Goal: Use online tool/utility: Use online tool/utility

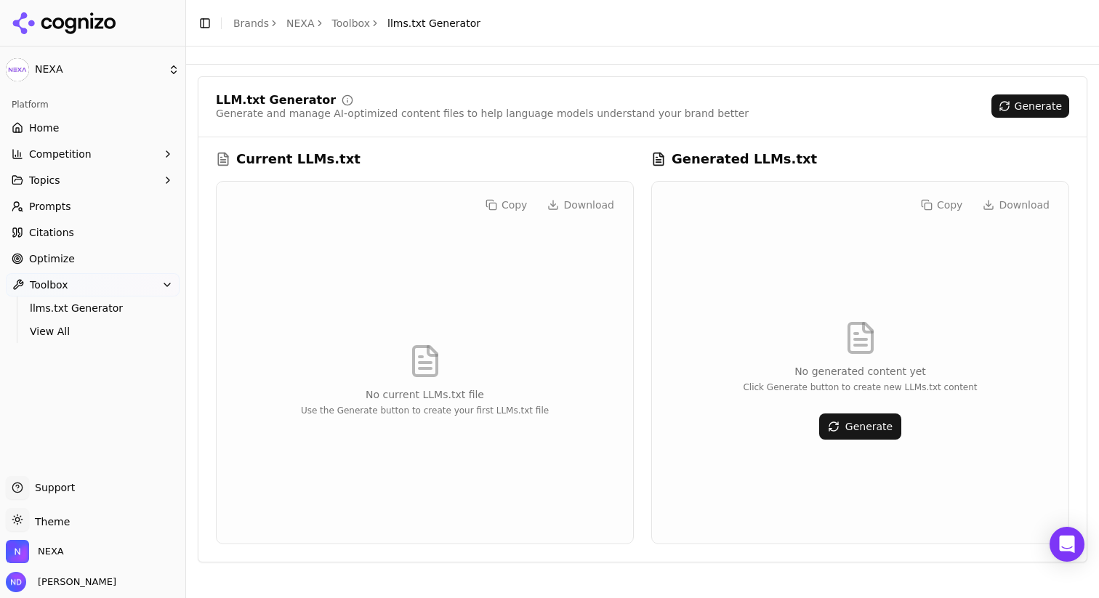
click at [168, 76] on html "NEXA Platform Home Competition Topics Prompts Citations Optimize Toolbox llms.t…" at bounding box center [549, 408] width 1099 height 816
click at [231, 90] on div "NEXA ⌘ 1" at bounding box center [281, 90] width 178 height 29
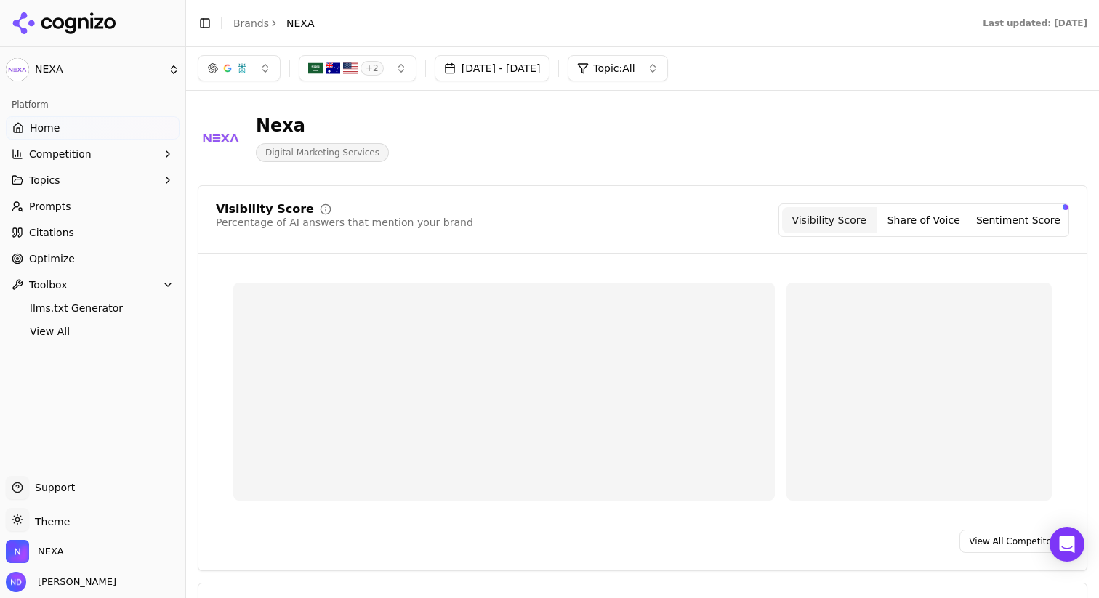
click at [16, 73] on html "NEXA Platform Home Competition Topics Prompts Citations Optimize Toolbox llms.t…" at bounding box center [549, 408] width 1099 height 816
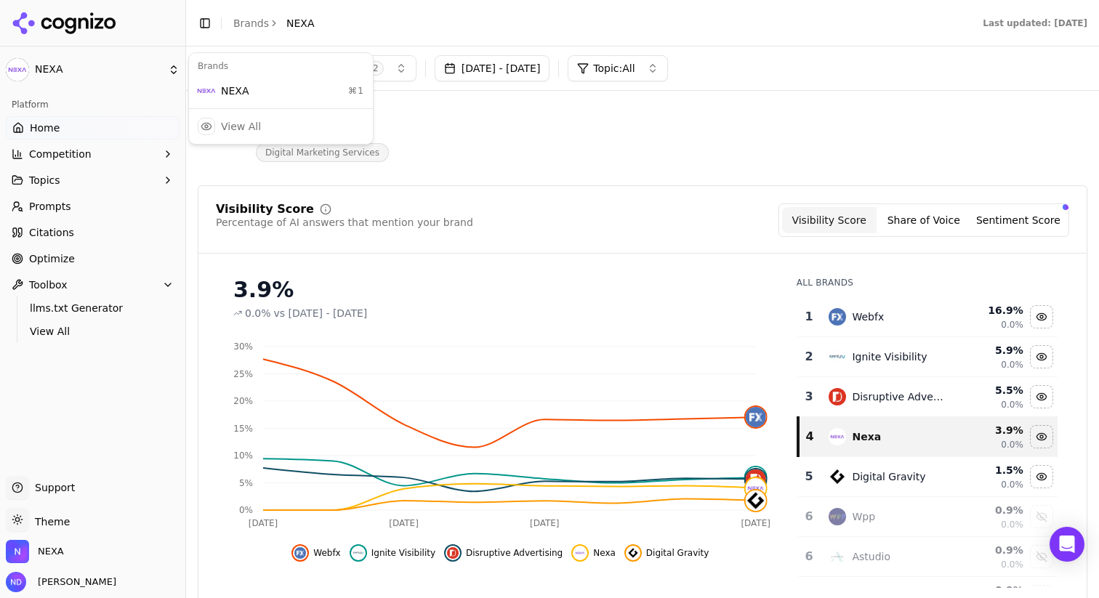
click at [502, 134] on html "NEXA Platform Home Competition Topics Prompts Citations Optimize Toolbox llms.t…" at bounding box center [549, 408] width 1099 height 816
click at [386, 60] on button "+ 2" at bounding box center [358, 68] width 118 height 26
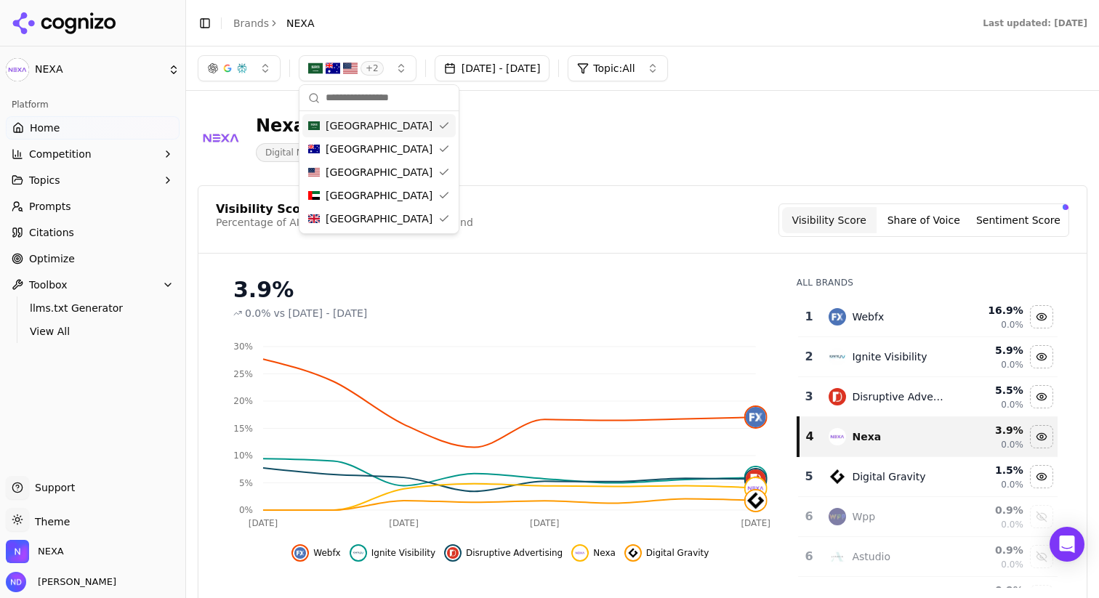
click at [398, 126] on div "[GEOGRAPHIC_DATA]" at bounding box center [378, 125] width 153 height 23
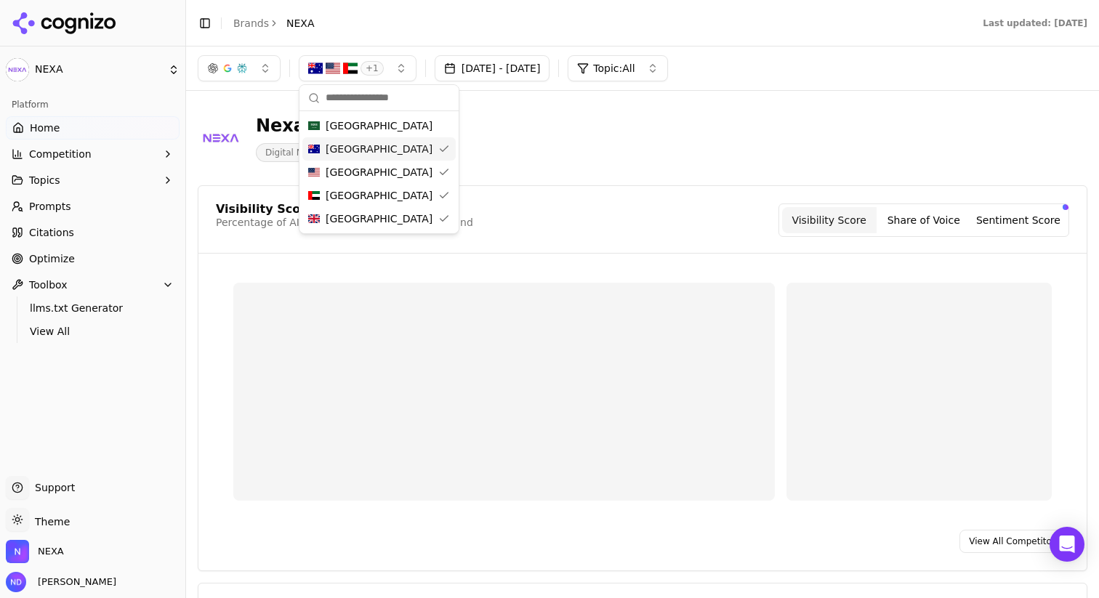
click at [390, 157] on div "[GEOGRAPHIC_DATA]" at bounding box center [378, 148] width 153 height 23
click at [388, 183] on div "[GEOGRAPHIC_DATA]" at bounding box center [378, 172] width 153 height 23
click at [403, 213] on div "[GEOGRAPHIC_DATA]" at bounding box center [378, 218] width 153 height 23
click at [589, 185] on header "Nexa Digital Marketing Services" at bounding box center [643, 143] width 890 height 83
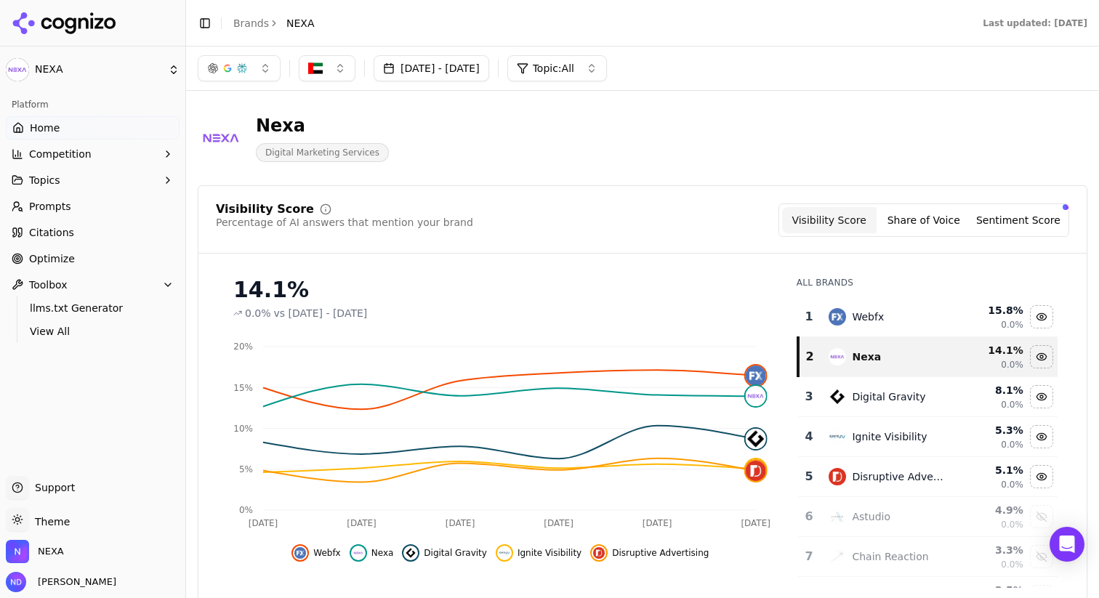
click at [320, 63] on img "button" at bounding box center [315, 68] width 15 height 15
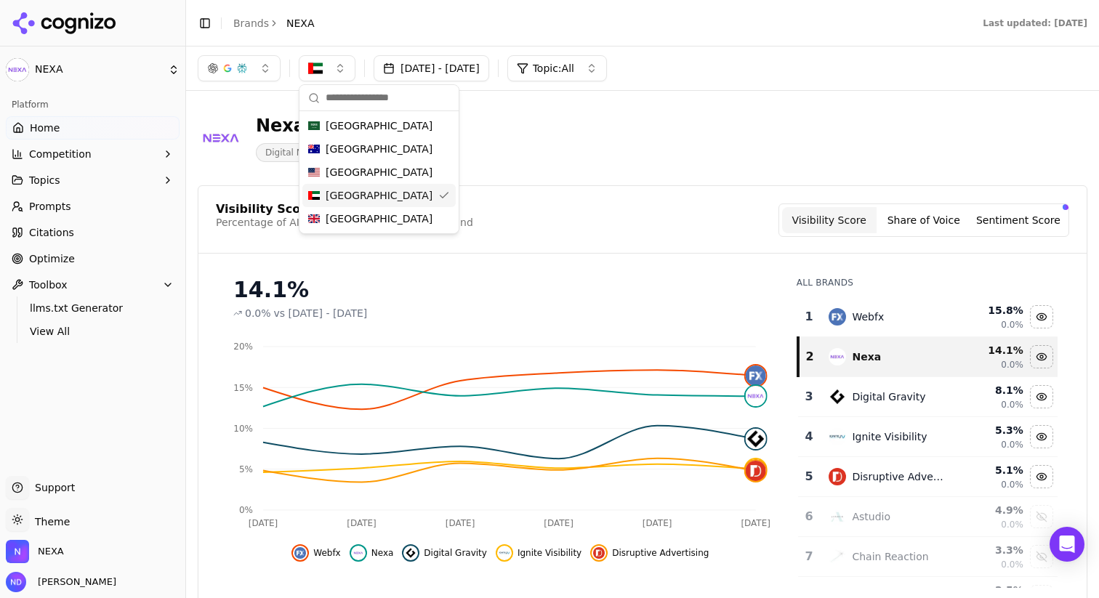
click at [396, 195] on span "[GEOGRAPHIC_DATA]" at bounding box center [379, 195] width 107 height 15
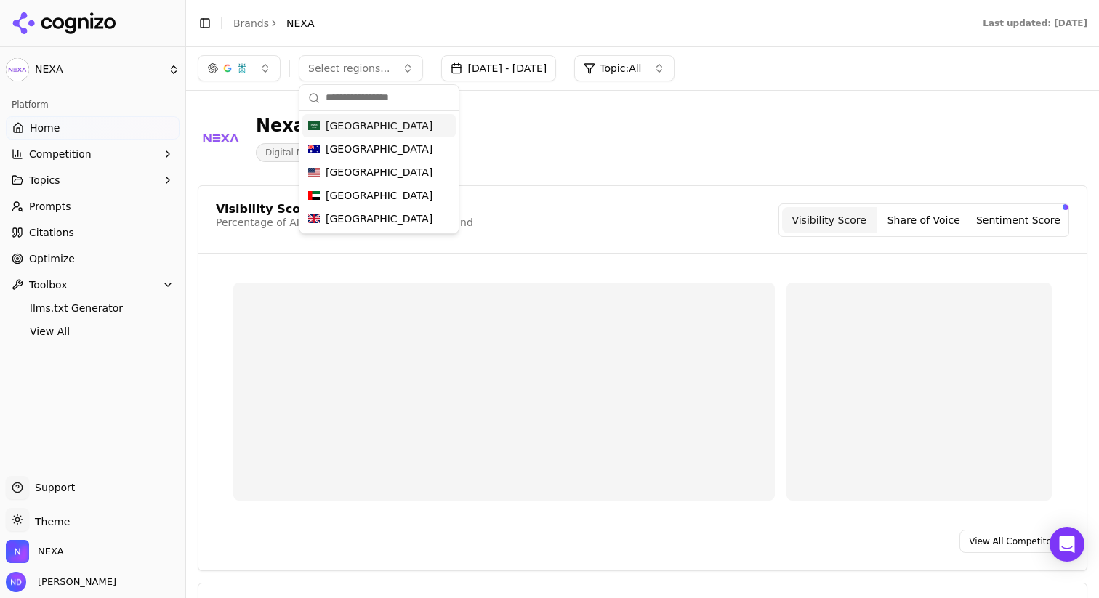
click at [364, 124] on span "[GEOGRAPHIC_DATA]" at bounding box center [379, 125] width 107 height 15
click at [555, 158] on div "Nexa Digital Marketing Services" at bounding box center [523, 138] width 651 height 48
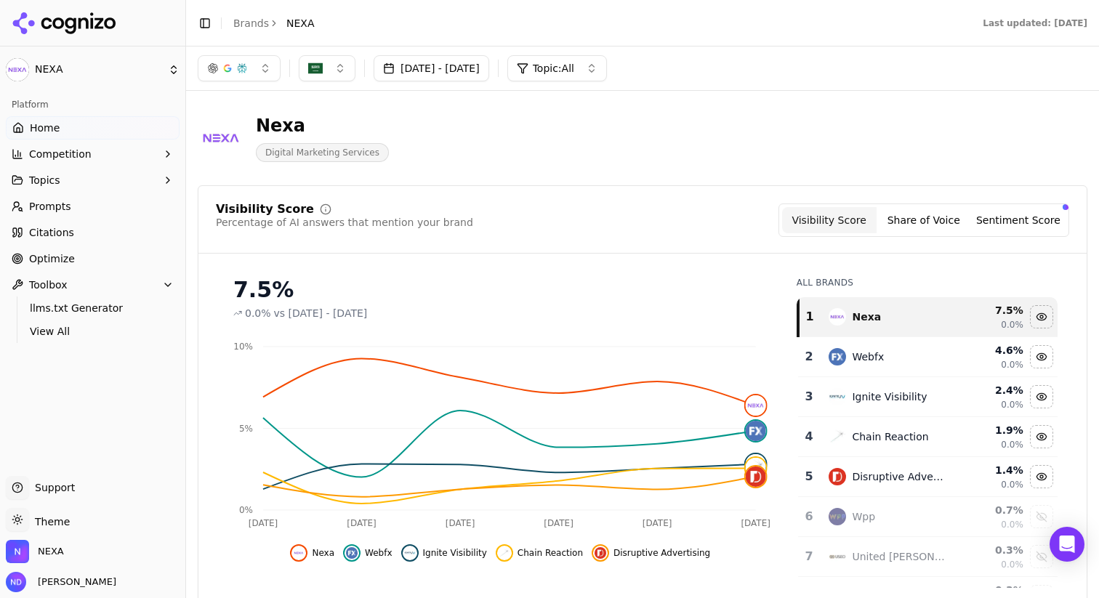
click at [253, 67] on button "button" at bounding box center [239, 68] width 83 height 26
click at [206, 98] on input "text" at bounding box center [247, 98] width 109 height 29
type input "******"
click at [594, 174] on header "Nexa Digital Marketing Services" at bounding box center [643, 143] width 890 height 83
click at [507, 145] on div "Nexa Digital Marketing Services" at bounding box center [523, 138] width 651 height 48
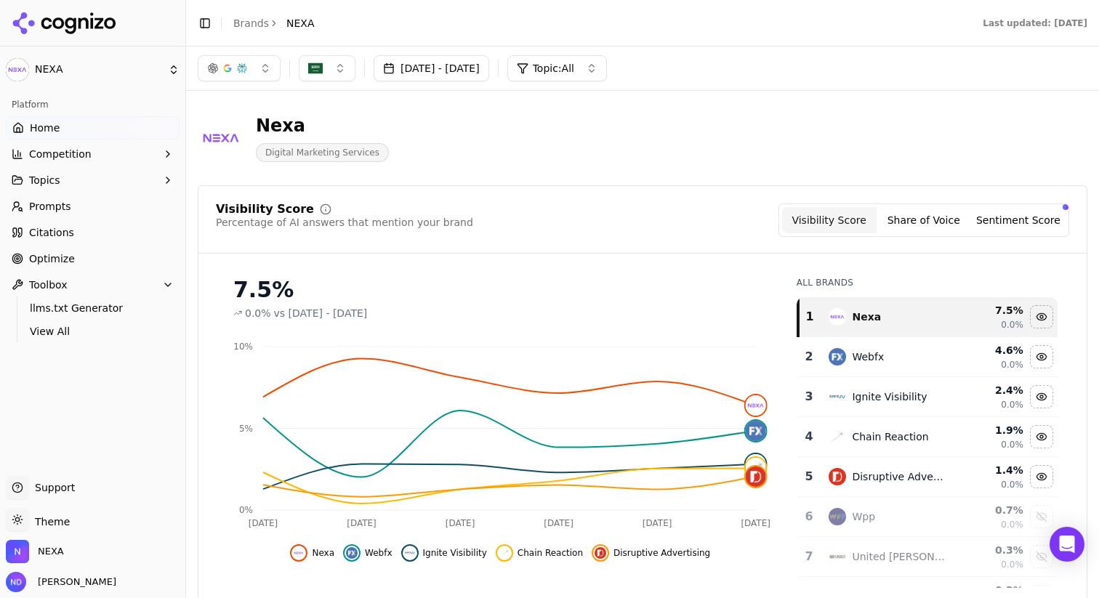
click at [342, 150] on span "Digital Marketing Services" at bounding box center [322, 152] width 133 height 19
click at [244, 76] on button "button" at bounding box center [239, 68] width 83 height 26
click at [407, 140] on div "Nexa Digital Marketing Services" at bounding box center [523, 138] width 651 height 48
click at [320, 61] on img "button" at bounding box center [315, 68] width 15 height 15
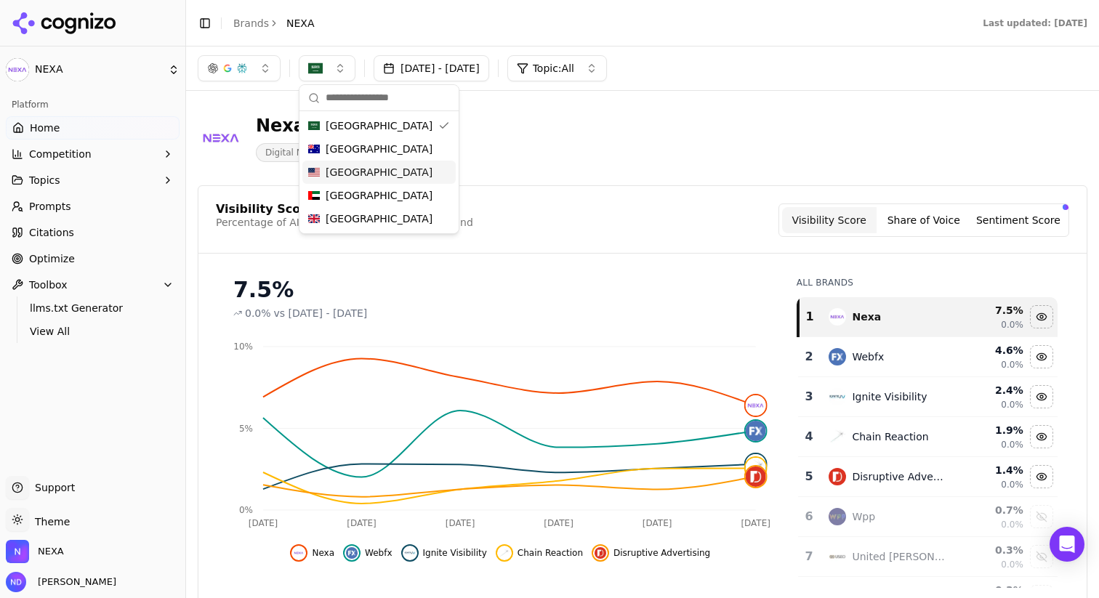
click at [558, 172] on div "Nexa Digital Marketing Services" at bounding box center [643, 137] width 890 height 71
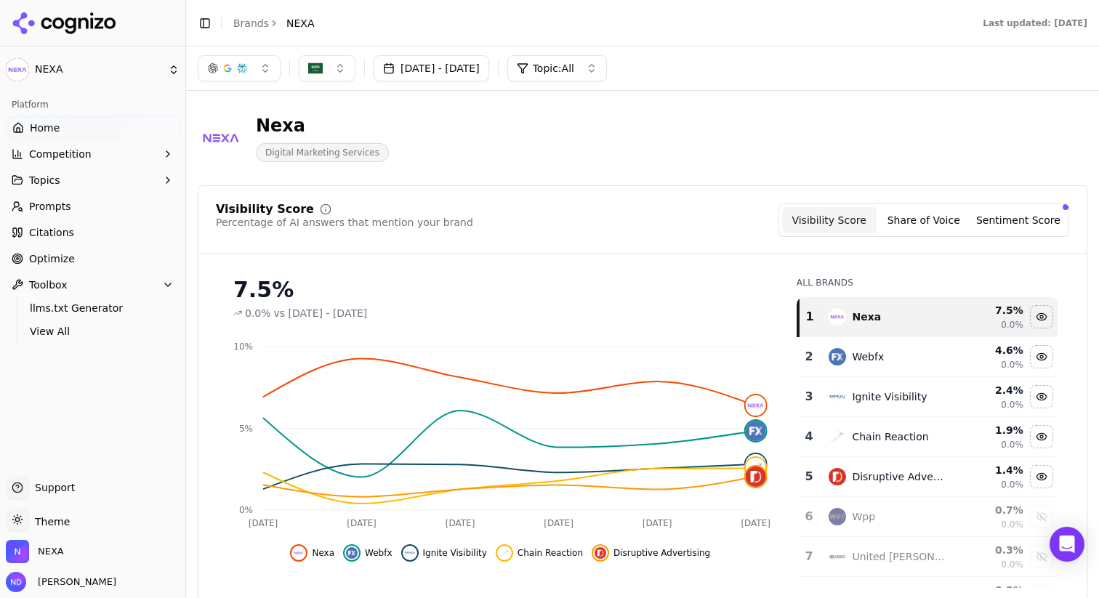
click at [260, 76] on button "button" at bounding box center [239, 68] width 83 height 26
click at [337, 67] on button "button" at bounding box center [327, 68] width 57 height 26
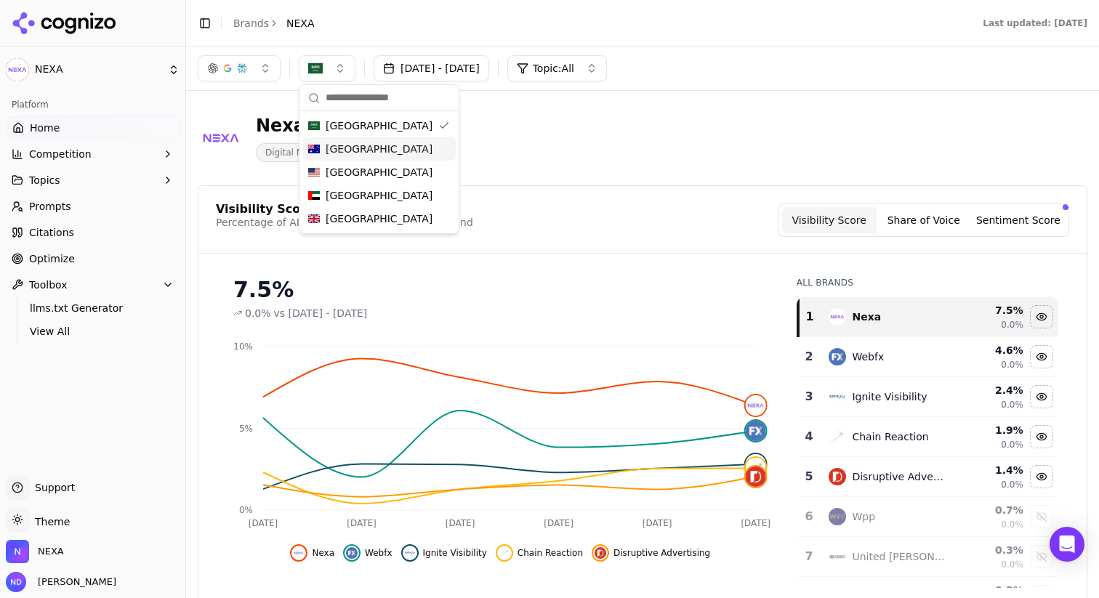
click at [415, 153] on div "[GEOGRAPHIC_DATA]" at bounding box center [378, 148] width 153 height 23
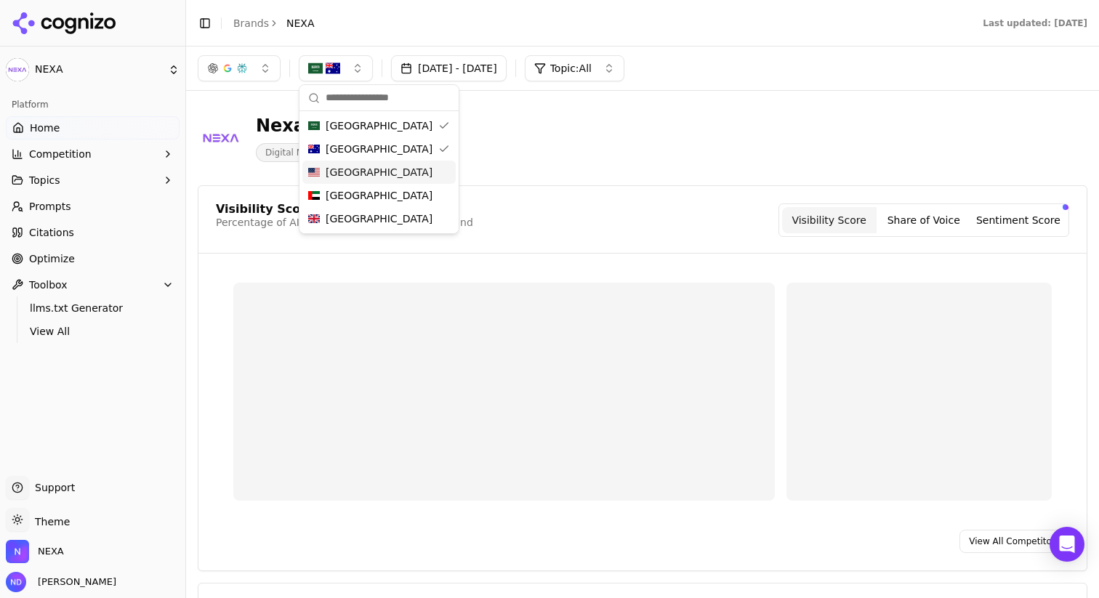
click at [414, 172] on div "[GEOGRAPHIC_DATA]" at bounding box center [378, 172] width 153 height 23
click at [423, 193] on span "[GEOGRAPHIC_DATA]" at bounding box center [379, 195] width 107 height 15
click at [418, 218] on div "[GEOGRAPHIC_DATA]" at bounding box center [378, 218] width 153 height 23
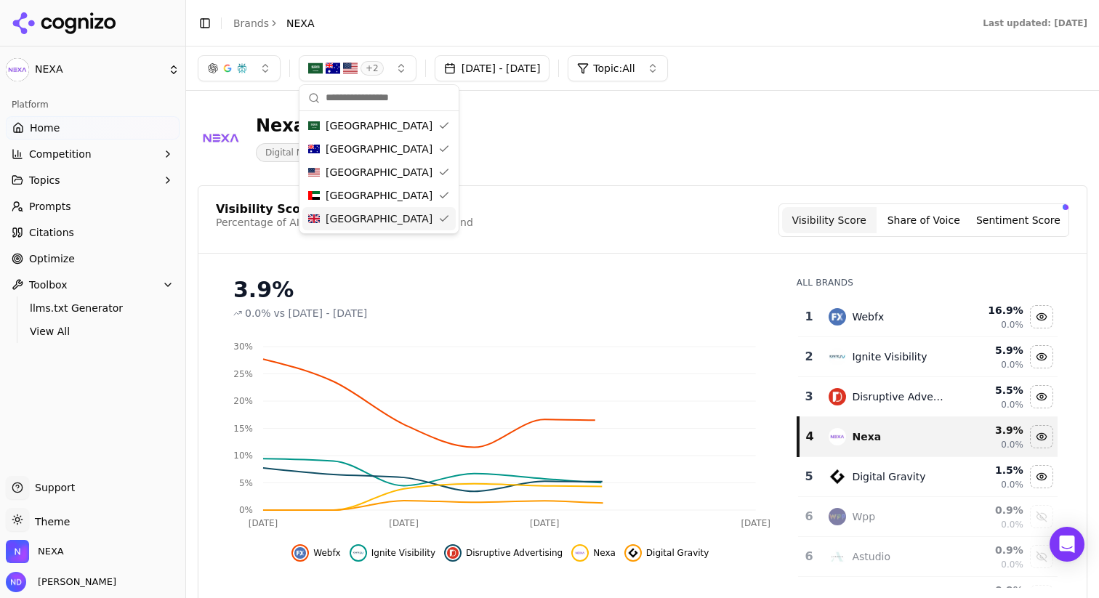
click at [612, 216] on div "Visibility Score Percentage of AI answers that mention your brand Visibility Sc…" at bounding box center [642, 219] width 853 height 33
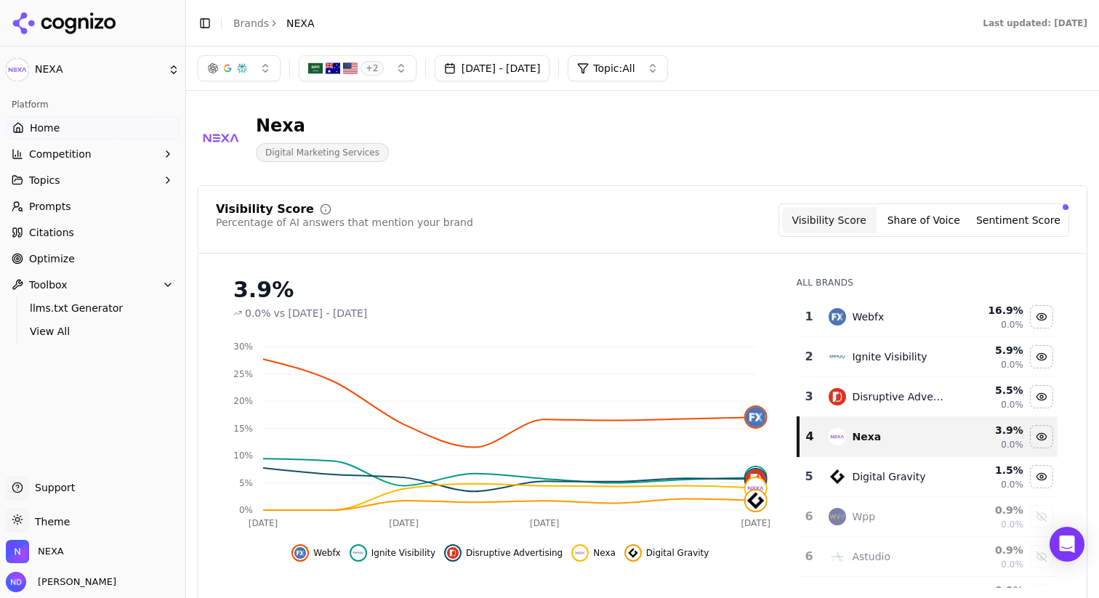
click at [785, 115] on div "Nexa Digital Marketing Services" at bounding box center [523, 138] width 651 height 48
click at [886, 129] on div "Nexa Digital Marketing Services" at bounding box center [643, 137] width 890 height 71
click at [543, 69] on button "[DATE] - [DATE]" at bounding box center [493, 68] width 116 height 26
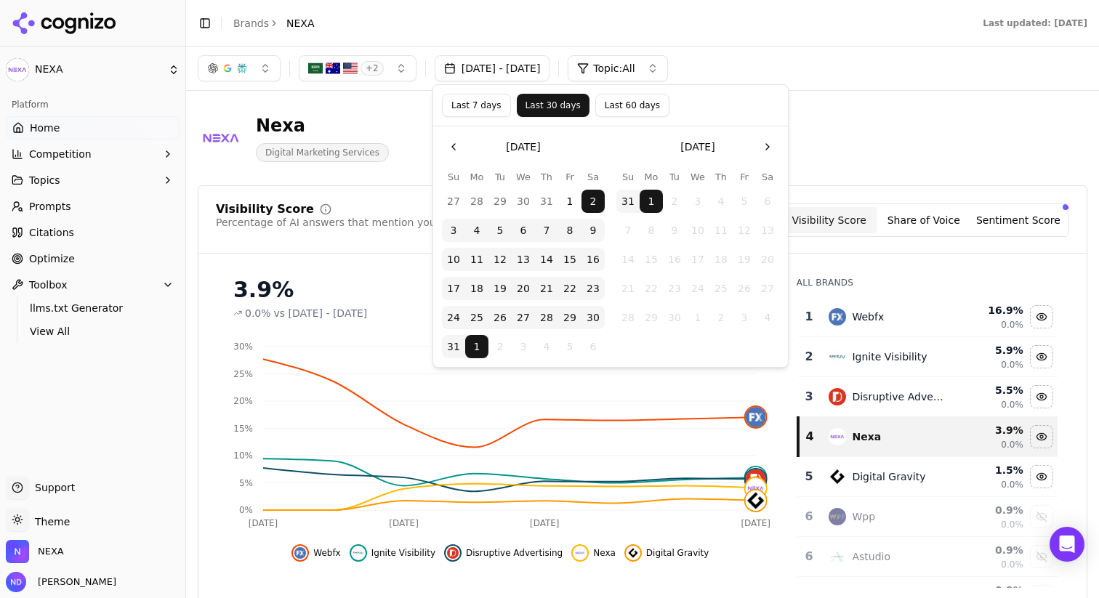
click at [451, 153] on button "Go to the Previous Month" at bounding box center [453, 146] width 23 height 23
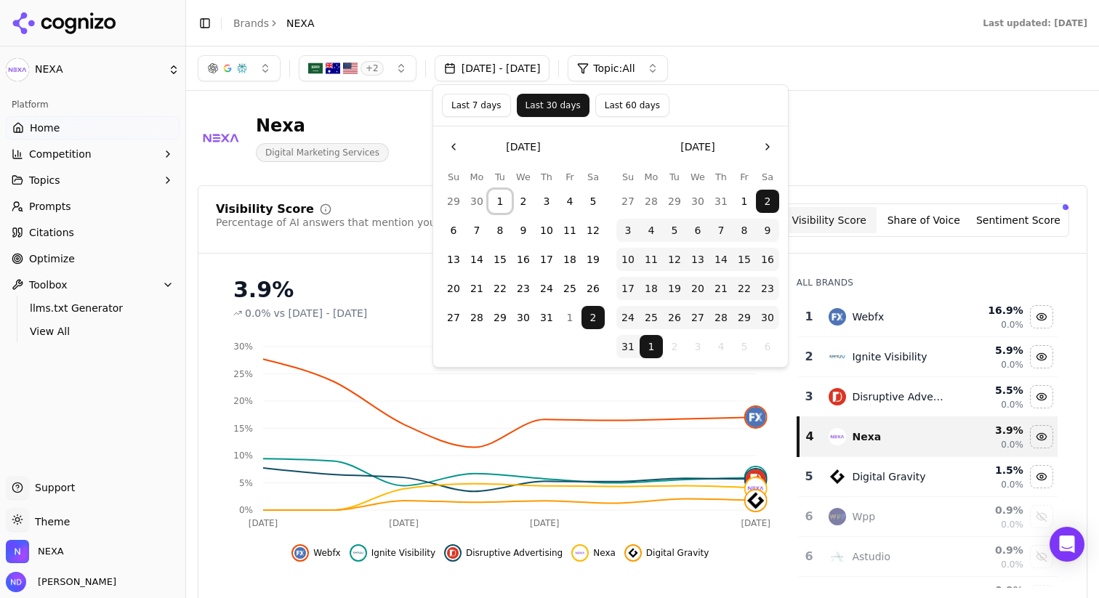
click at [499, 201] on button "1" at bounding box center [499, 201] width 23 height 23
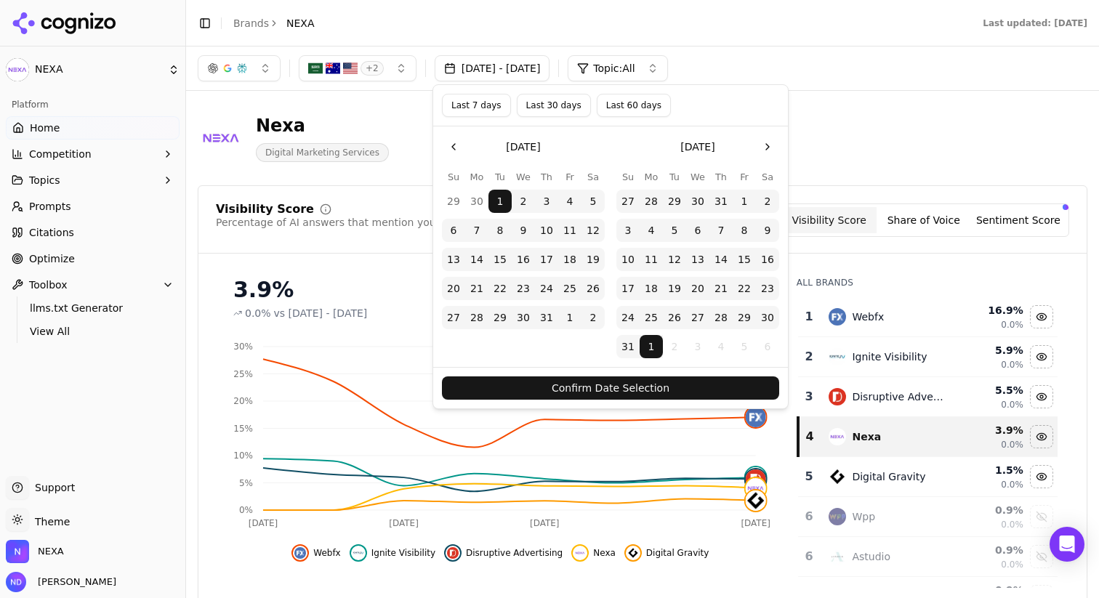
click at [765, 147] on button "Go to the Next Month" at bounding box center [767, 146] width 23 height 23
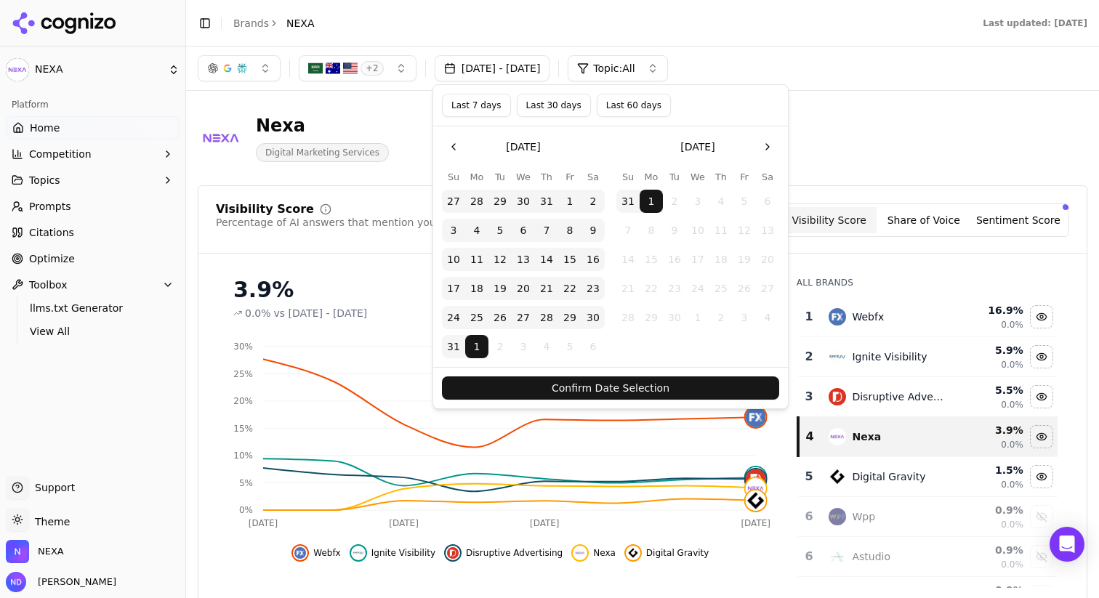
click at [650, 204] on button "1" at bounding box center [651, 201] width 23 height 23
click at [456, 144] on button "Go to the Previous Month" at bounding box center [453, 146] width 23 height 23
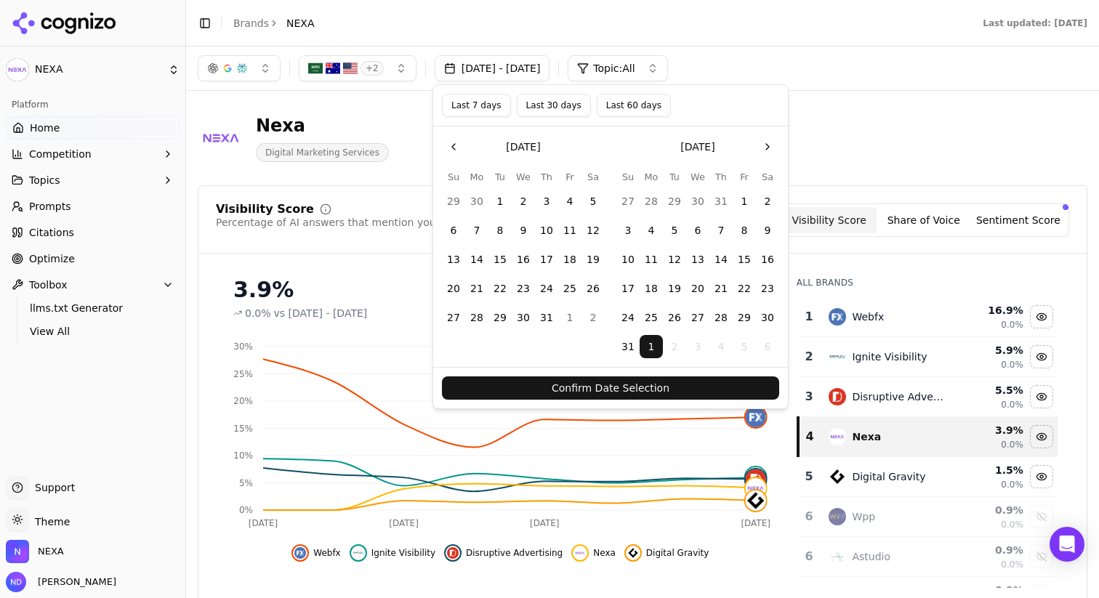
click at [499, 197] on button "1" at bounding box center [499, 201] width 23 height 23
click at [685, 392] on button "Confirm Date Selection" at bounding box center [610, 387] width 337 height 23
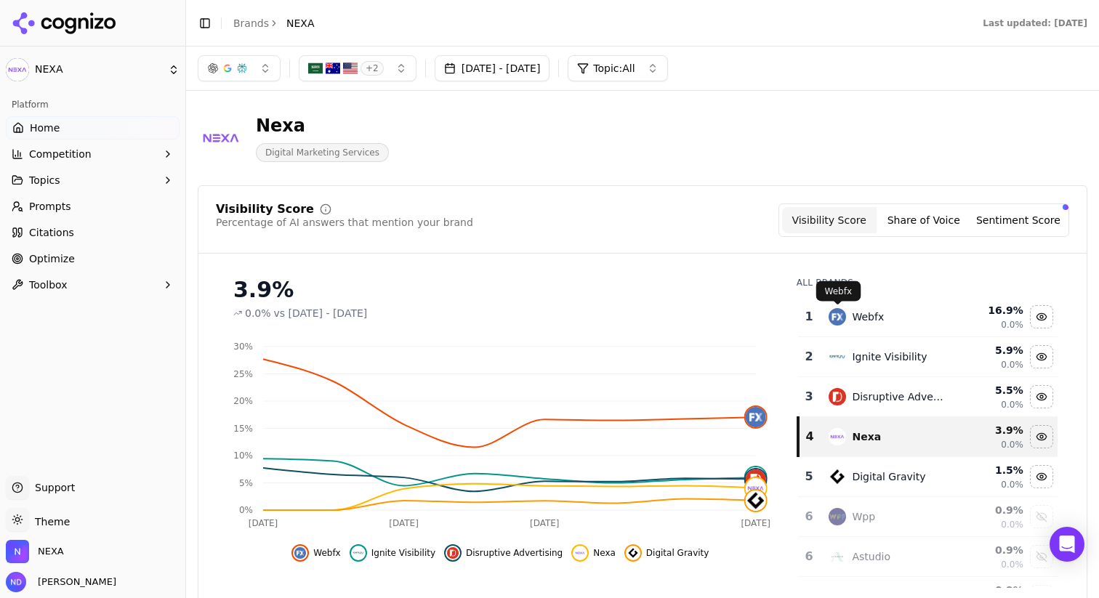
click at [837, 314] on img "Data table" at bounding box center [836, 316] width 17 height 17
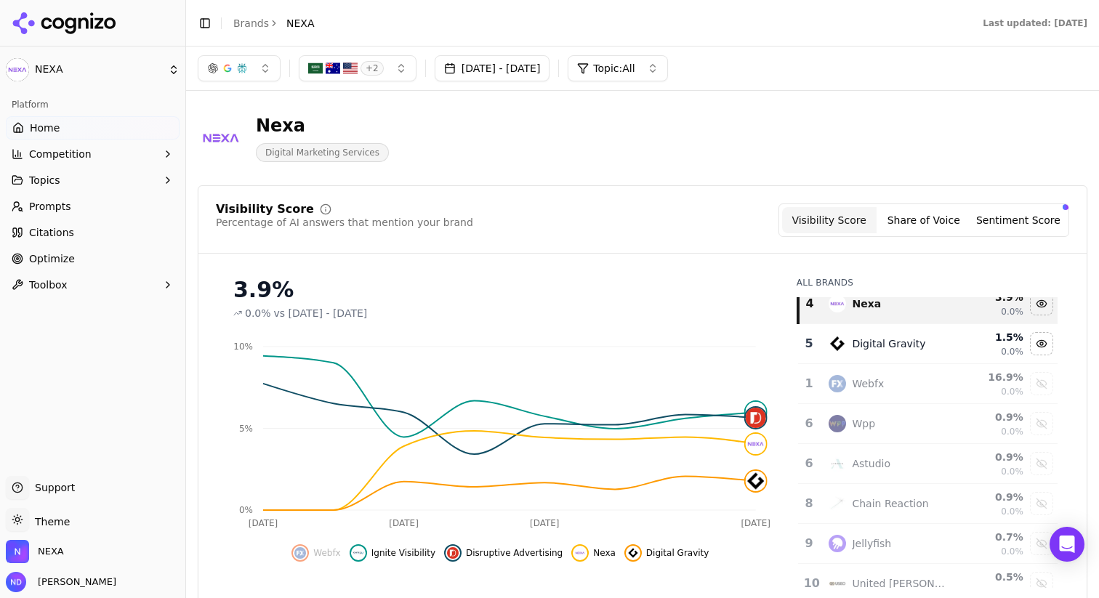
scroll to position [72, 0]
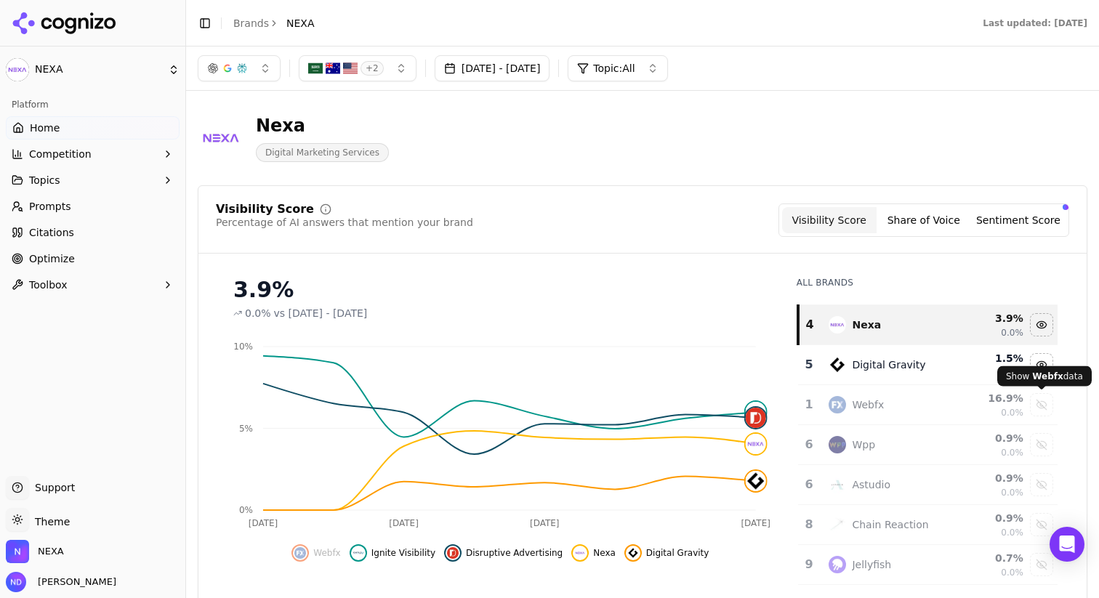
click at [1039, 402] on div "Show webfx data" at bounding box center [1042, 405] width 22 height 22
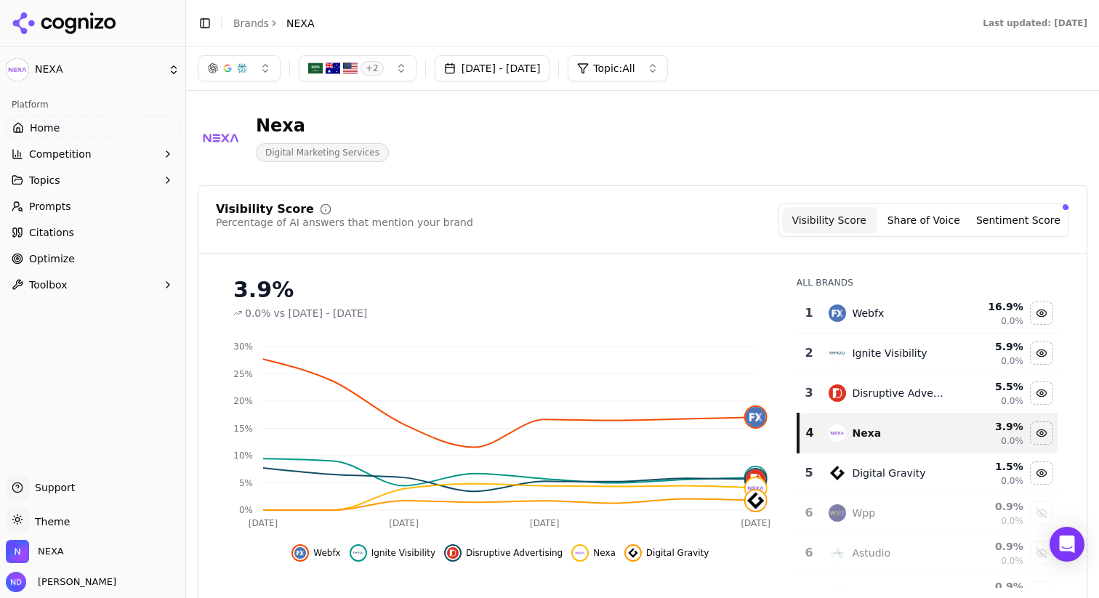
scroll to position [5, 0]
click at [711, 159] on div "Nexa Digital Marketing Services" at bounding box center [523, 138] width 651 height 48
click at [1066, 206] on div "button" at bounding box center [1066, 207] width 6 height 6
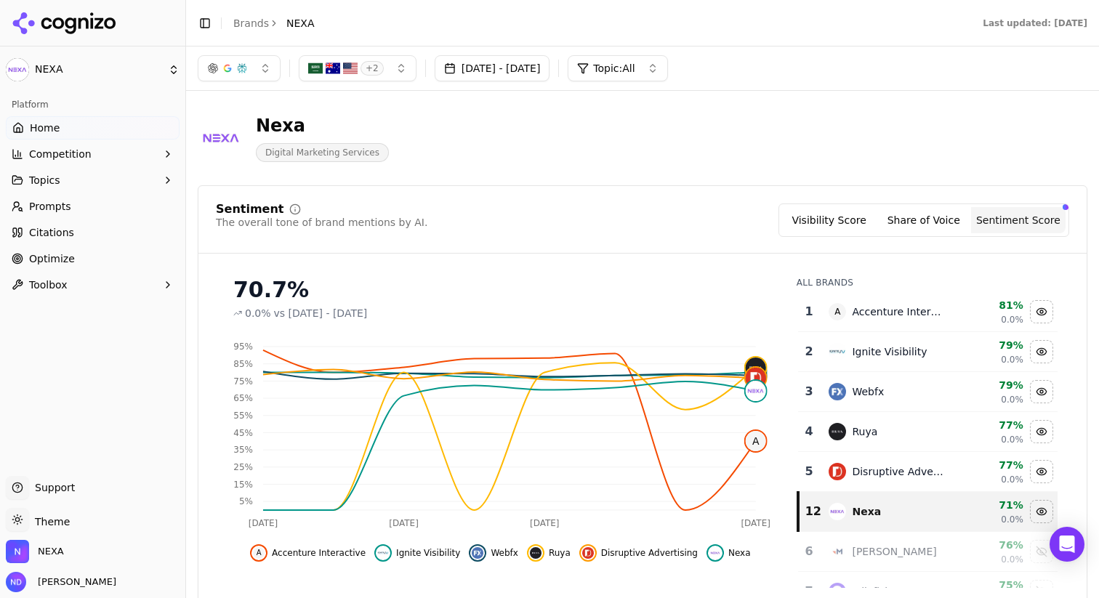
click at [928, 213] on button "Share of Voice" at bounding box center [923, 220] width 94 height 26
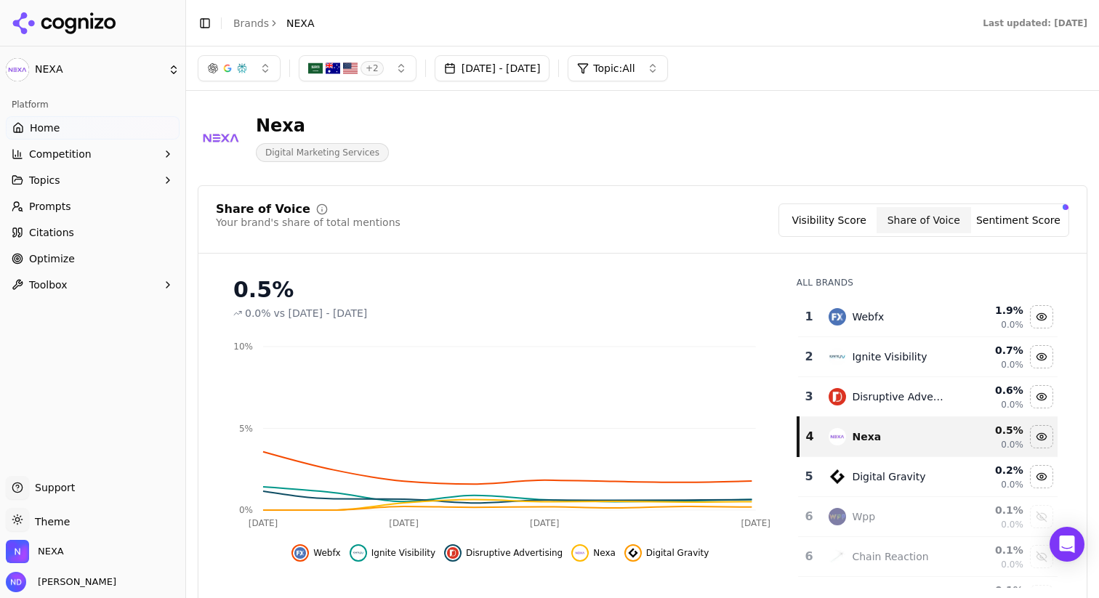
click at [390, 65] on button "+ 2" at bounding box center [358, 68] width 118 height 26
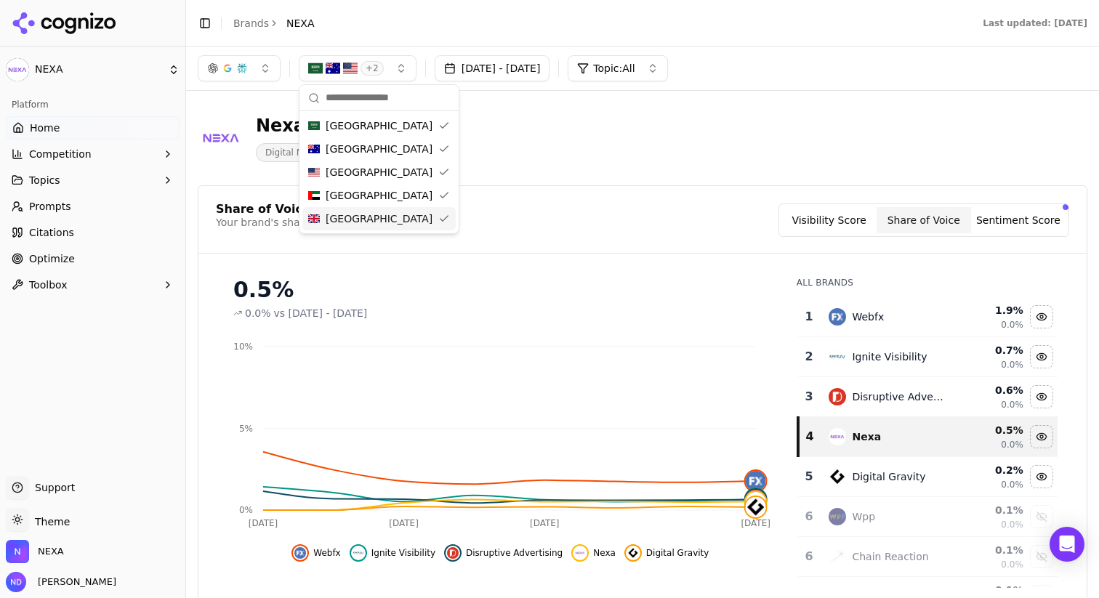
click at [555, 217] on div "Share of Voice Your brand's share of total mentions Visibility Score Share of V…" at bounding box center [642, 219] width 853 height 33
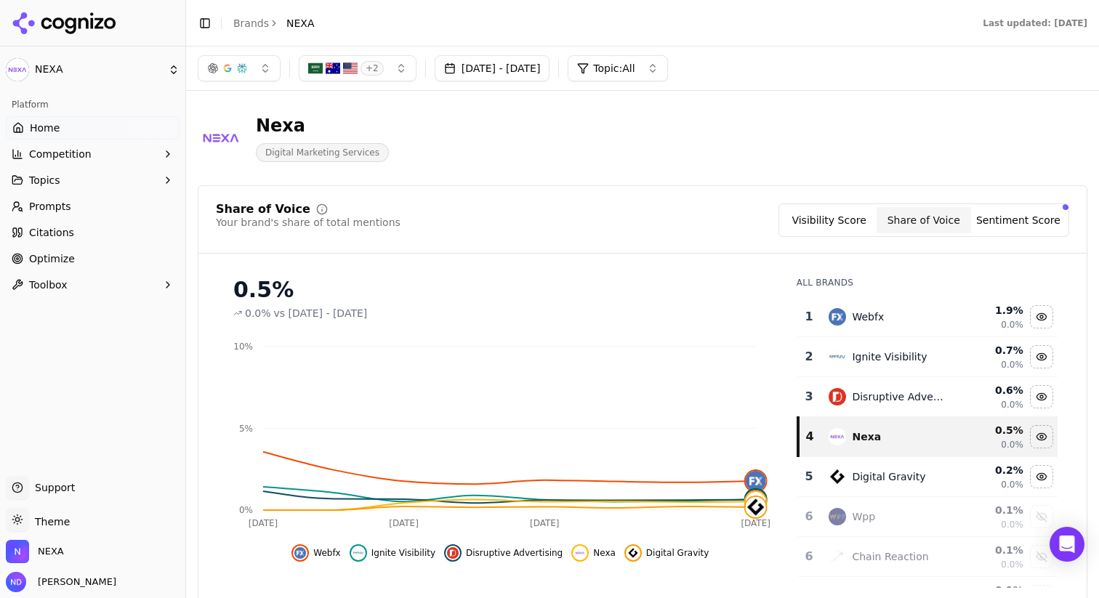
click at [387, 70] on button "+ 2" at bounding box center [358, 68] width 118 height 26
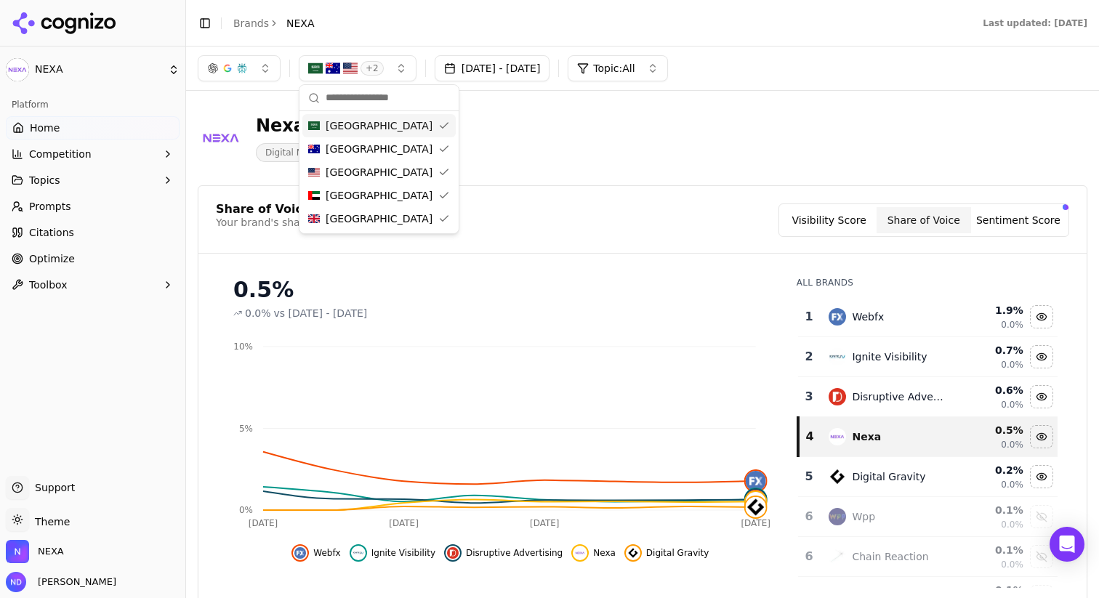
click at [435, 127] on div "[GEOGRAPHIC_DATA]" at bounding box center [378, 125] width 153 height 23
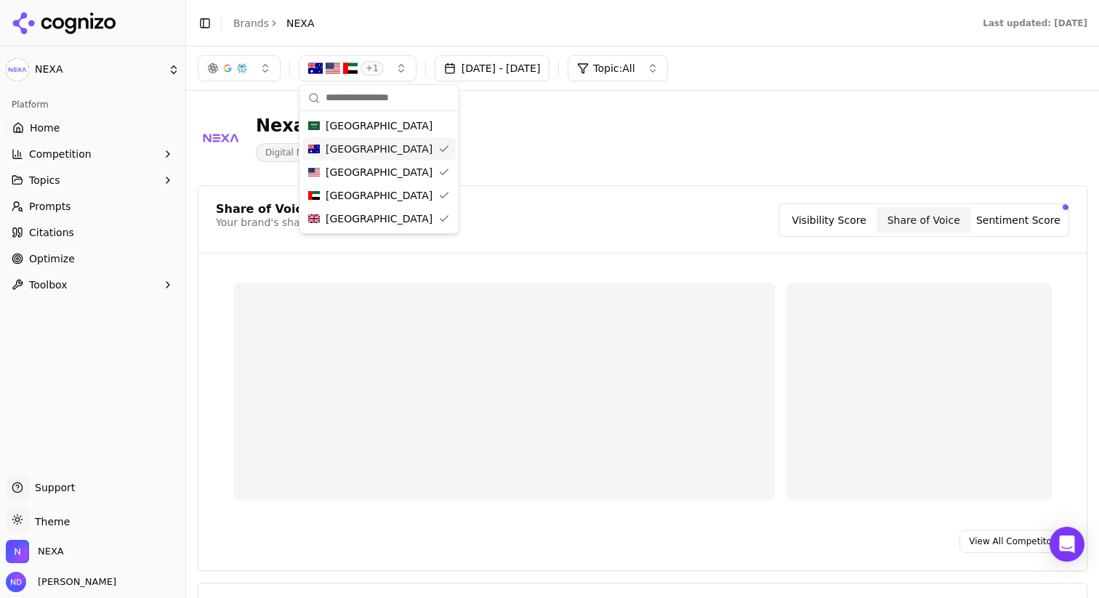
click at [435, 149] on div "[GEOGRAPHIC_DATA]" at bounding box center [378, 148] width 153 height 23
click at [430, 174] on div "[GEOGRAPHIC_DATA]" at bounding box center [378, 172] width 153 height 23
click at [431, 222] on div "[GEOGRAPHIC_DATA]" at bounding box center [378, 218] width 153 height 23
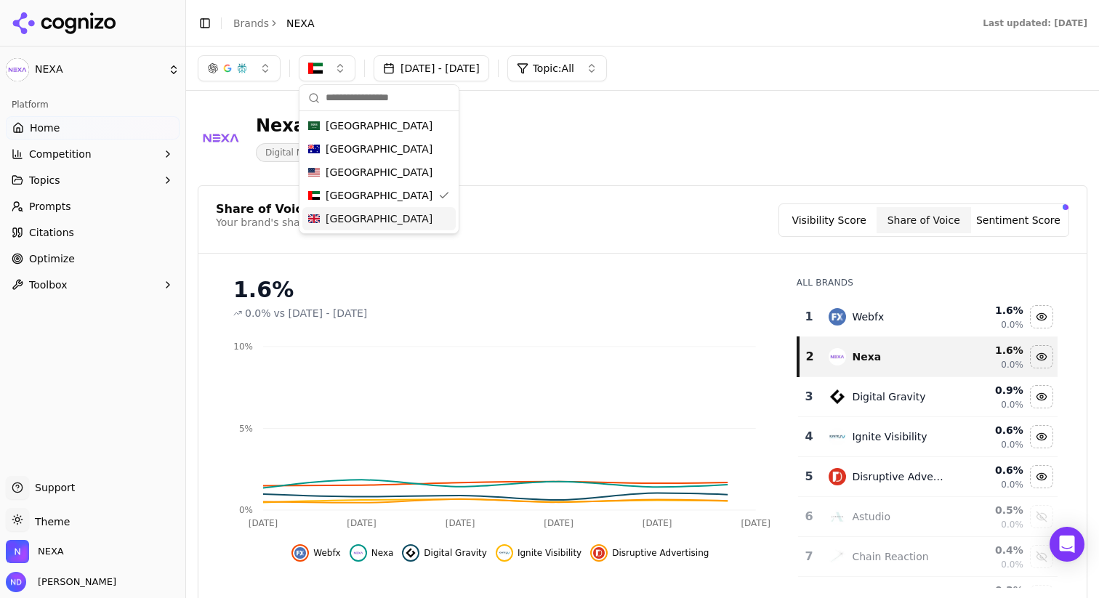
click at [728, 173] on div "Nexa Digital Marketing Services" at bounding box center [643, 137] width 890 height 71
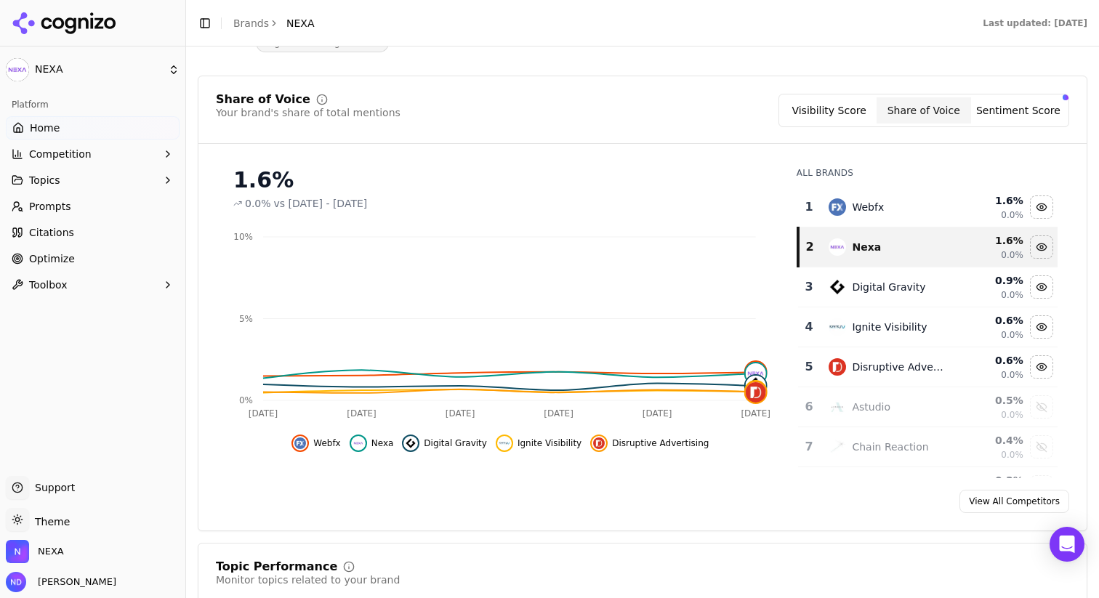
scroll to position [118, 0]
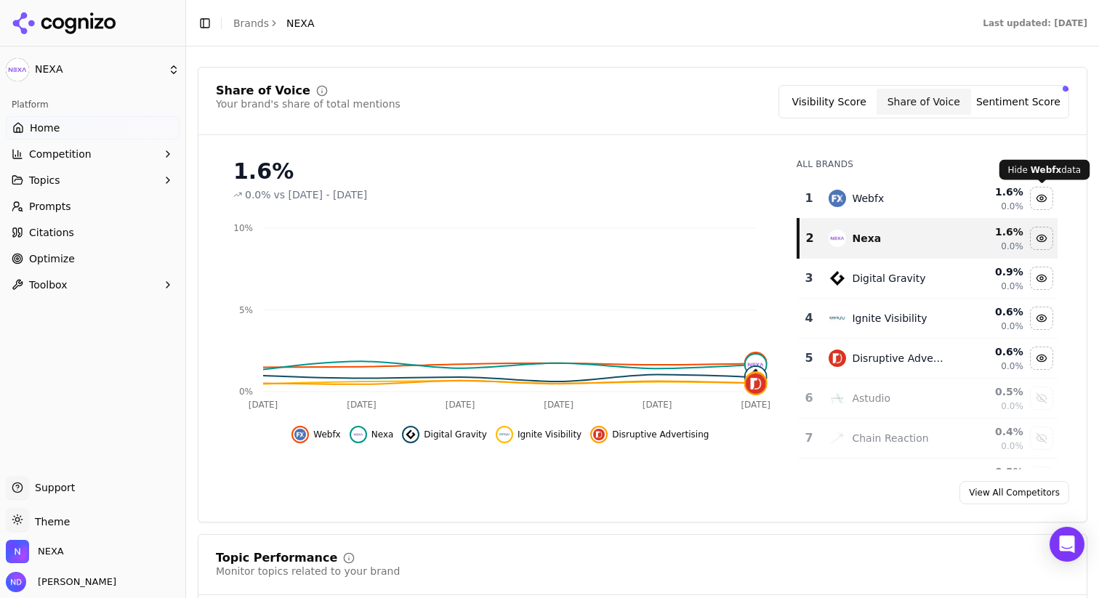
click at [1036, 197] on div "Hide webfx data" at bounding box center [1042, 199] width 22 height 22
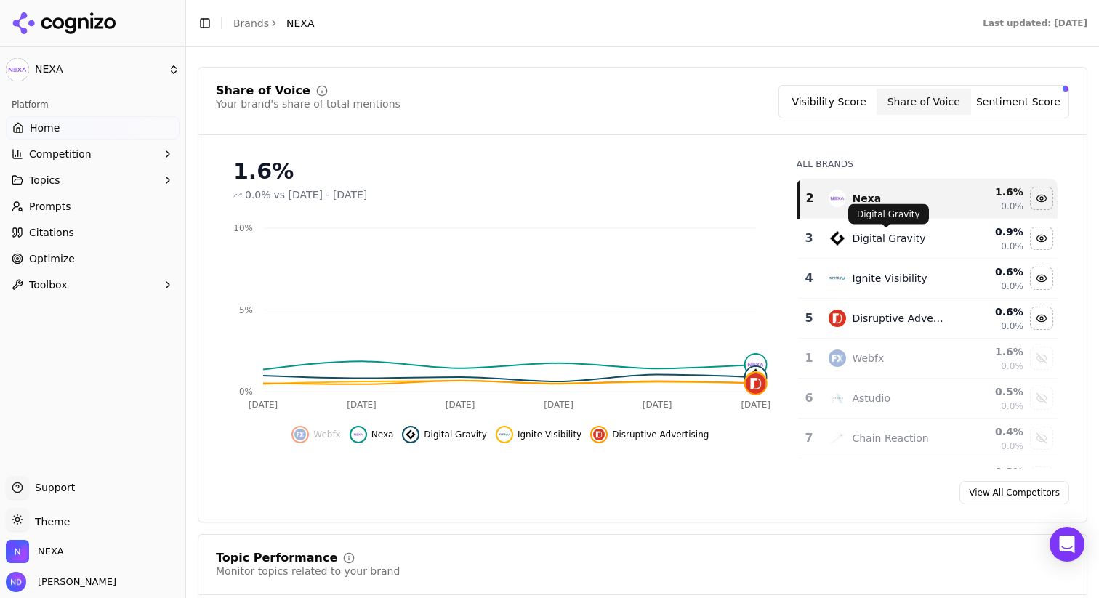
click at [892, 237] on div "Digital Gravity" at bounding box center [888, 238] width 73 height 15
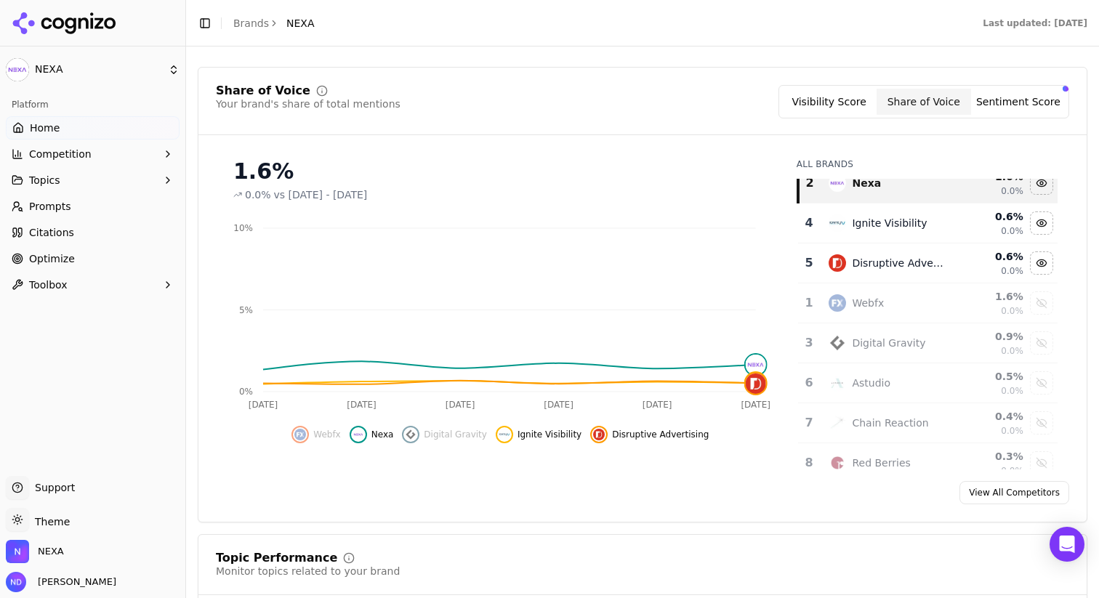
scroll to position [20, 0]
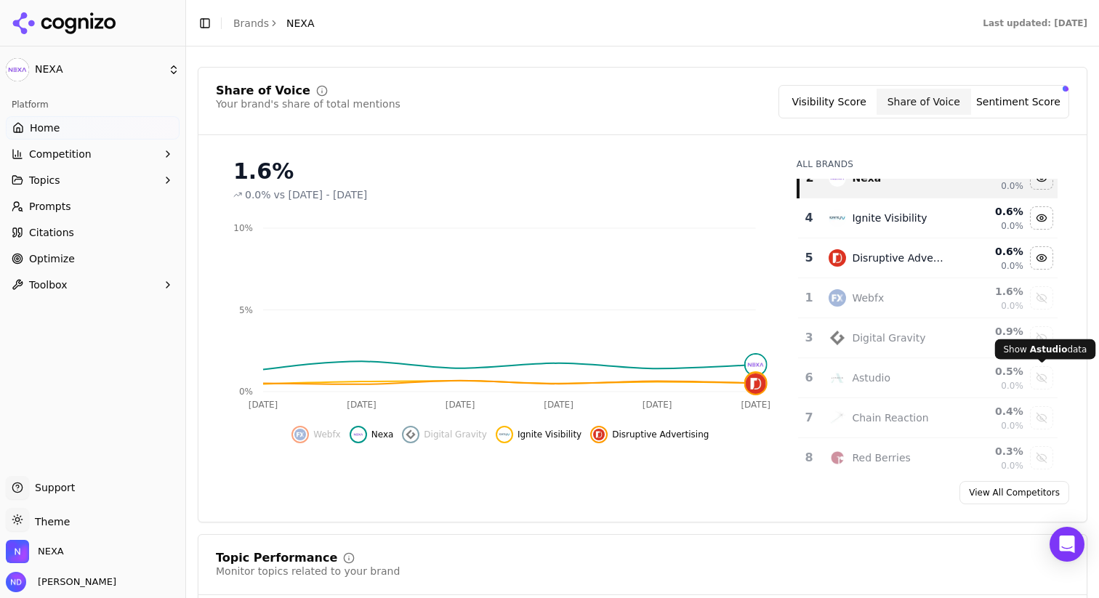
click at [1037, 376] on div "Show astudio data" at bounding box center [1042, 378] width 22 height 22
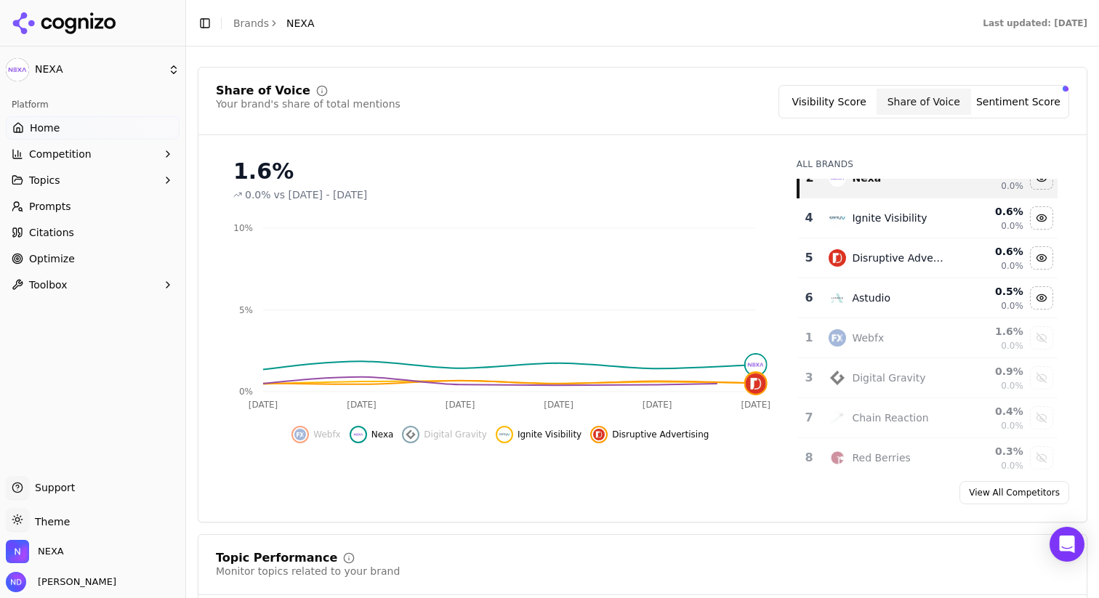
scroll to position [0, 0]
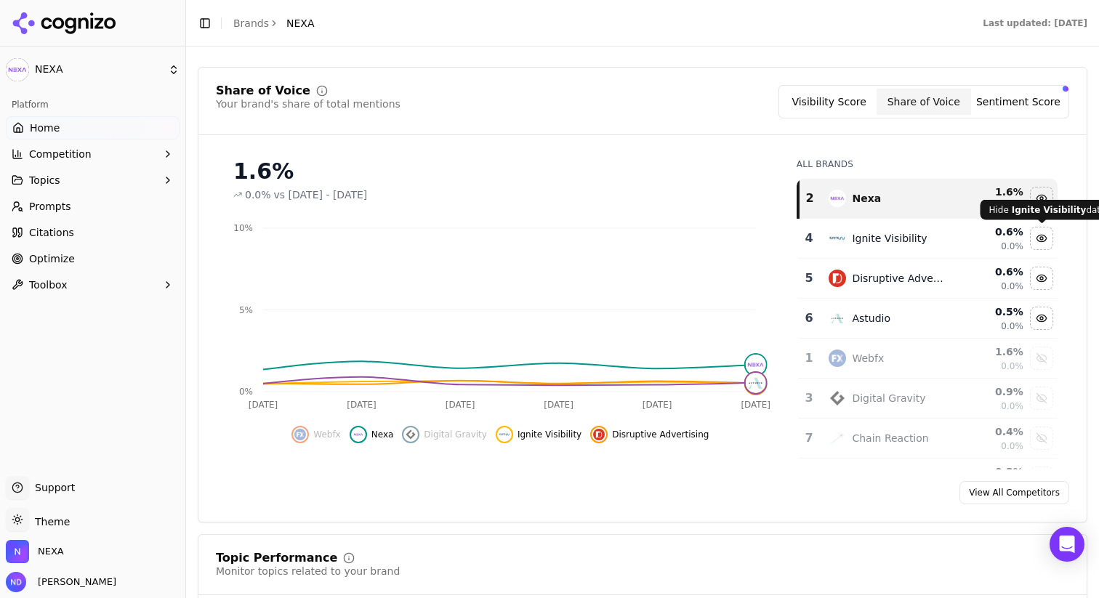
click at [1039, 238] on div "Hide ignite visibility data" at bounding box center [1042, 238] width 22 height 22
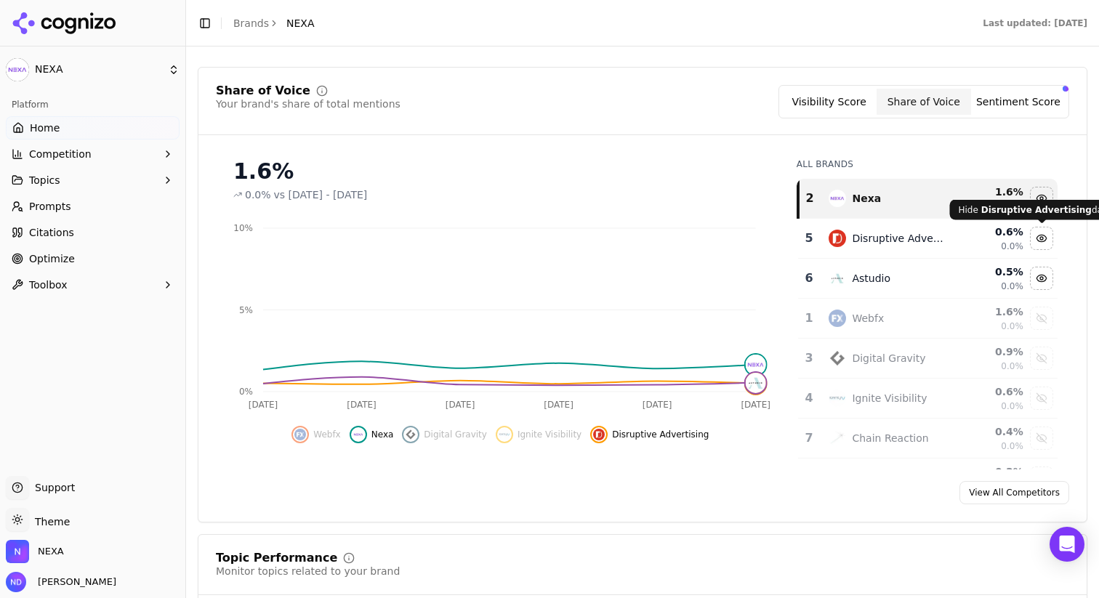
click at [1041, 232] on div "Hide disruptive advertising data" at bounding box center [1042, 238] width 22 height 22
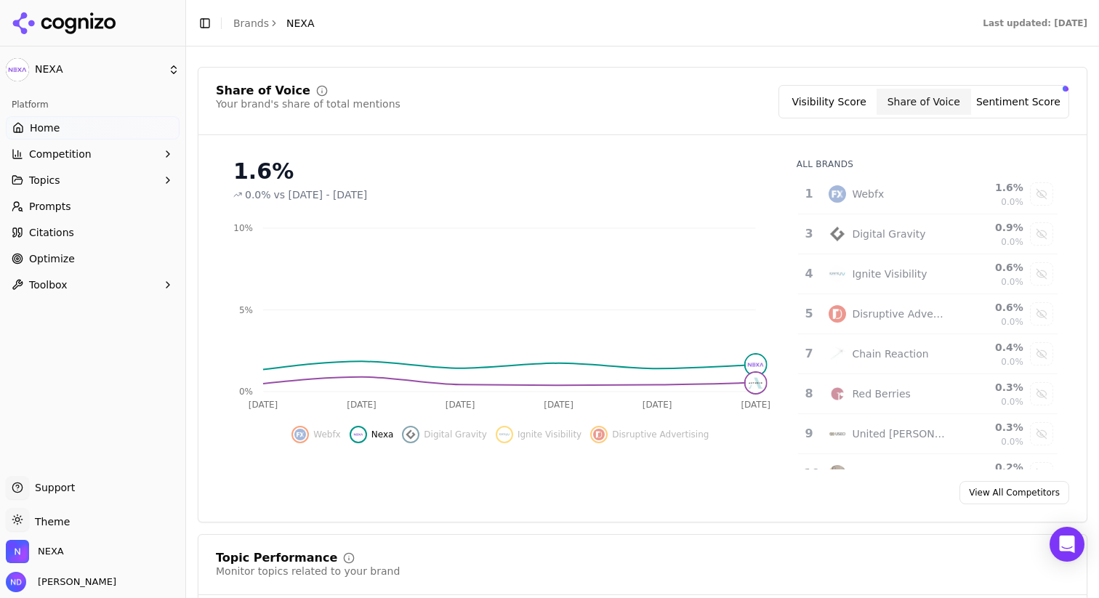
scroll to position [86, 0]
click at [1040, 347] on div "Show chain reaction data" at bounding box center [1042, 352] width 22 height 22
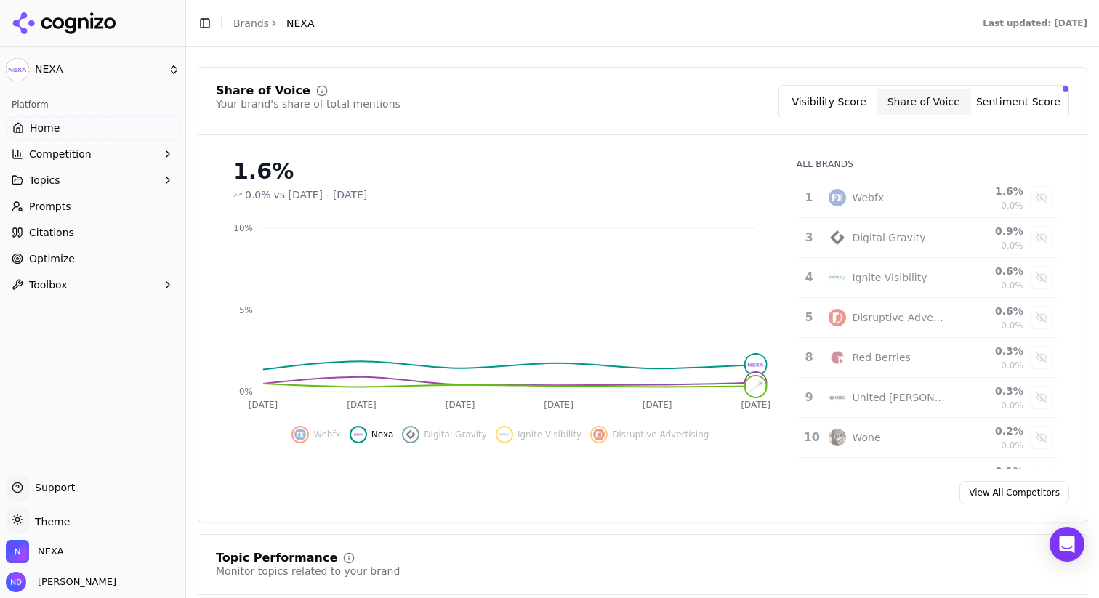
scroll to position [121, 0]
click at [1041, 359] on div "Show red berries data" at bounding box center [1042, 357] width 22 height 22
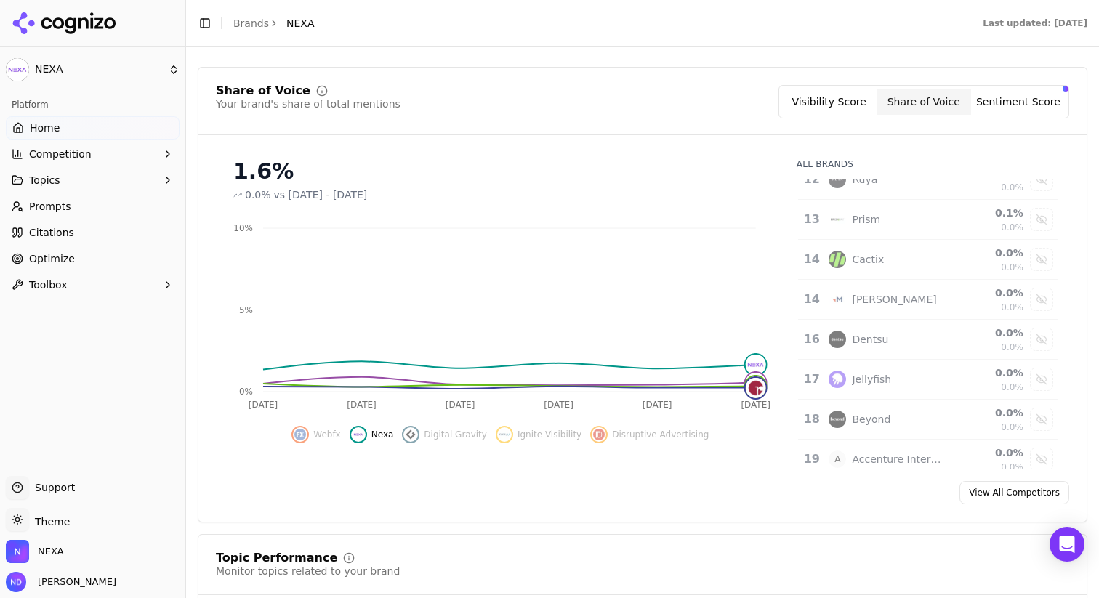
scroll to position [469, 0]
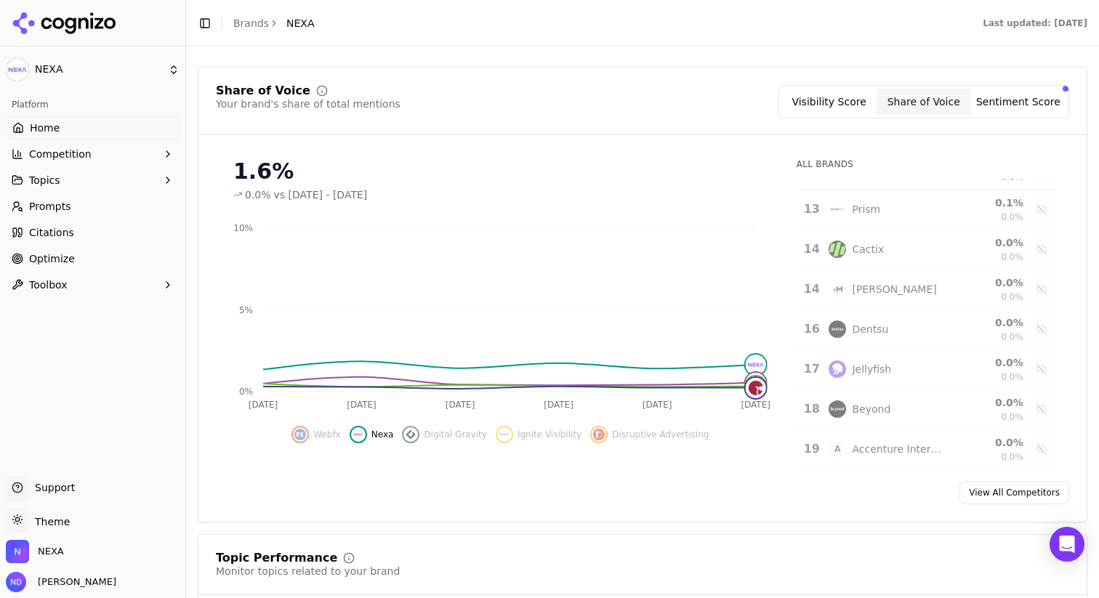
click at [1008, 494] on link "View All Competitors" at bounding box center [1014, 492] width 110 height 23
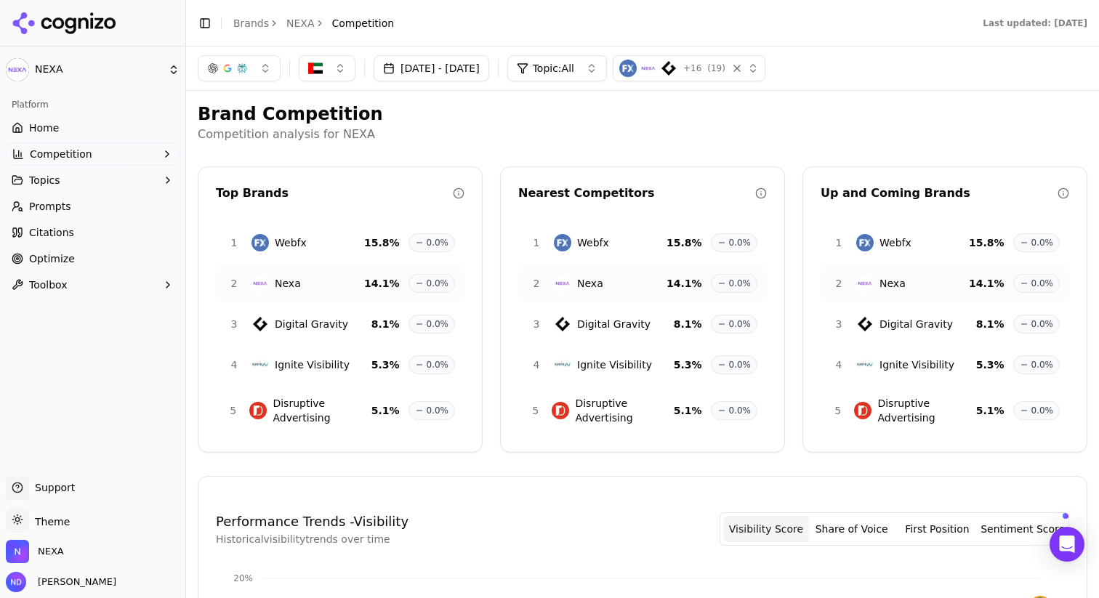
click at [432, 134] on p "Competition analysis for NEXA" at bounding box center [643, 134] width 890 height 17
click at [335, 73] on button "button" at bounding box center [327, 68] width 57 height 26
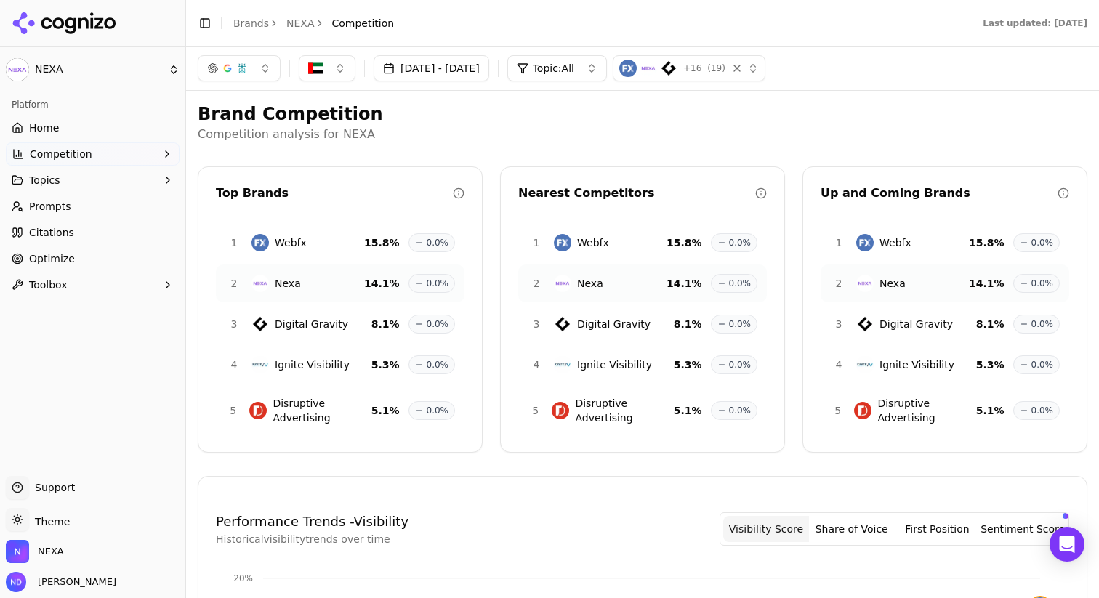
click at [744, 69] on div "button" at bounding box center [737, 68] width 15 height 15
click at [744, 63] on div "button" at bounding box center [737, 68] width 15 height 15
click at [677, 71] on div "button" at bounding box center [668, 68] width 17 height 17
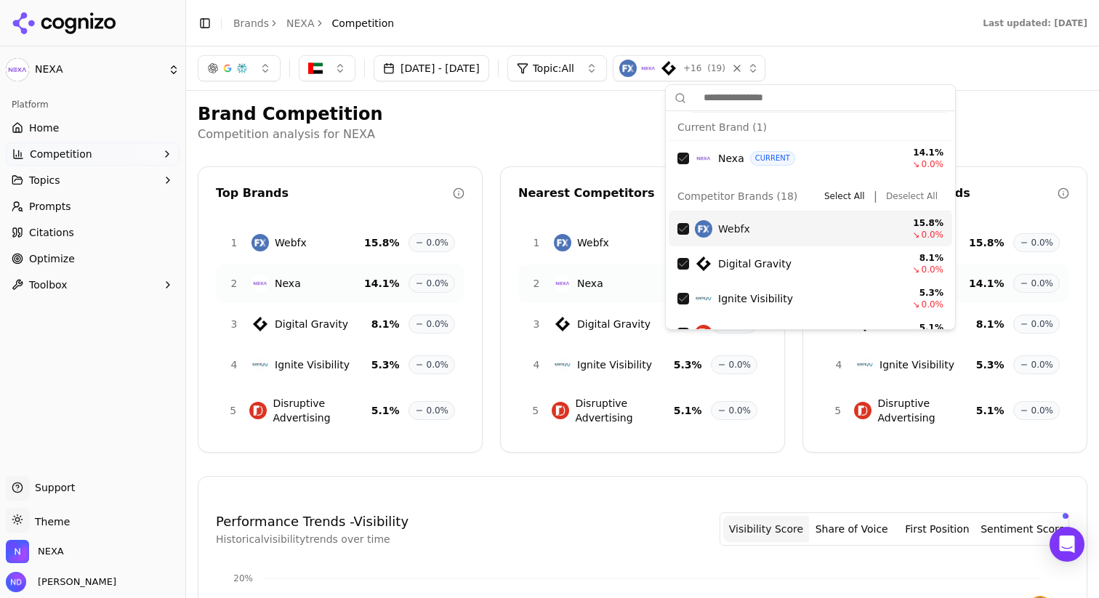
click at [531, 135] on p "Competition analysis for NEXA" at bounding box center [643, 134] width 890 height 17
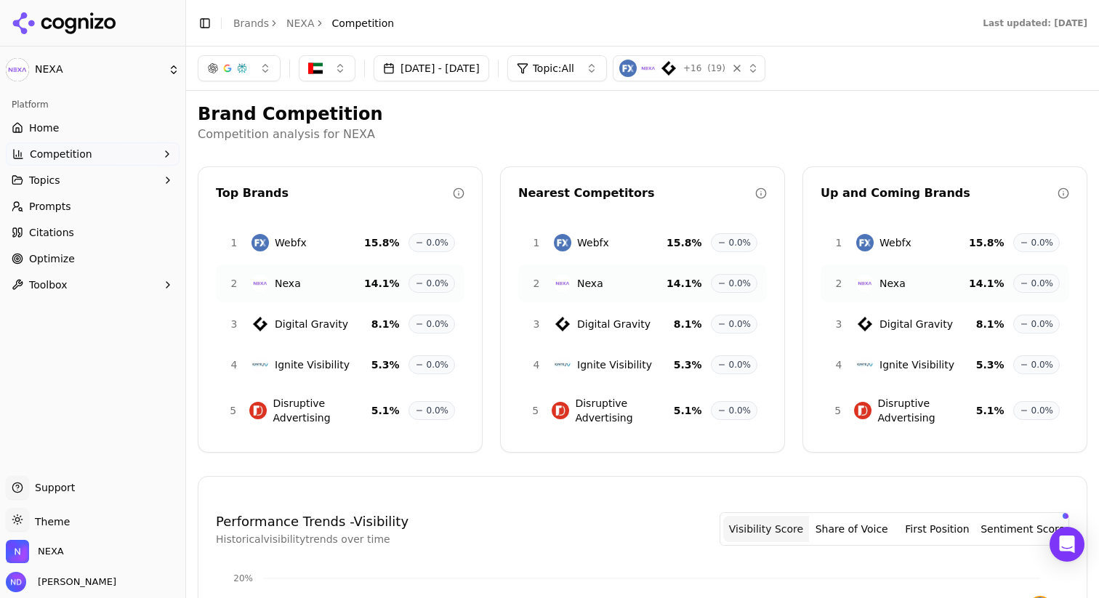
click at [477, 68] on button "[DATE] - [DATE]" at bounding box center [432, 68] width 116 height 26
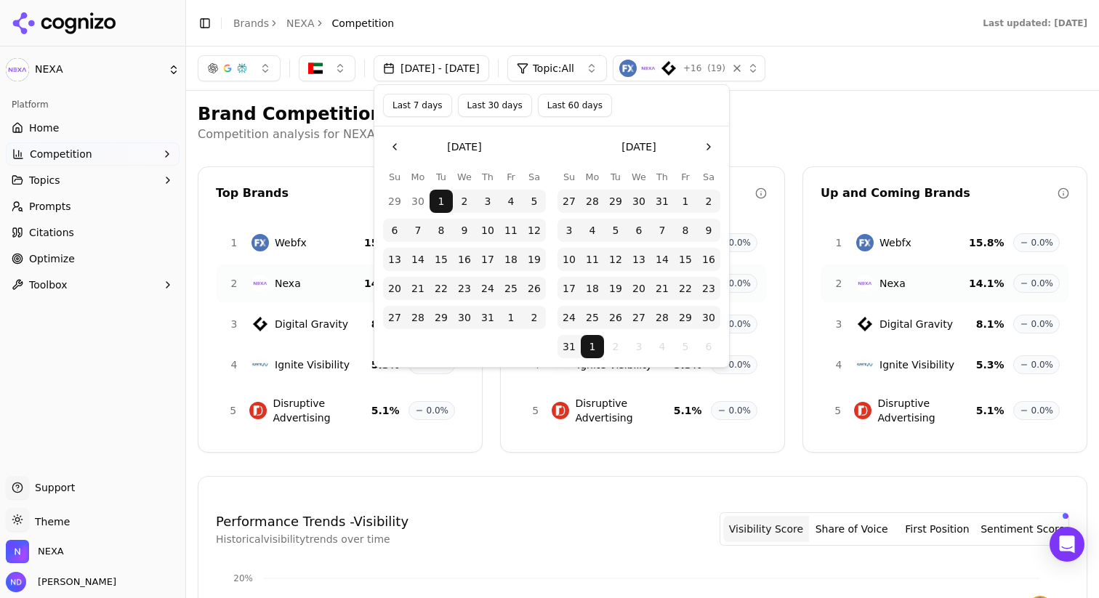
click at [911, 126] on p "Competition analysis for NEXA" at bounding box center [643, 134] width 890 height 17
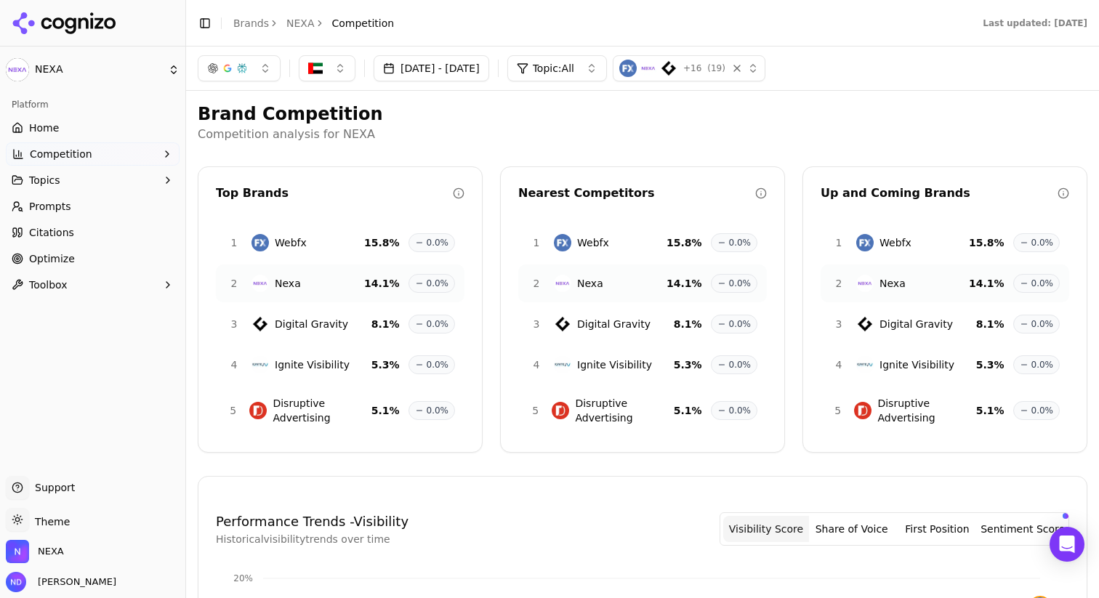
click at [489, 71] on button "[DATE] - [DATE]" at bounding box center [432, 68] width 116 height 26
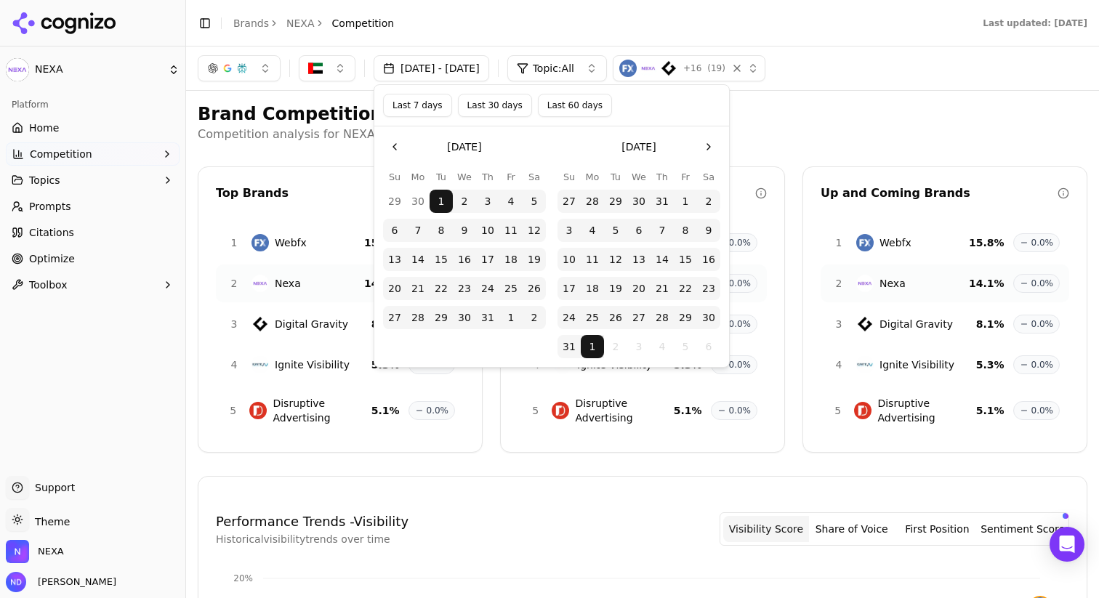
click at [823, 135] on p "Competition analysis for NEXA" at bounding box center [643, 134] width 890 height 17
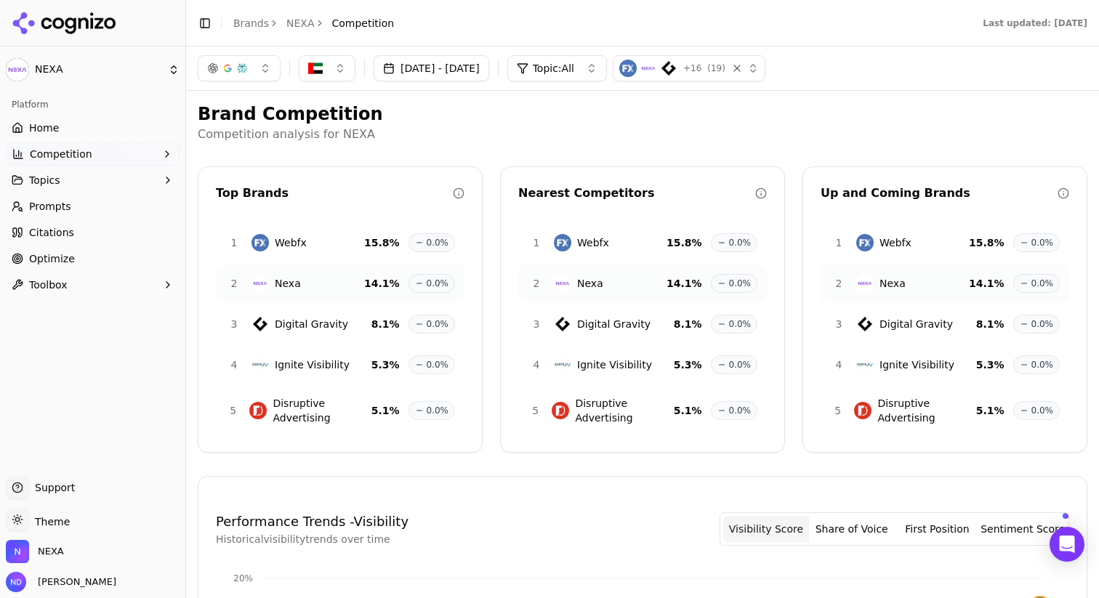
click at [321, 73] on img "button" at bounding box center [315, 68] width 15 height 15
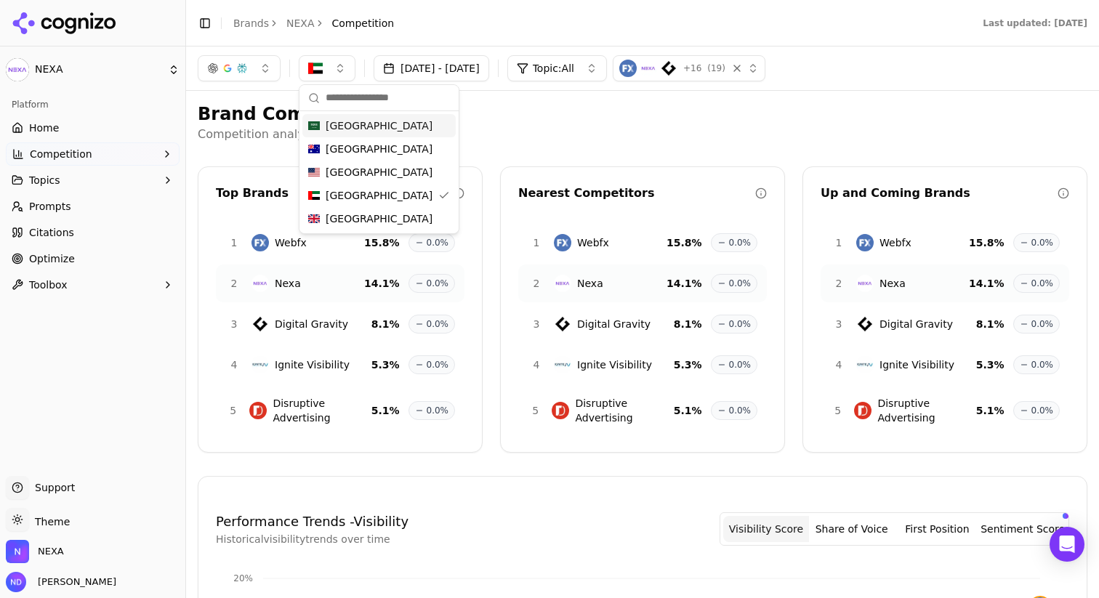
click at [601, 130] on p "Competition analysis for NEXA" at bounding box center [643, 134] width 890 height 17
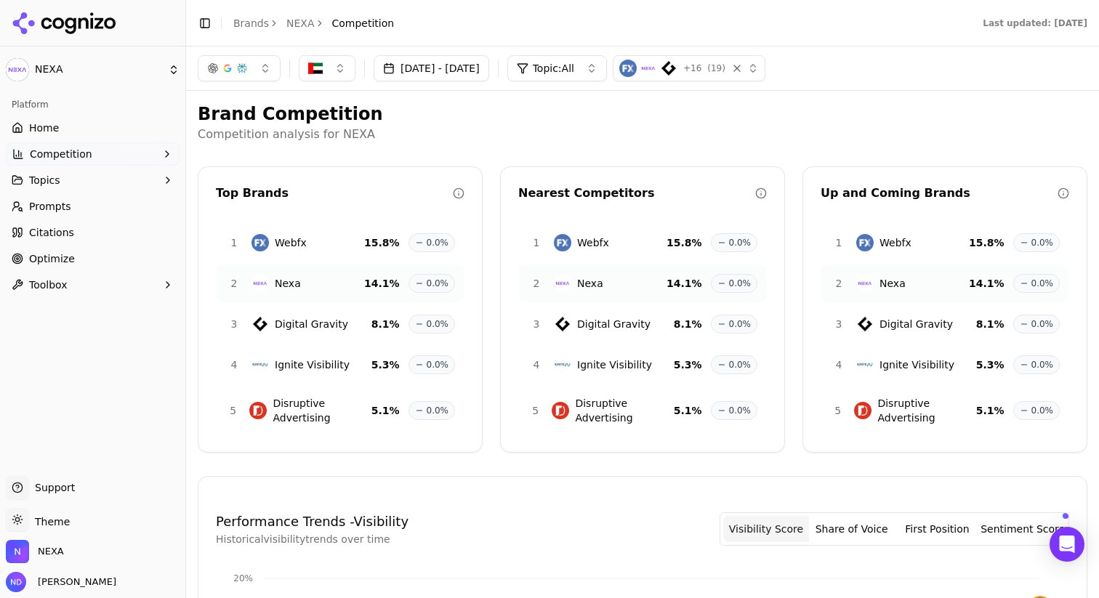
click at [657, 76] on div "button" at bounding box center [648, 68] width 17 height 17
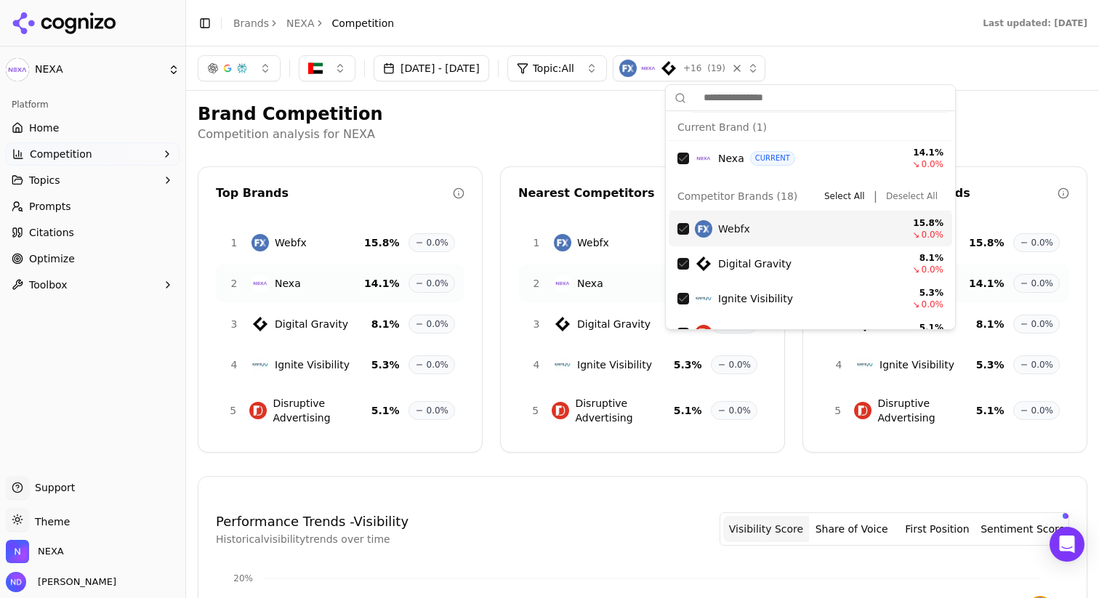
click at [440, 135] on p "Competition analysis for NEXA" at bounding box center [643, 134] width 890 height 17
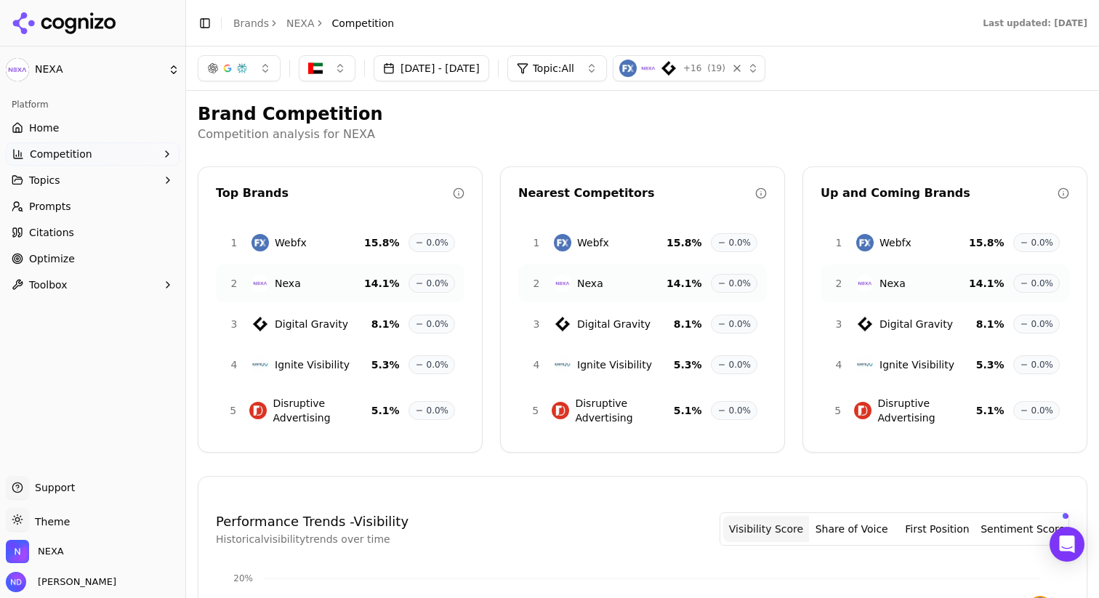
click at [54, 72] on html "NEXA Platform Home Competition Topics Prompts Citations Optimize Toolbox Suppor…" at bounding box center [549, 408] width 1099 height 816
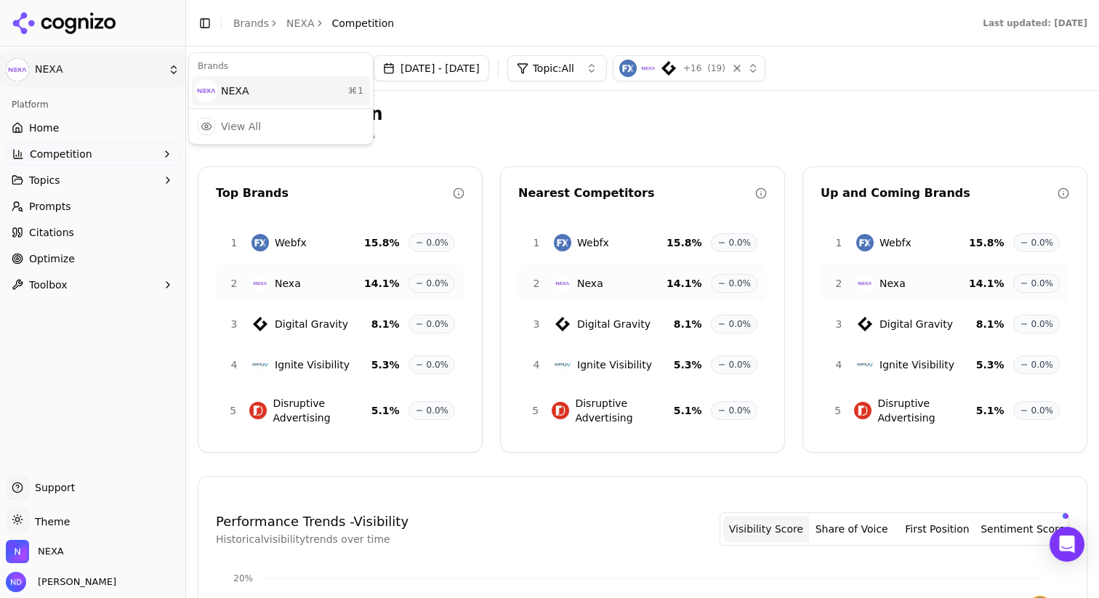
click at [227, 92] on div "NEXA ⌘ 1" at bounding box center [281, 90] width 178 height 29
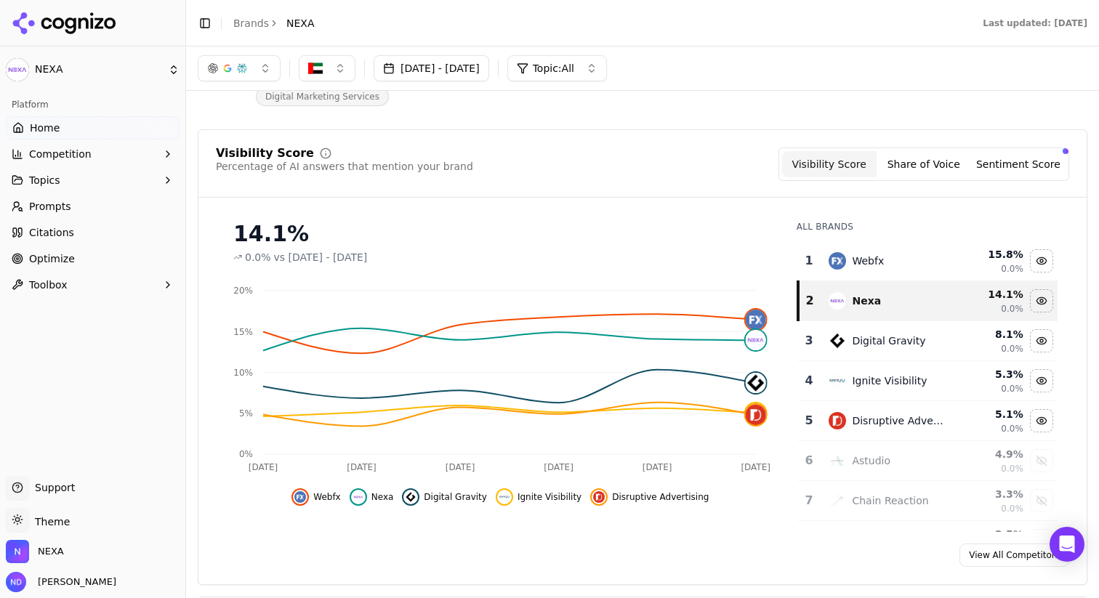
scroll to position [61, 0]
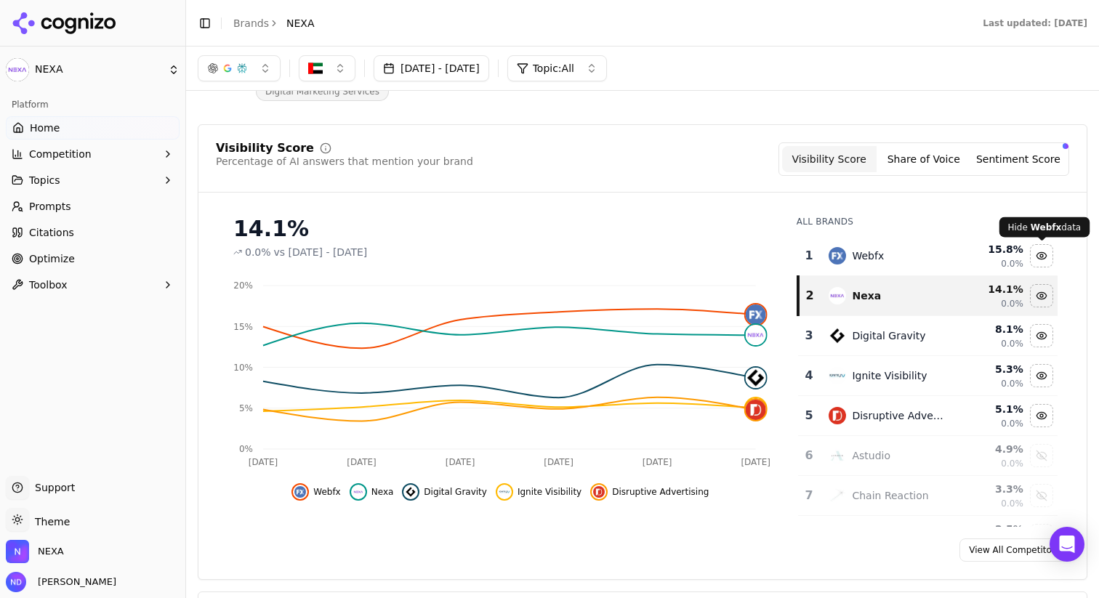
click at [1039, 251] on div "Hide webfx data" at bounding box center [1042, 256] width 22 height 22
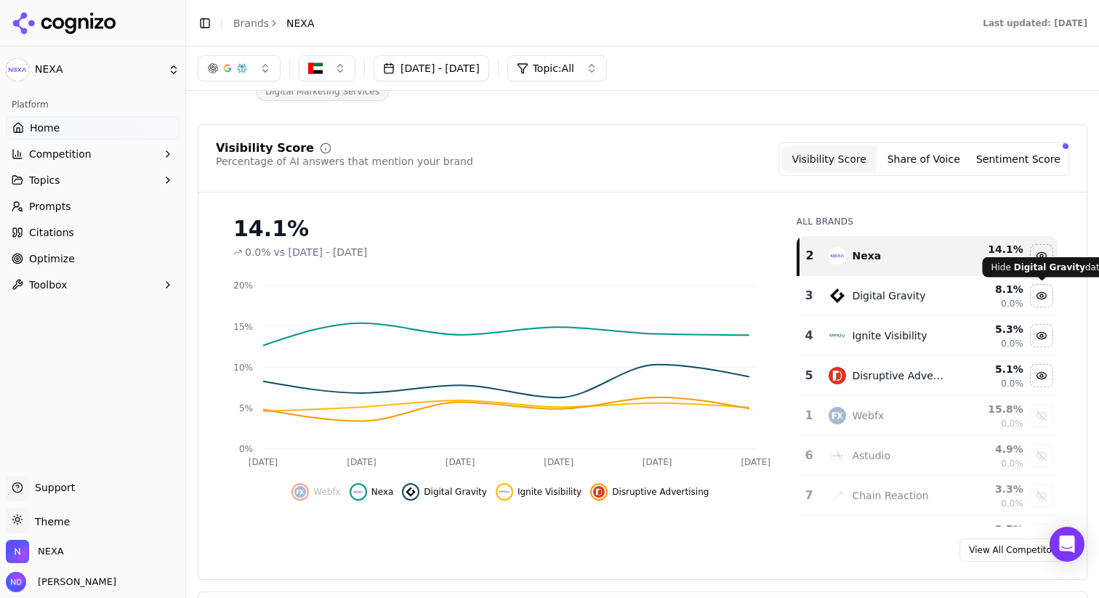
click at [1043, 297] on div "Hide digital gravity data" at bounding box center [1042, 296] width 22 height 22
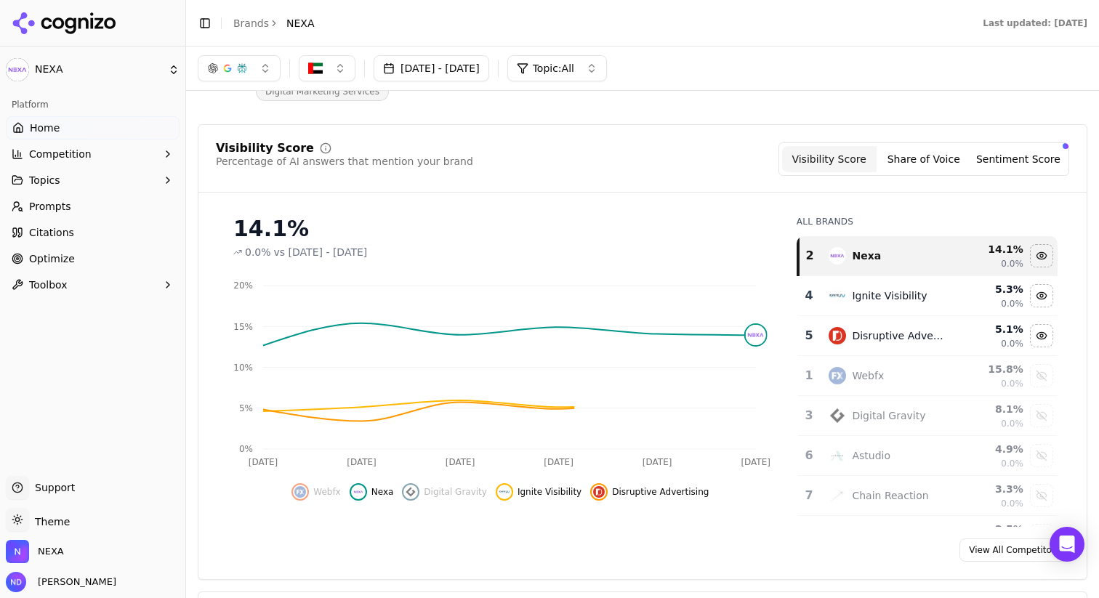
click at [1041, 299] on div "Hide ignite visibility data" at bounding box center [1042, 296] width 22 height 22
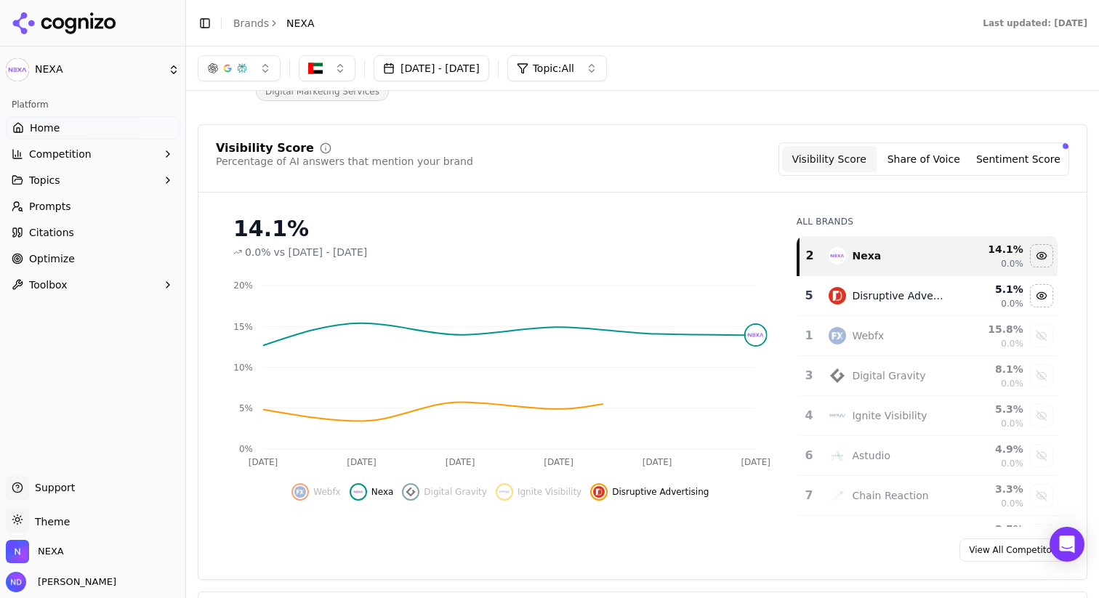
click at [1040, 303] on div "Hide disruptive advertising data" at bounding box center [1042, 296] width 22 height 22
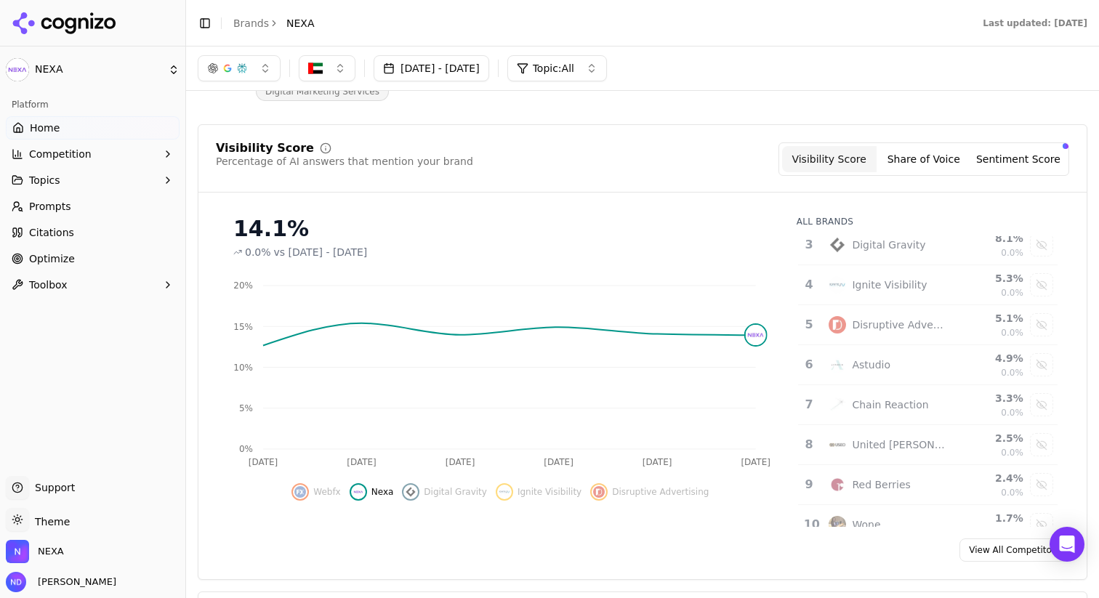
scroll to position [94, 0]
click at [1038, 360] on div "Show astudio data" at bounding box center [1042, 361] width 22 height 22
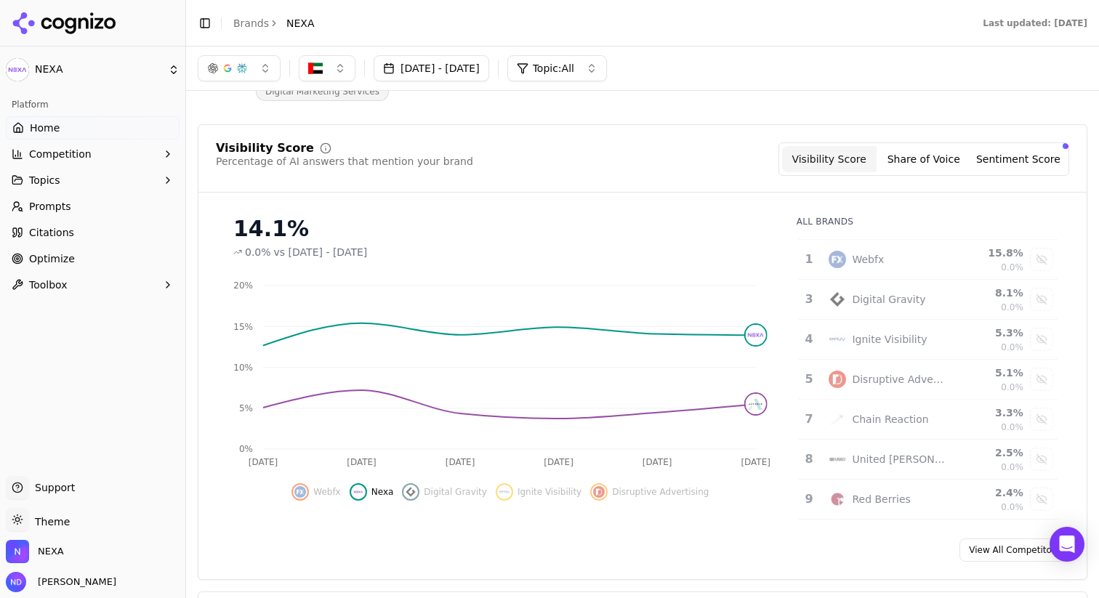
scroll to position [103, 0]
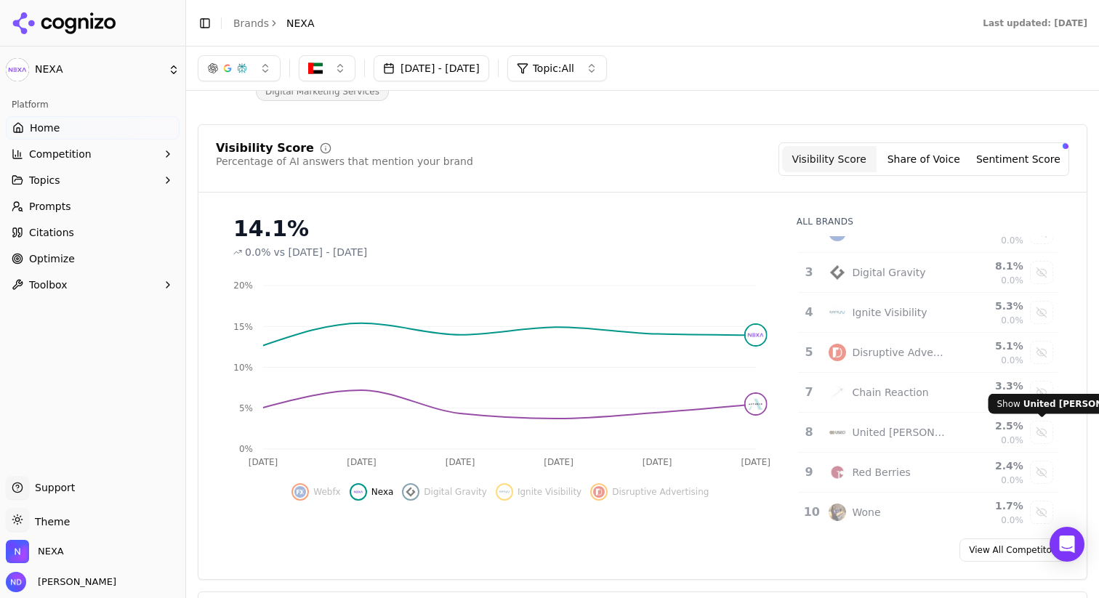
click at [1041, 397] on div "Show United Seo data Show United Seo data" at bounding box center [1078, 404] width 180 height 20
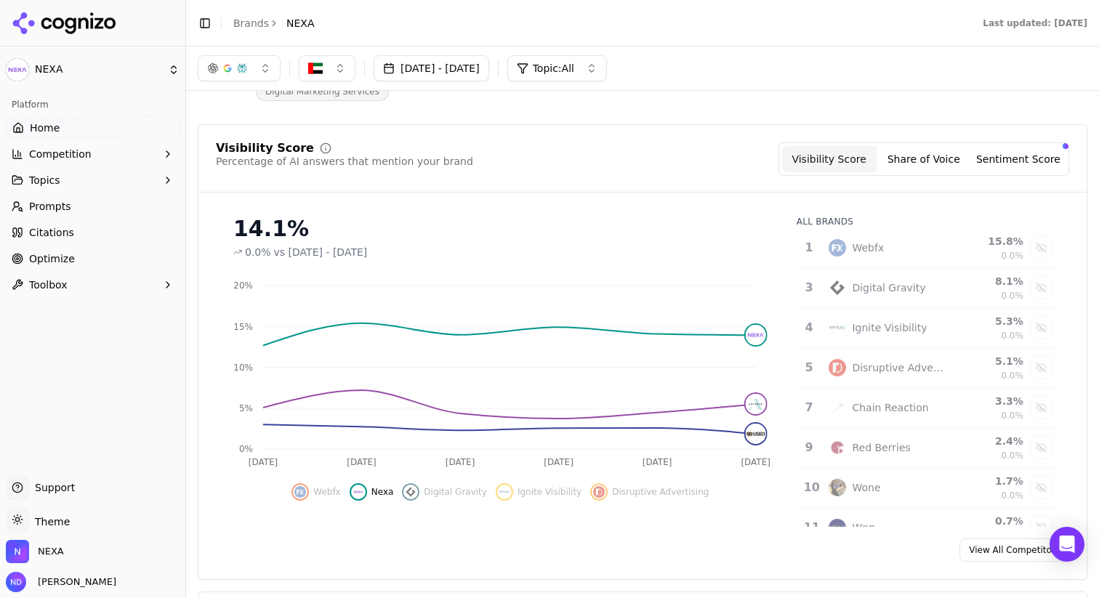
scroll to position [149, 0]
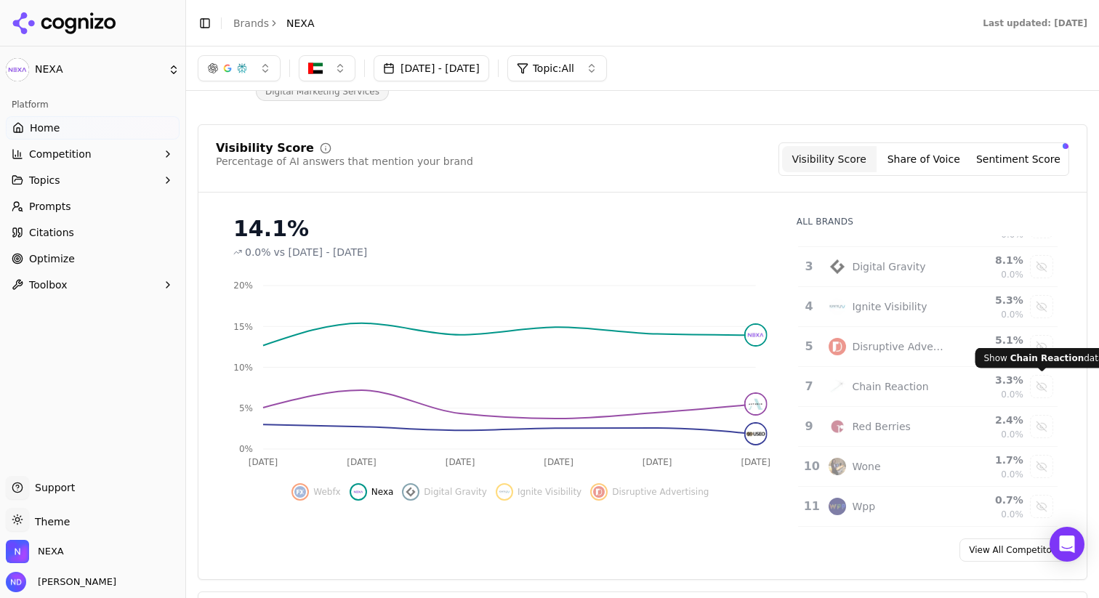
click at [1039, 386] on div "Show chain reaction data" at bounding box center [1042, 387] width 22 height 22
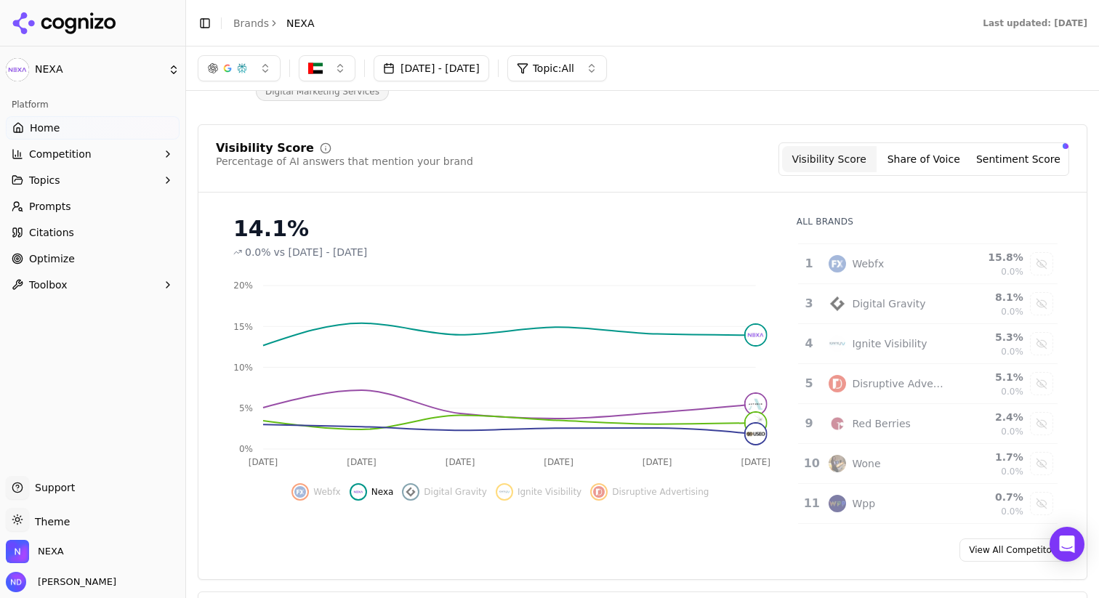
scroll to position [173, 0]
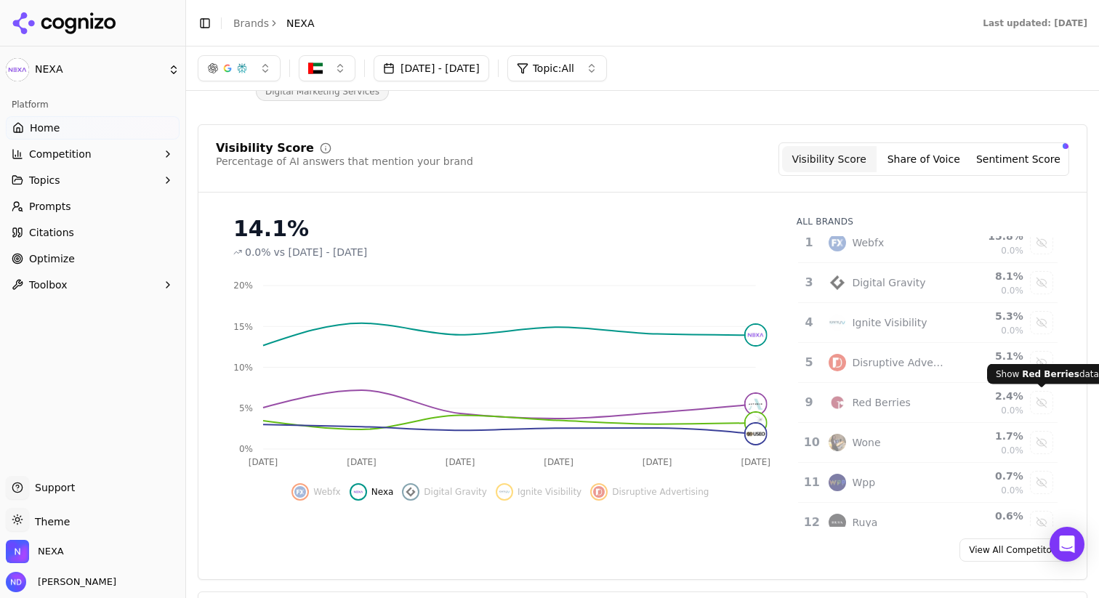
click at [1039, 401] on div "Show red berries data" at bounding box center [1042, 403] width 22 height 22
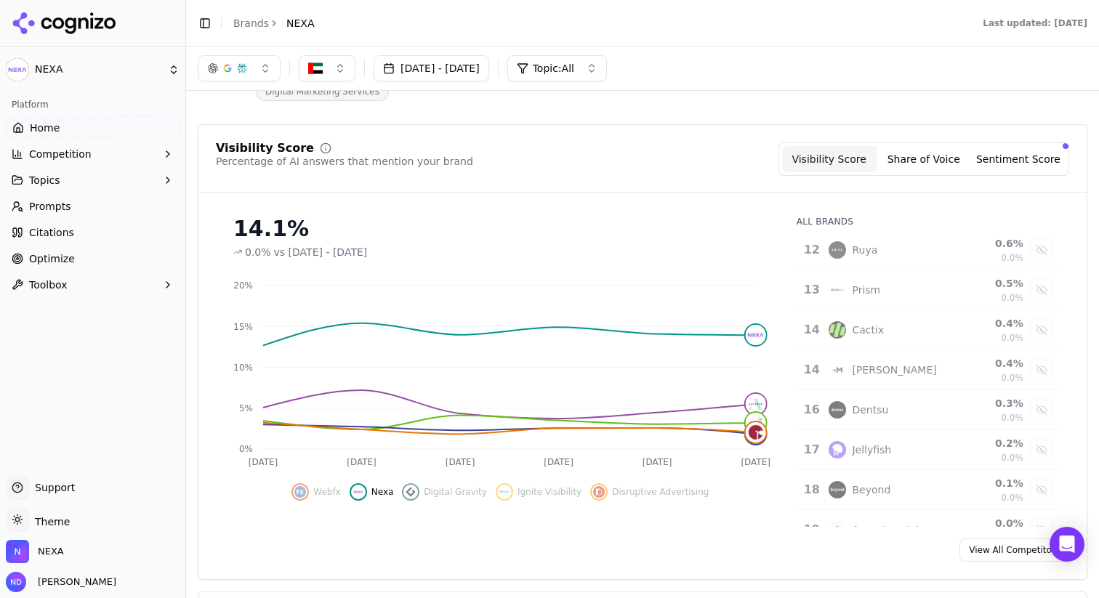
scroll to position [453, 0]
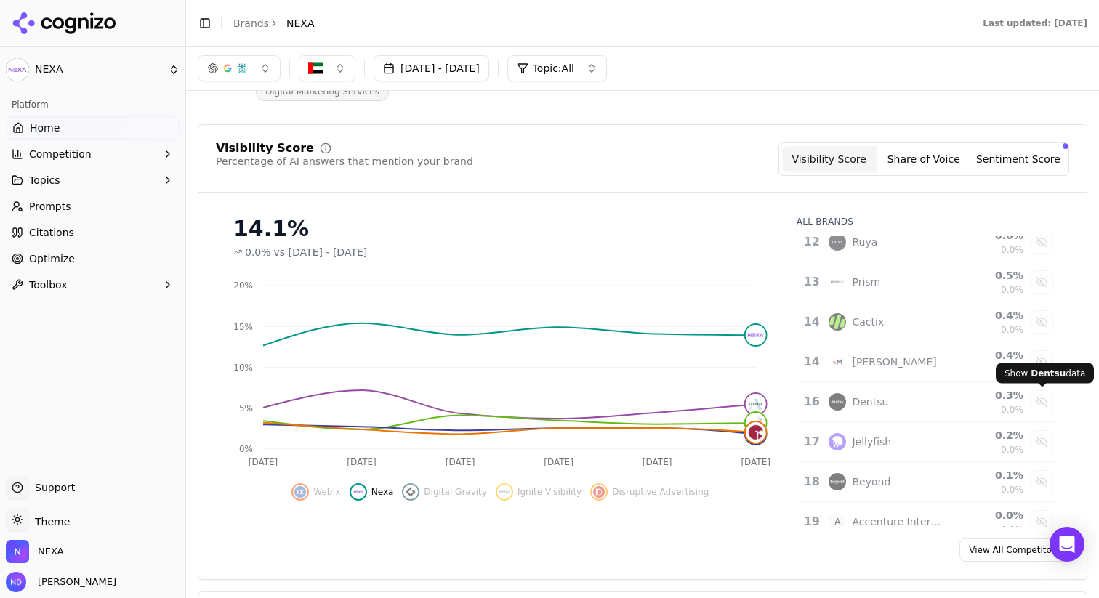
click at [1038, 402] on div "Show dentsu data" at bounding box center [1042, 402] width 22 height 22
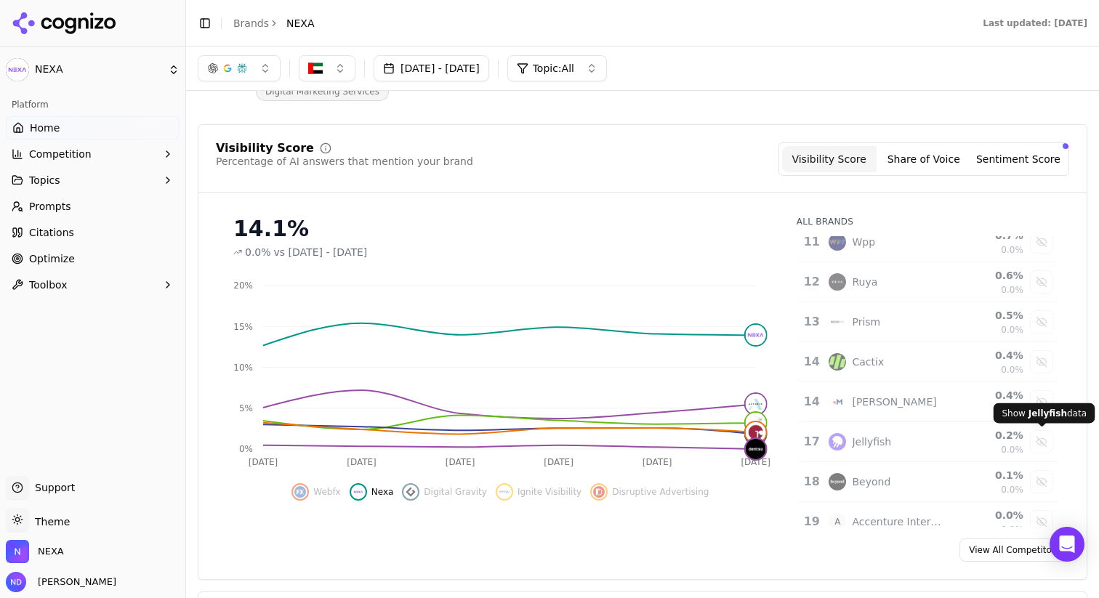
click at [1039, 442] on div "Show jellyfish data" at bounding box center [1042, 442] width 22 height 22
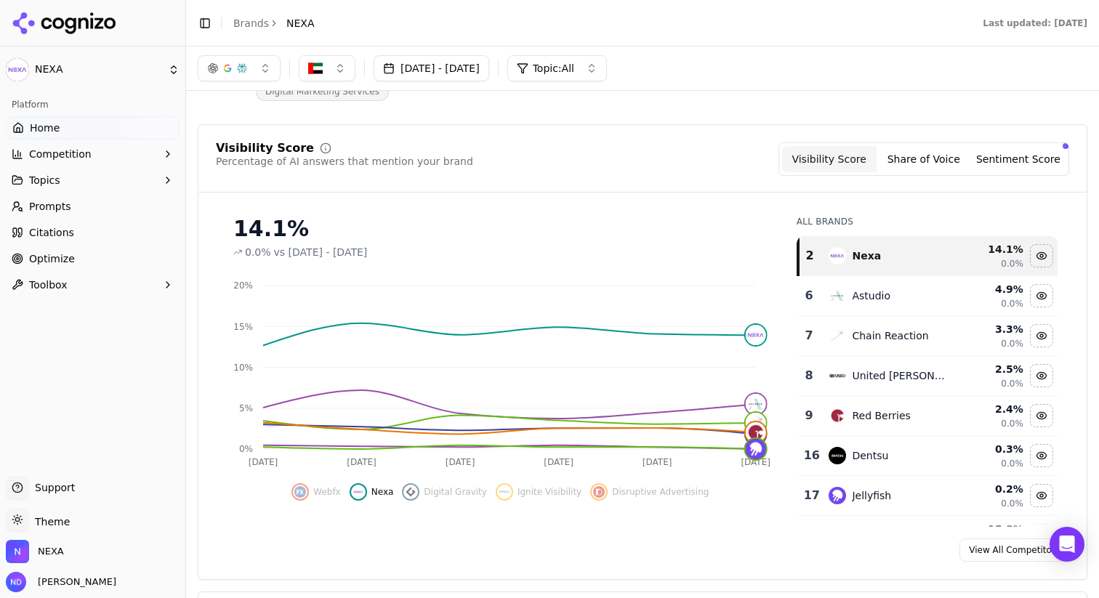
scroll to position [0, 0]
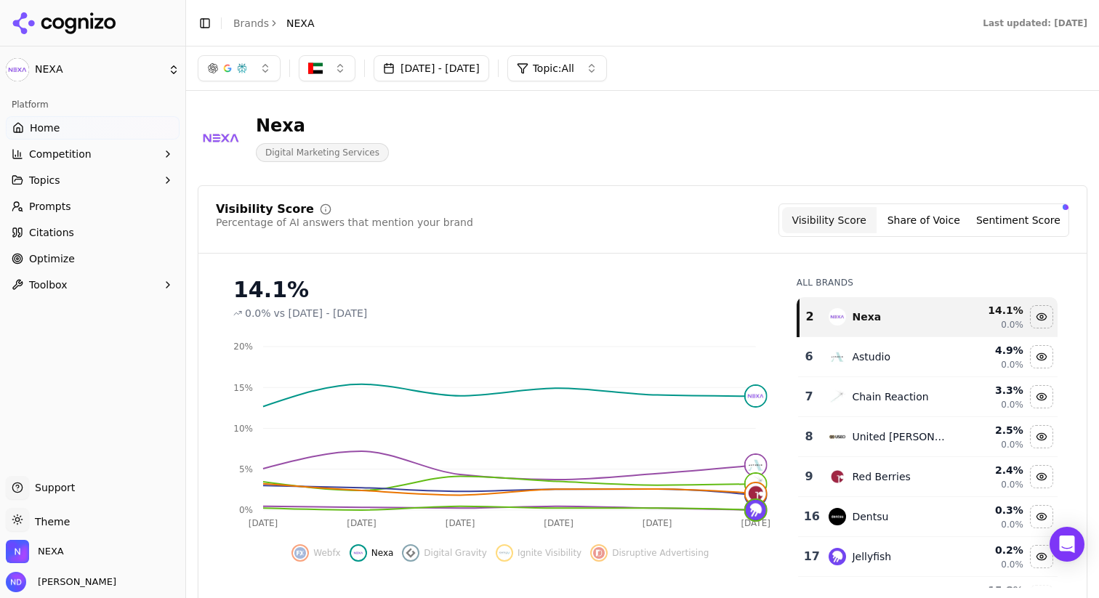
click at [1076, 290] on div "14.1% 0.0% vs [DATE] - [DATE] Aug 27 Aug [DATE] Aug [DATE] [DATE] 0% 5% 10% 15%…" at bounding box center [642, 426] width 888 height 323
click at [1064, 268] on div "All Brands 2 Nexa 14.1 % 0.0% 6 Astudio 4.9 % 0.0% 7 Chain Reaction 3.3 % 0.0% …" at bounding box center [927, 426] width 284 height 323
click at [676, 172] on div "Nexa Digital Marketing Services" at bounding box center [643, 137] width 890 height 71
click at [315, 69] on img "button" at bounding box center [315, 68] width 15 height 15
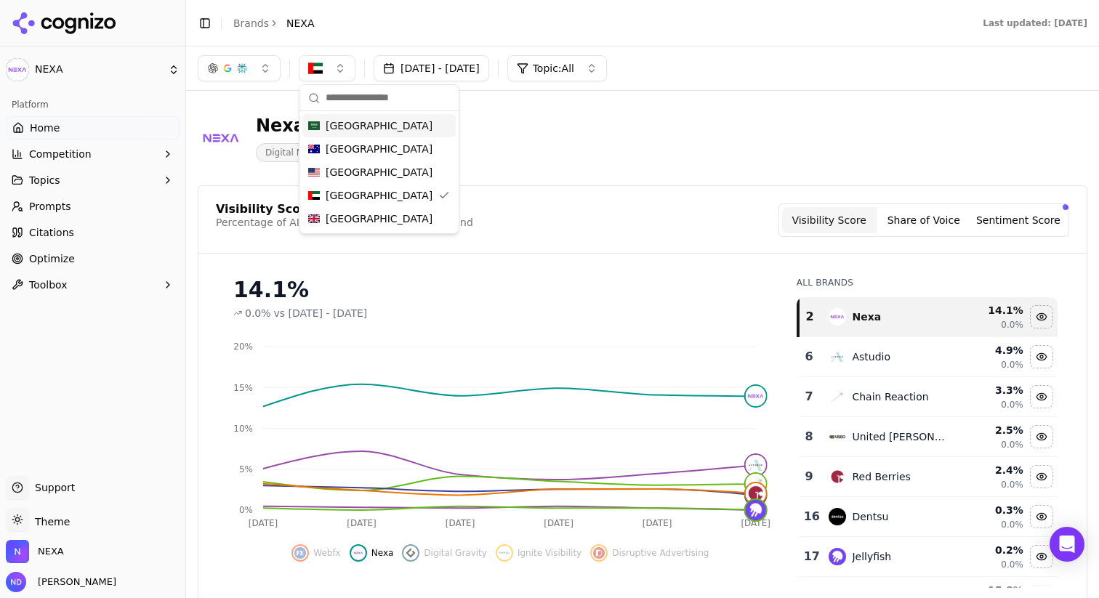
click at [253, 79] on button "button" at bounding box center [239, 68] width 83 height 26
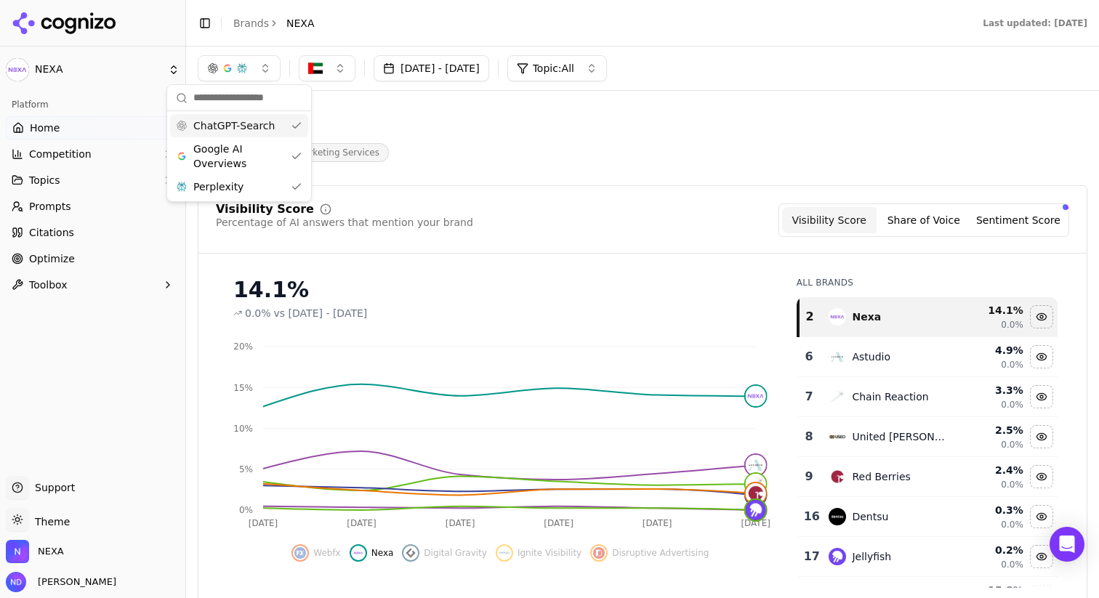
click at [315, 78] on button "button" at bounding box center [327, 68] width 57 height 26
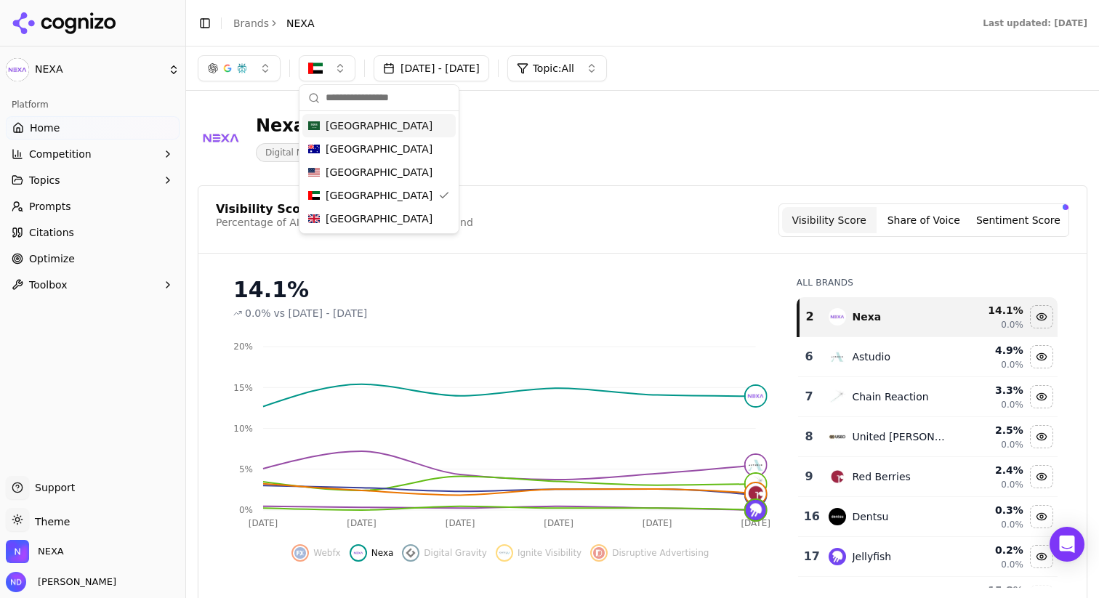
click at [350, 132] on span "[GEOGRAPHIC_DATA]" at bounding box center [379, 125] width 107 height 15
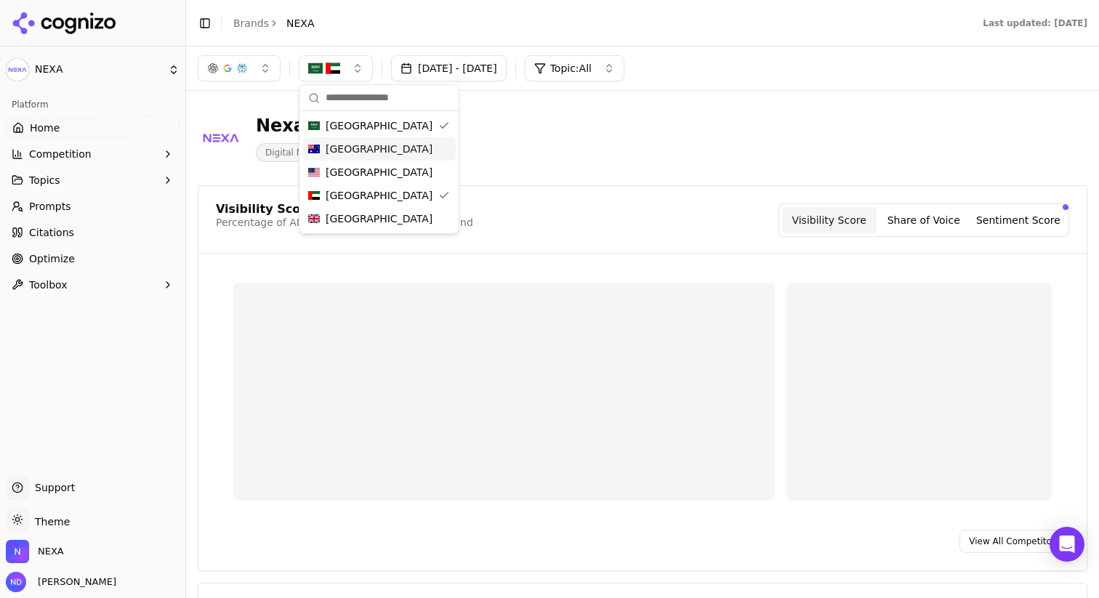
click at [347, 154] on span "[GEOGRAPHIC_DATA]" at bounding box center [379, 149] width 107 height 15
click at [350, 190] on span "[GEOGRAPHIC_DATA]" at bounding box center [379, 195] width 107 height 15
click at [347, 175] on span "[GEOGRAPHIC_DATA]" at bounding box center [379, 172] width 107 height 15
click at [350, 201] on span "[GEOGRAPHIC_DATA]" at bounding box center [379, 195] width 107 height 15
click at [351, 221] on span "[GEOGRAPHIC_DATA]" at bounding box center [379, 218] width 107 height 15
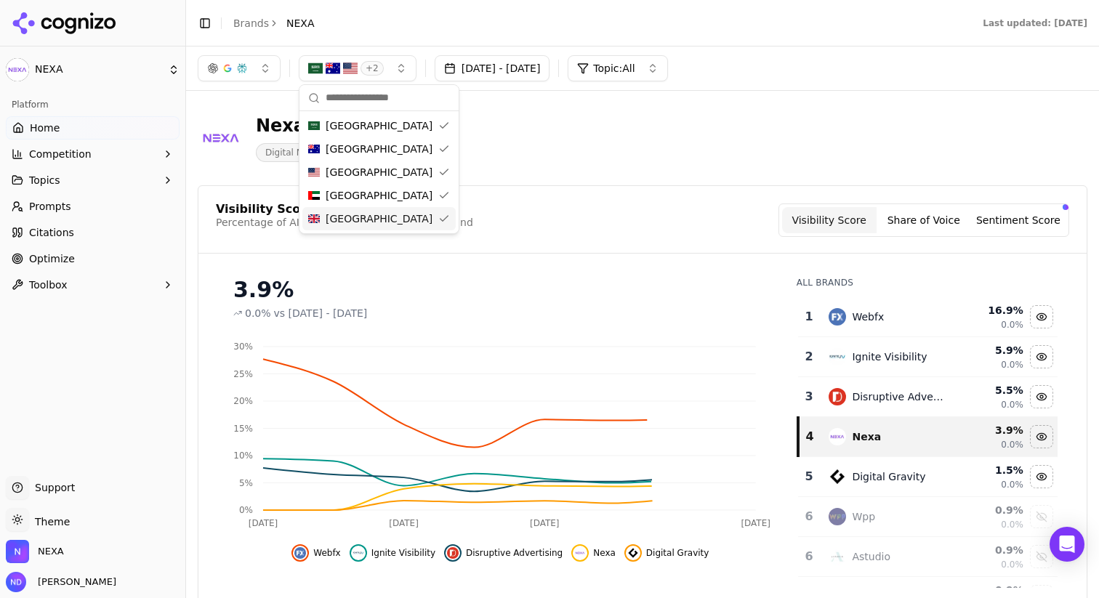
click at [583, 163] on div "Nexa Digital Marketing Services" at bounding box center [643, 137] width 890 height 71
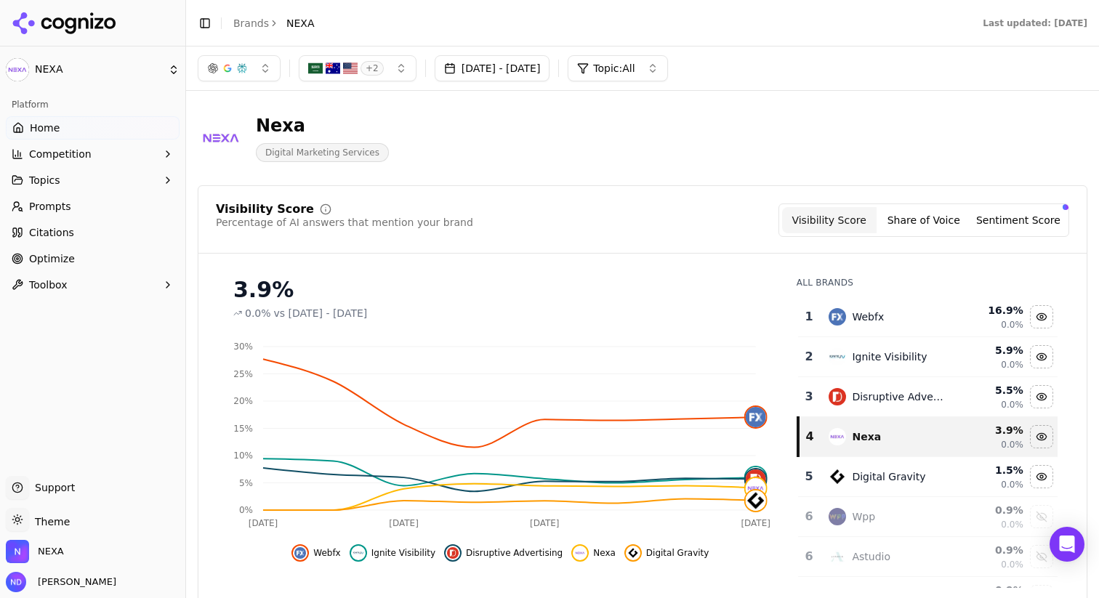
click at [945, 220] on button "Share of Voice" at bounding box center [923, 220] width 94 height 26
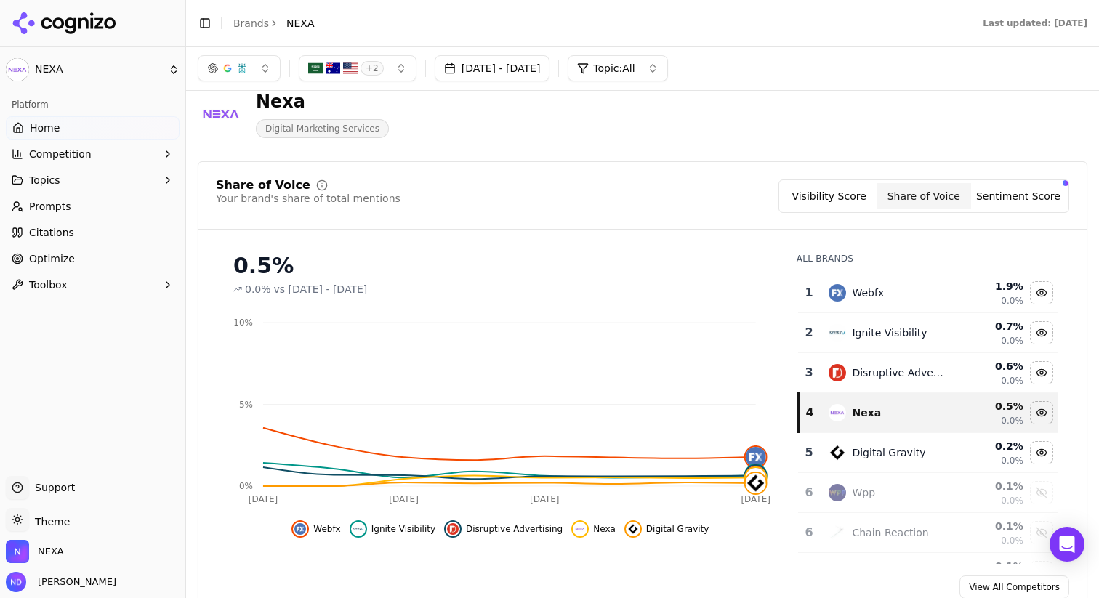
scroll to position [23, 0]
click at [1013, 193] on button "Sentiment Score" at bounding box center [1018, 197] width 94 height 26
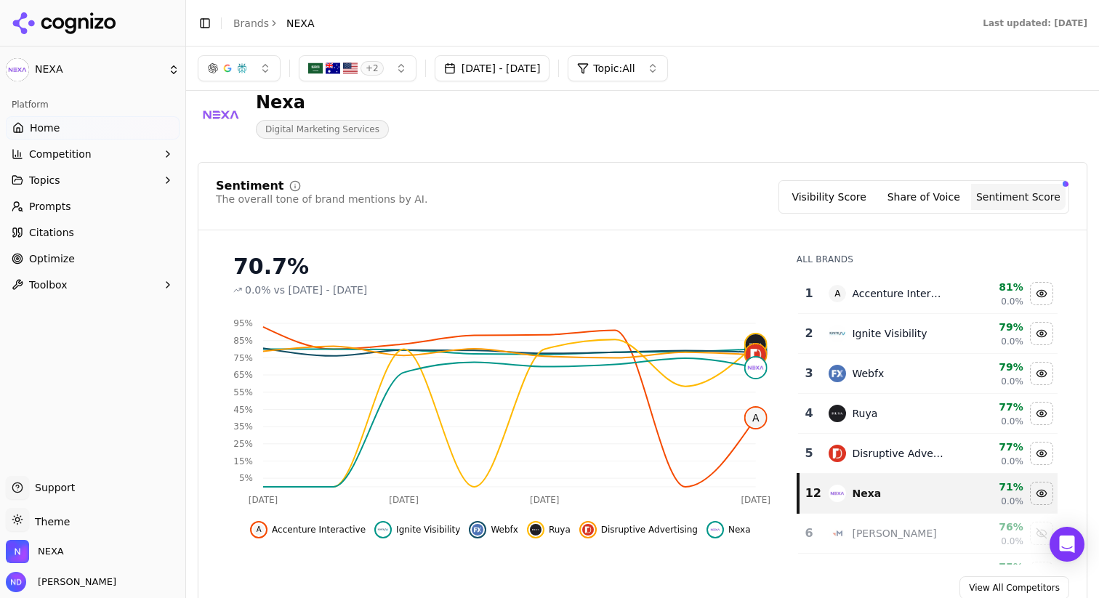
click at [235, 265] on div "70.7%" at bounding box center [500, 267] width 534 height 26
click at [634, 63] on span "Topic: All" at bounding box center [613, 68] width 41 height 15
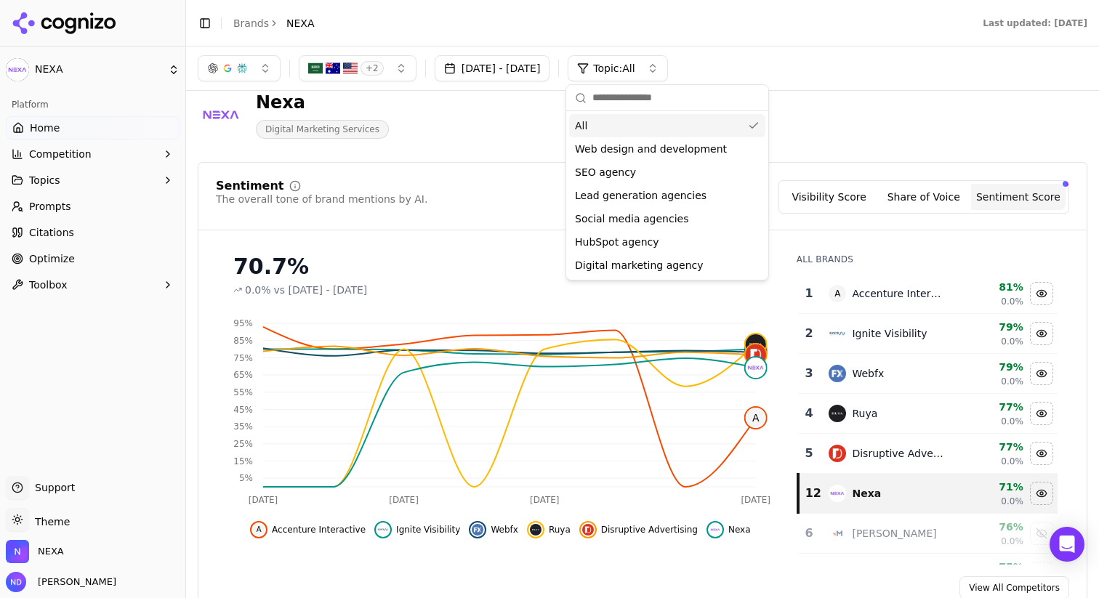
click at [983, 120] on div "Nexa Digital Marketing Services" at bounding box center [643, 114] width 890 height 71
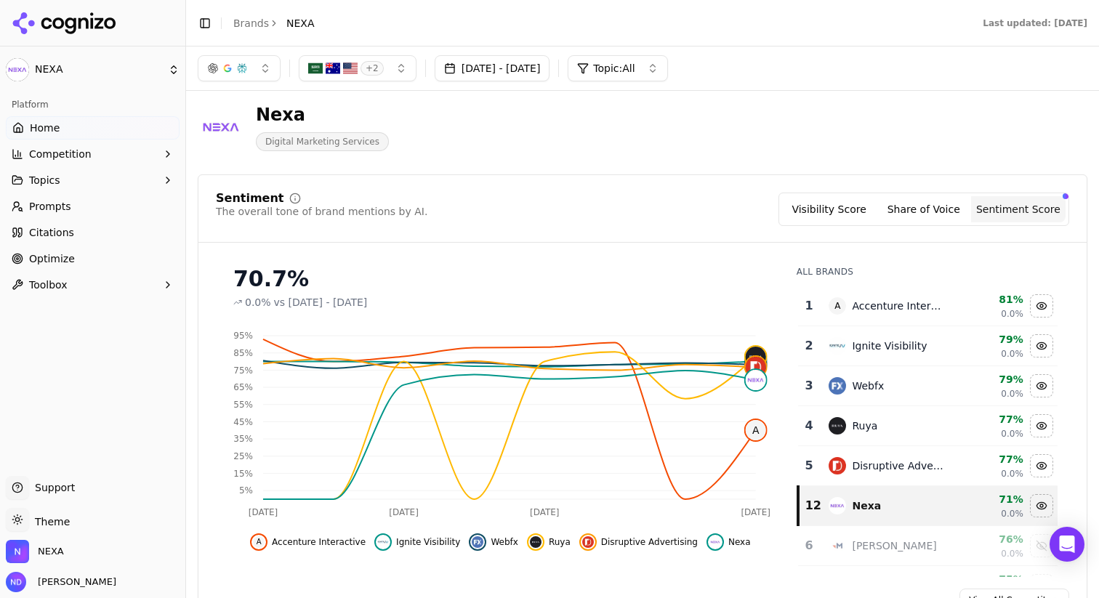
scroll to position [0, 0]
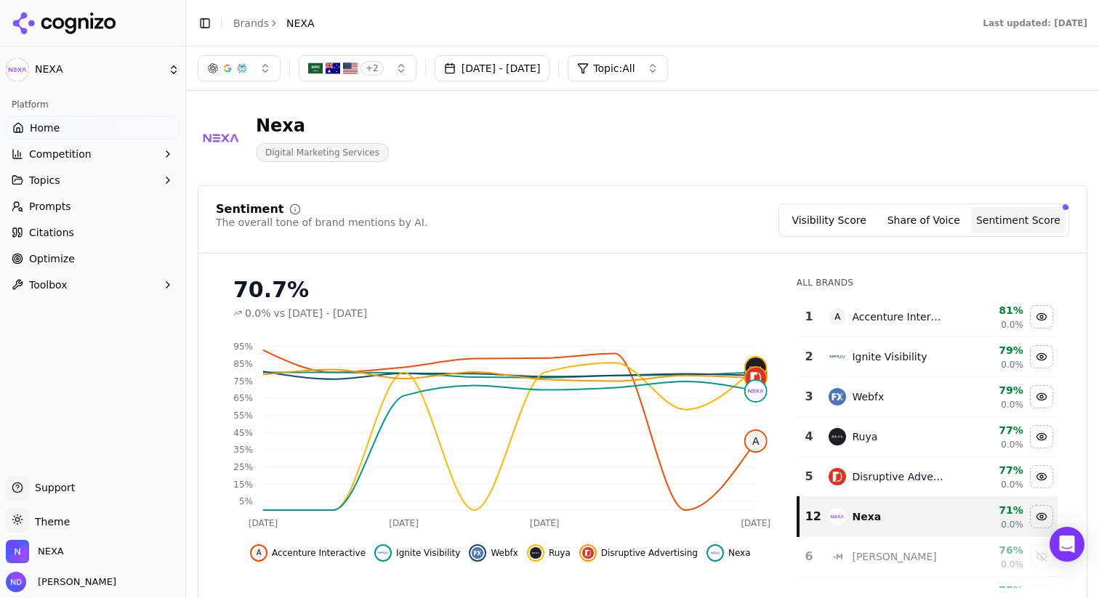
click at [396, 131] on div "Nexa Digital Marketing Services" at bounding box center [523, 138] width 651 height 48
click at [1079, 362] on div "70.7% 0.0% vs [DATE] - [DATE] Aug 25 Aug [DATE] [DATE] 5% 15% 25% 35% 45% 55% 6…" at bounding box center [642, 426] width 888 height 323
click at [1084, 252] on div "Sentiment The overall tone of brand mentions by AI. Visibility Score Share of V…" at bounding box center [642, 228] width 888 height 50
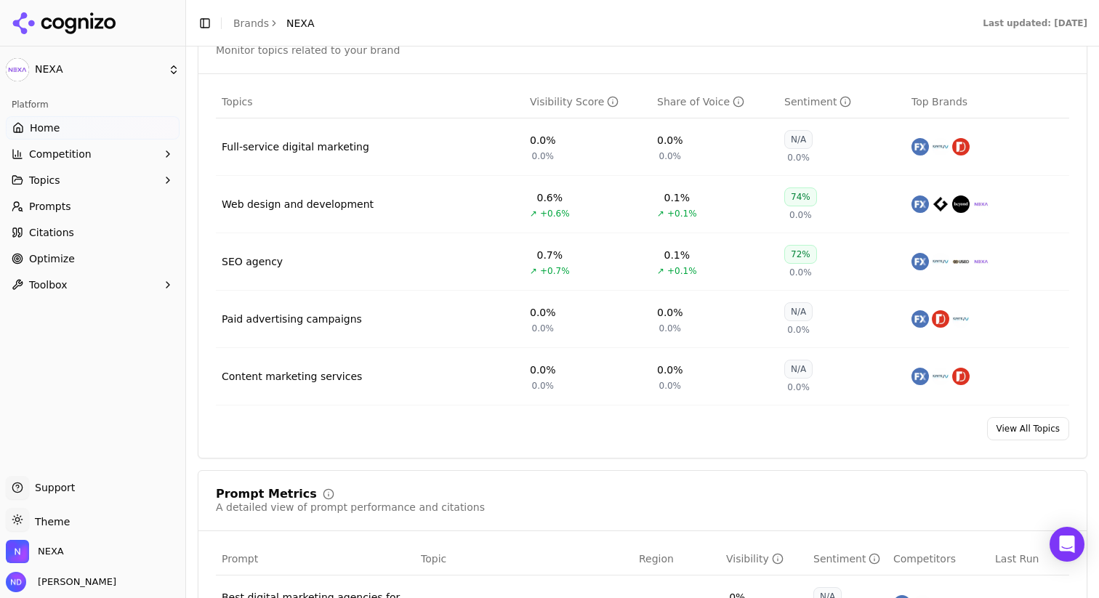
scroll to position [647, 0]
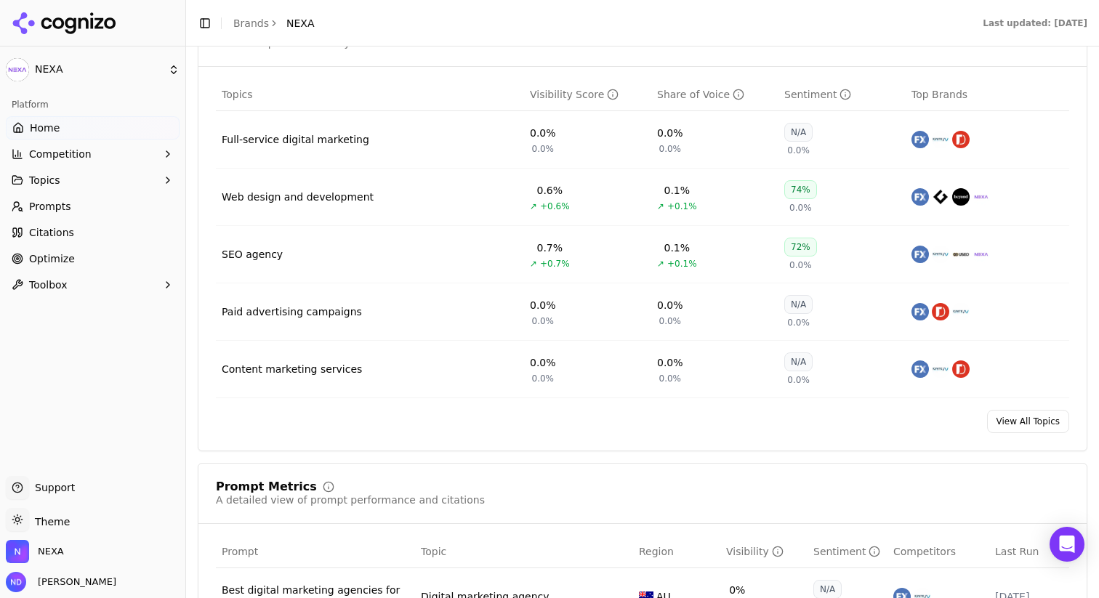
click at [1035, 424] on link "View All Topics" at bounding box center [1028, 421] width 82 height 23
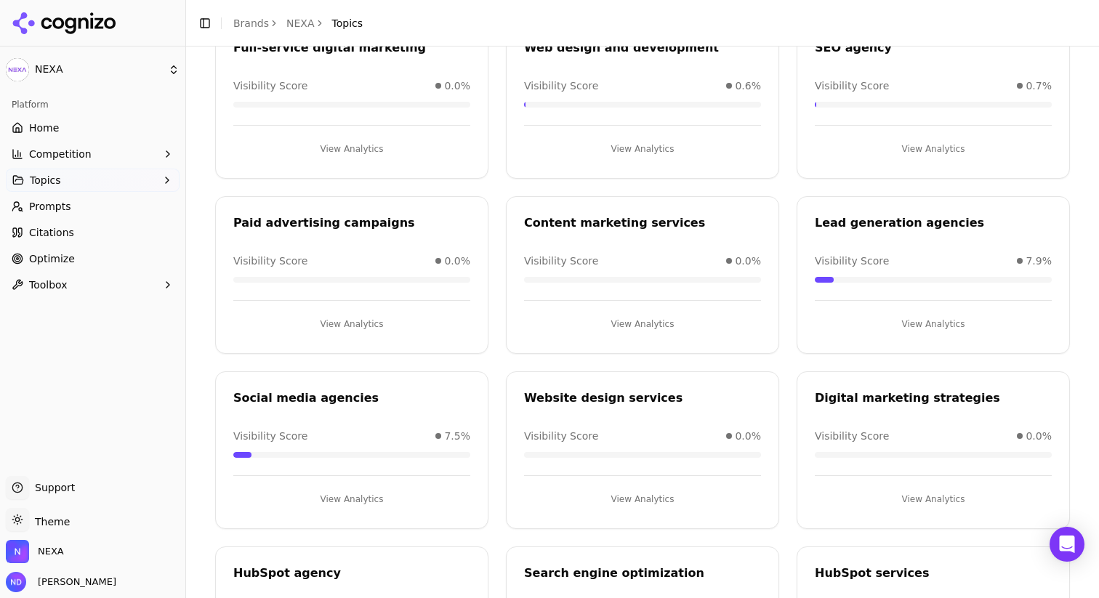
scroll to position [147, 0]
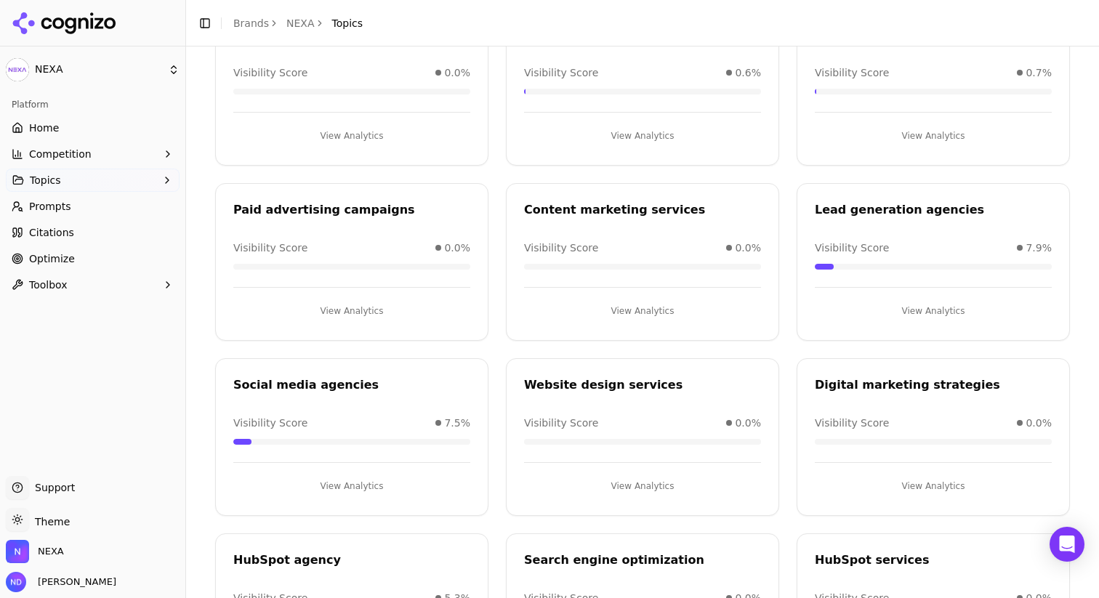
click at [355, 488] on button "View Analytics" at bounding box center [351, 486] width 237 height 23
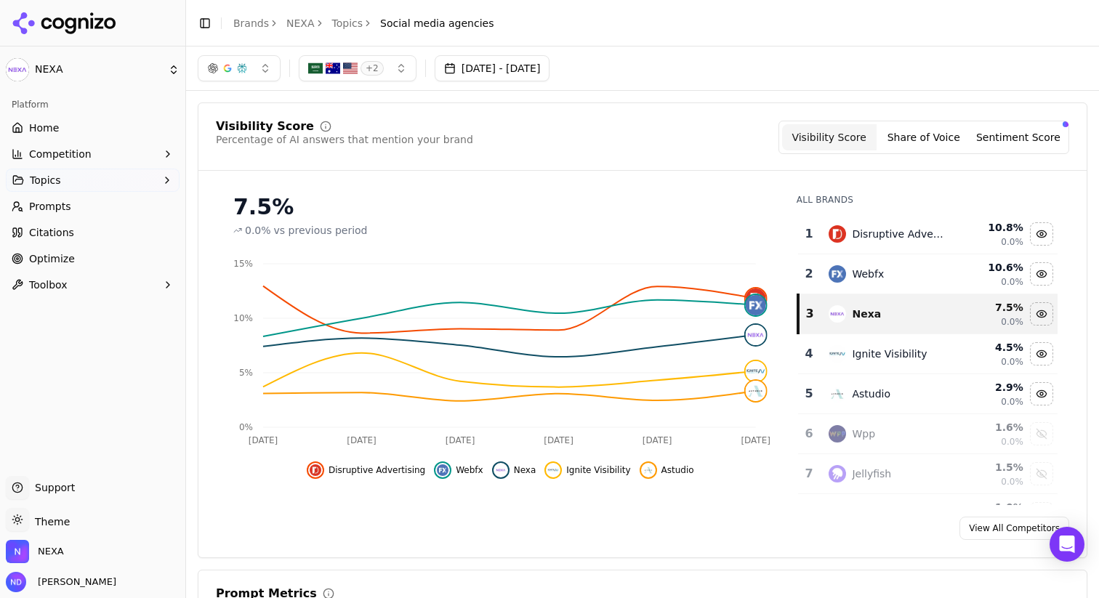
click at [1086, 186] on div "7.5% 0.0% vs previous period [DATE] Aug [DATE] Aug [DATE] [DATE] 0% 5% 10% 15% …" at bounding box center [642, 343] width 888 height 323
click at [40, 121] on span "Home" at bounding box center [44, 128] width 30 height 15
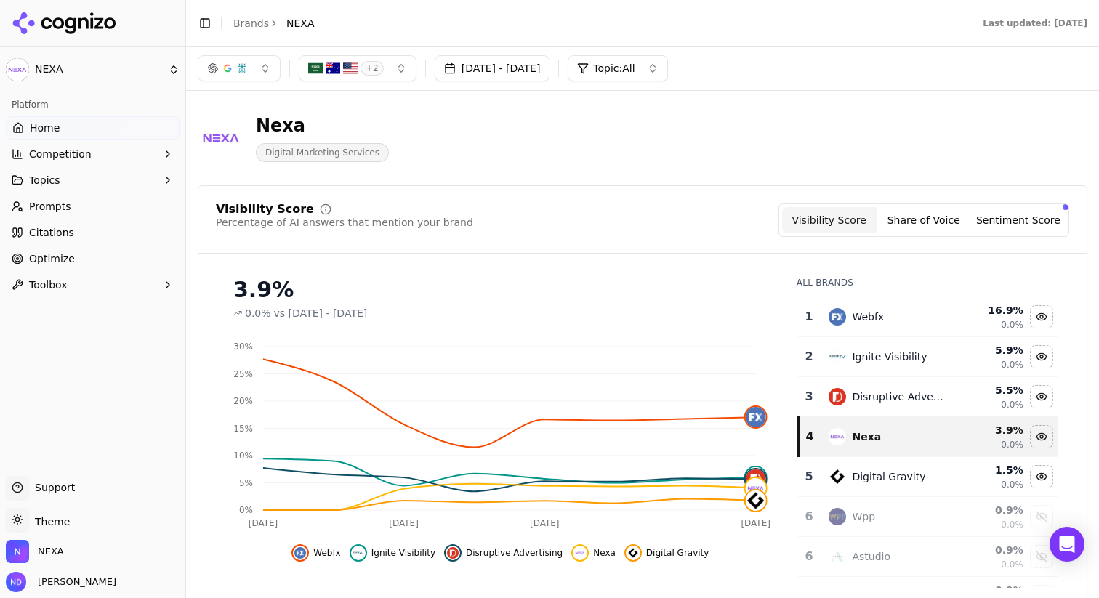
click at [198, 226] on div "Visibility Score Percentage of AI answers that mention your brand Visibility Sc…" at bounding box center [642, 228] width 888 height 50
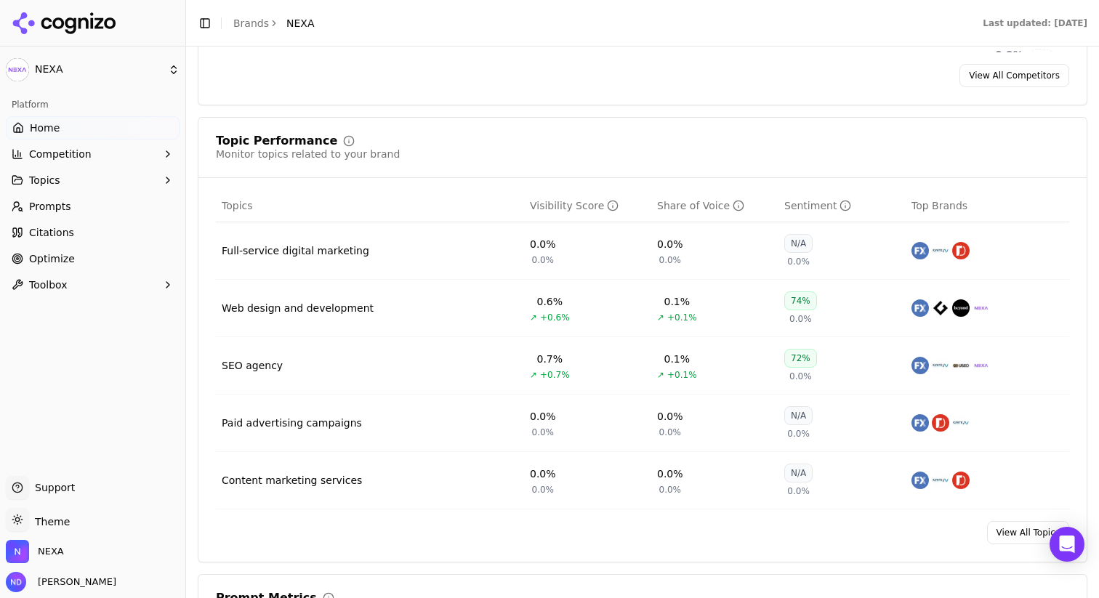
scroll to position [541, 0]
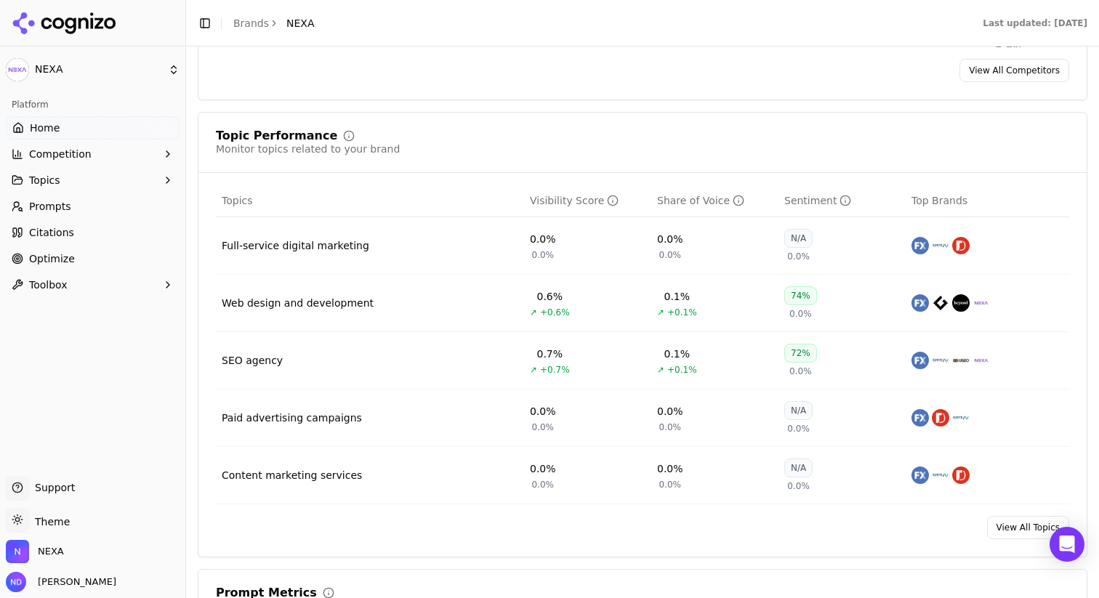
click at [259, 360] on div "SEO agency" at bounding box center [252, 360] width 61 height 15
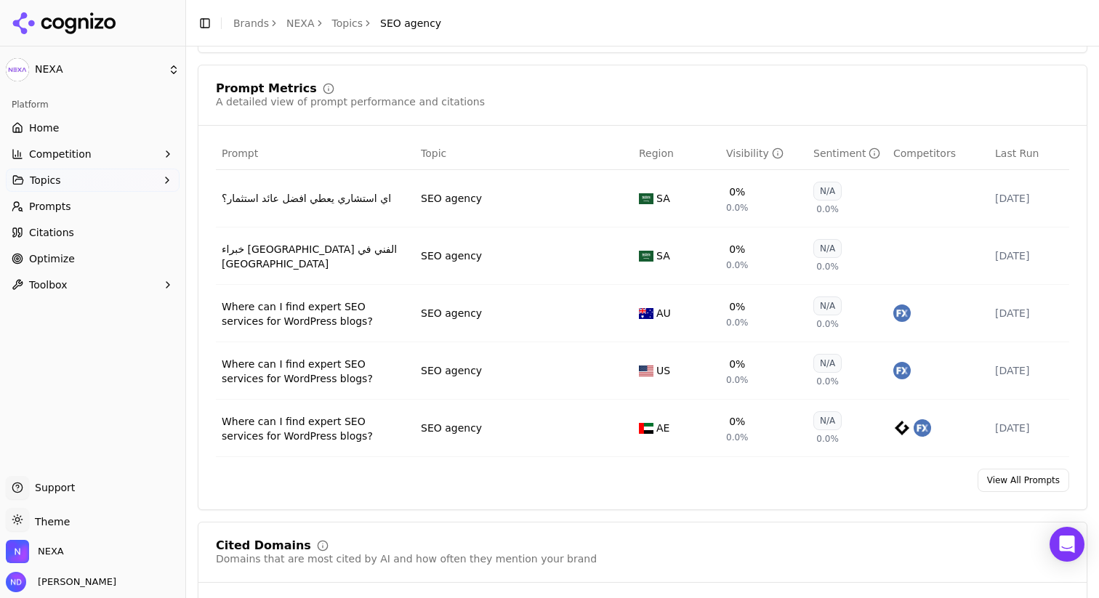
scroll to position [506, 0]
click at [1031, 483] on link "View All Prompts" at bounding box center [1023, 479] width 92 height 23
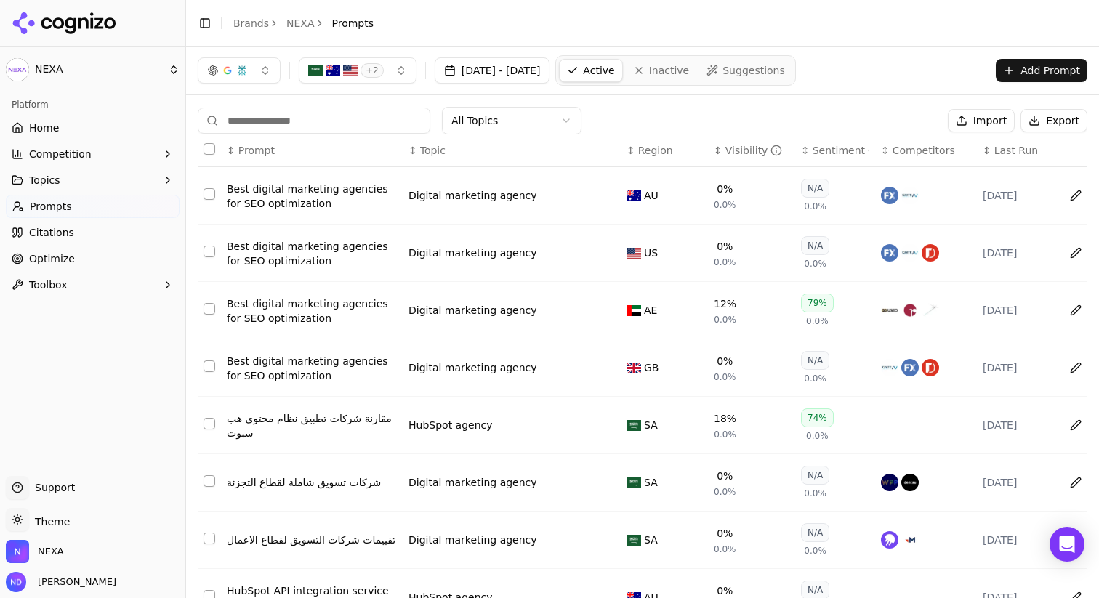
click at [520, 125] on html "NEXA Platform Home Competition Topics Prompts Citations Optimize Toolbox Suppor…" at bounding box center [549, 408] width 1099 height 816
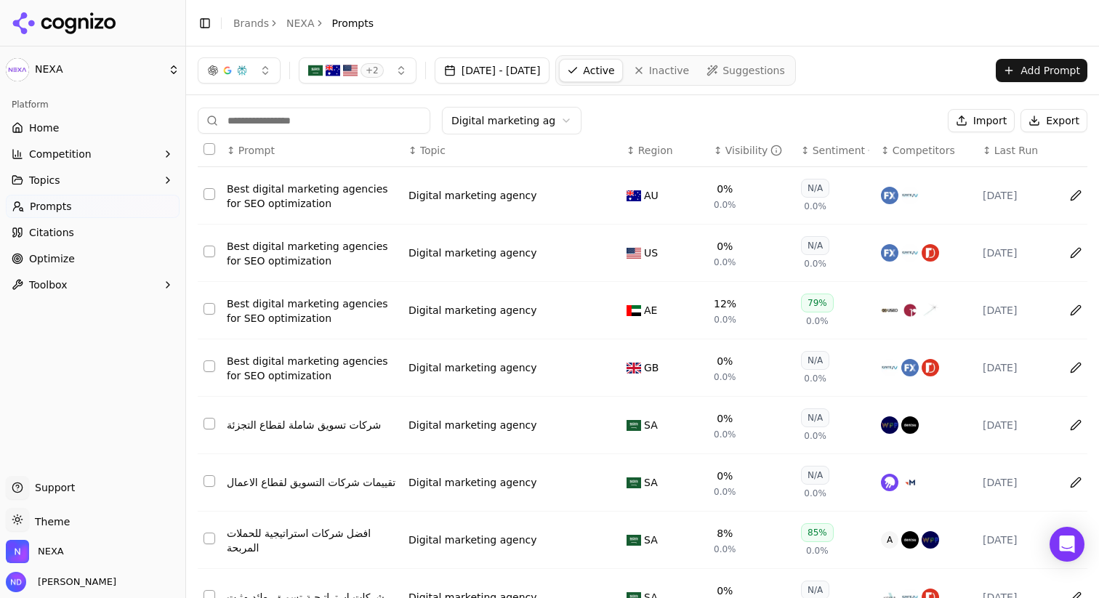
scroll to position [4, 0]
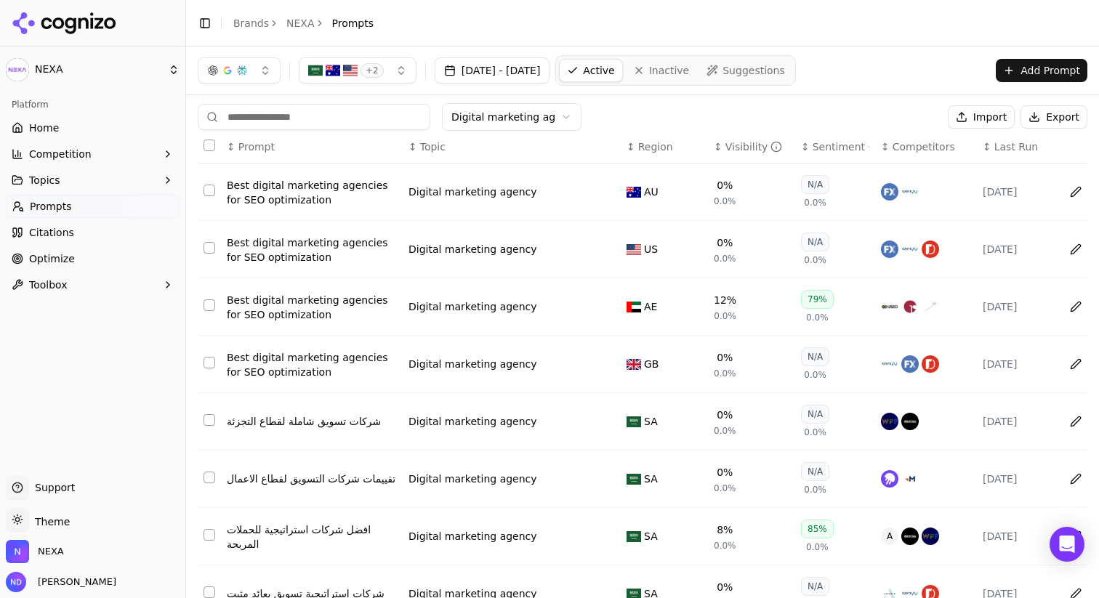
click at [614, 73] on span "Active" at bounding box center [598, 70] width 31 height 15
click at [785, 77] on span "Suggestions" at bounding box center [753, 70] width 63 height 15
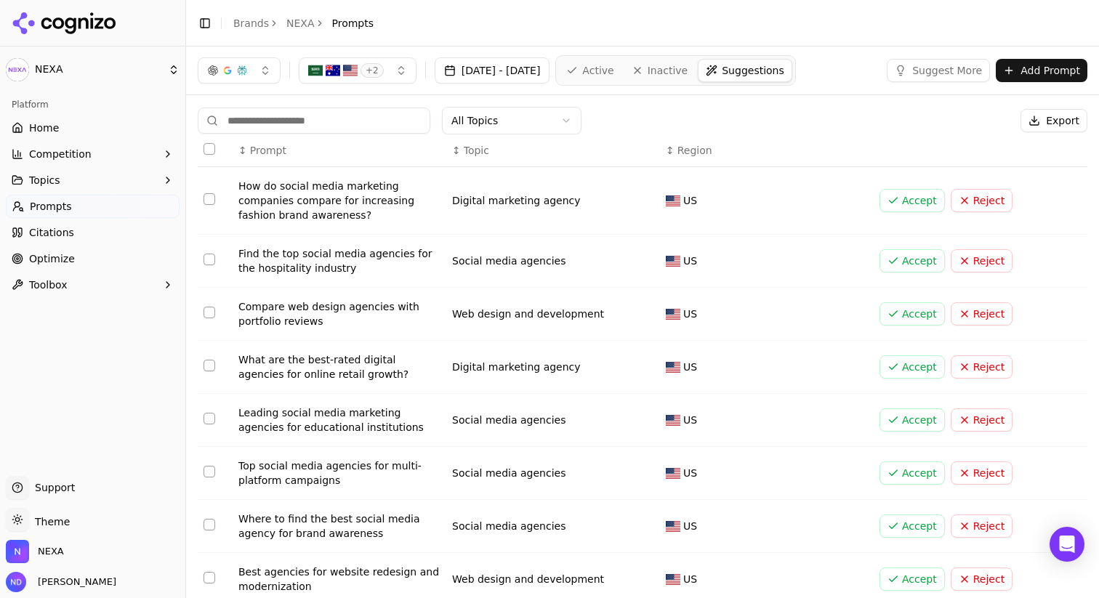
click at [360, 64] on div "+ 2" at bounding box center [346, 70] width 76 height 15
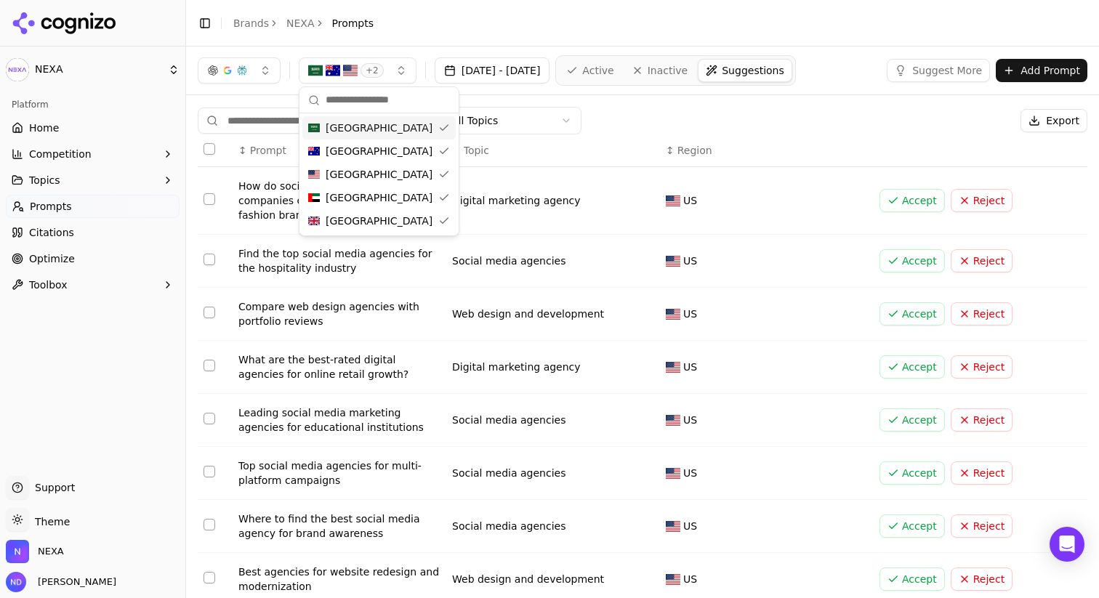
click at [373, 126] on span "[GEOGRAPHIC_DATA]" at bounding box center [379, 128] width 107 height 15
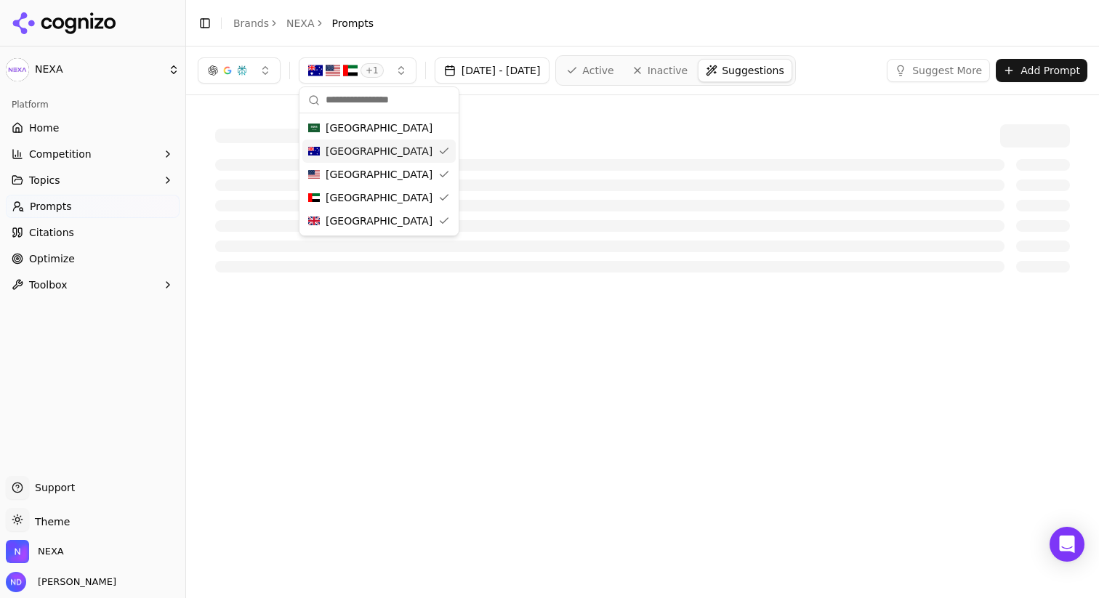
click at [387, 156] on div "[GEOGRAPHIC_DATA]" at bounding box center [378, 151] width 153 height 23
click at [392, 176] on div "[GEOGRAPHIC_DATA]" at bounding box center [378, 174] width 153 height 23
click at [410, 221] on div "[GEOGRAPHIC_DATA]" at bounding box center [378, 220] width 153 height 23
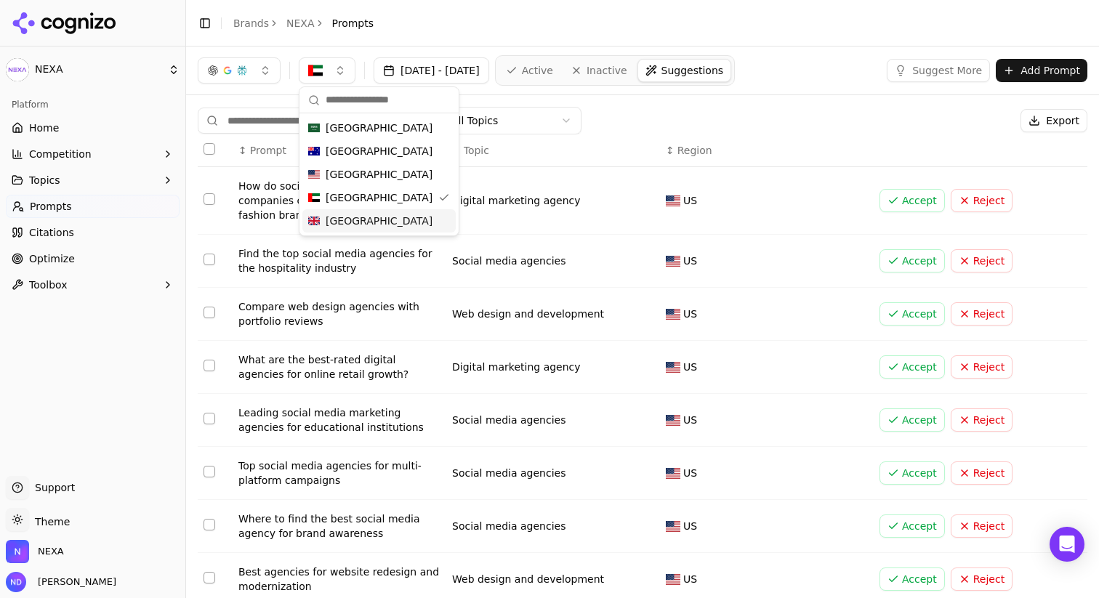
click at [528, 15] on header "Toggle Sidebar Brands NEXA Prompts" at bounding box center [642, 23] width 913 height 47
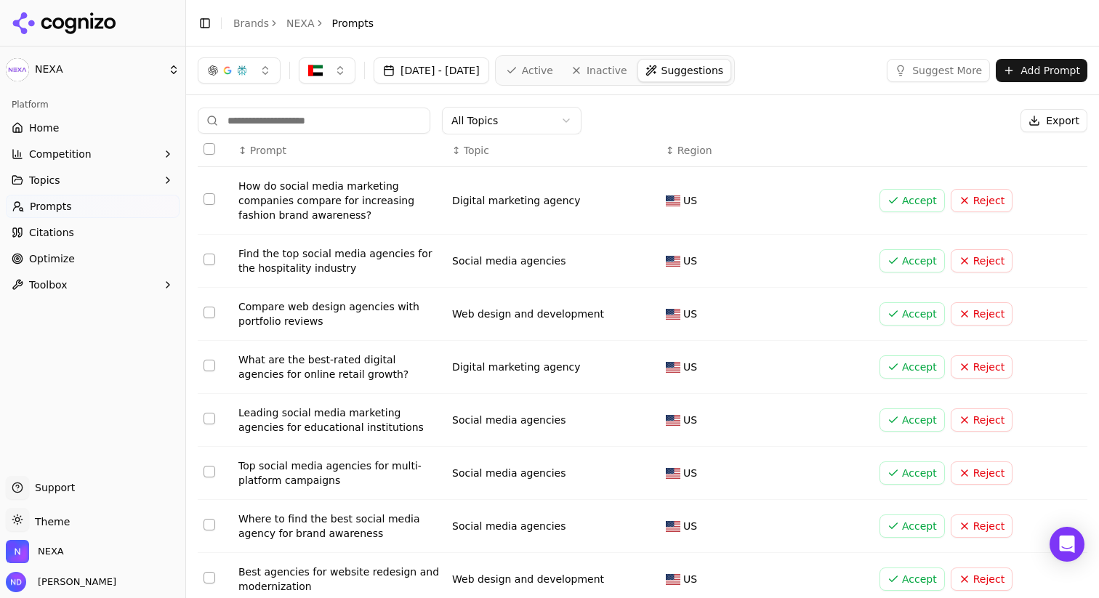
click at [847, 122] on div "All Topics Export" at bounding box center [643, 121] width 890 height 28
click at [714, 125] on div "All Topics Export" at bounding box center [643, 121] width 890 height 28
click at [488, 126] on html "NEXA Platform Home Competition Topics Prompts Citations Optimize Toolbox Suppor…" at bounding box center [549, 408] width 1099 height 816
click at [655, 134] on html "NEXA Platform Home Competition Topics Prompts Citations Optimize Toolbox Suppor…" at bounding box center [549, 408] width 1099 height 816
click at [560, 72] on link "Active" at bounding box center [530, 70] width 62 height 23
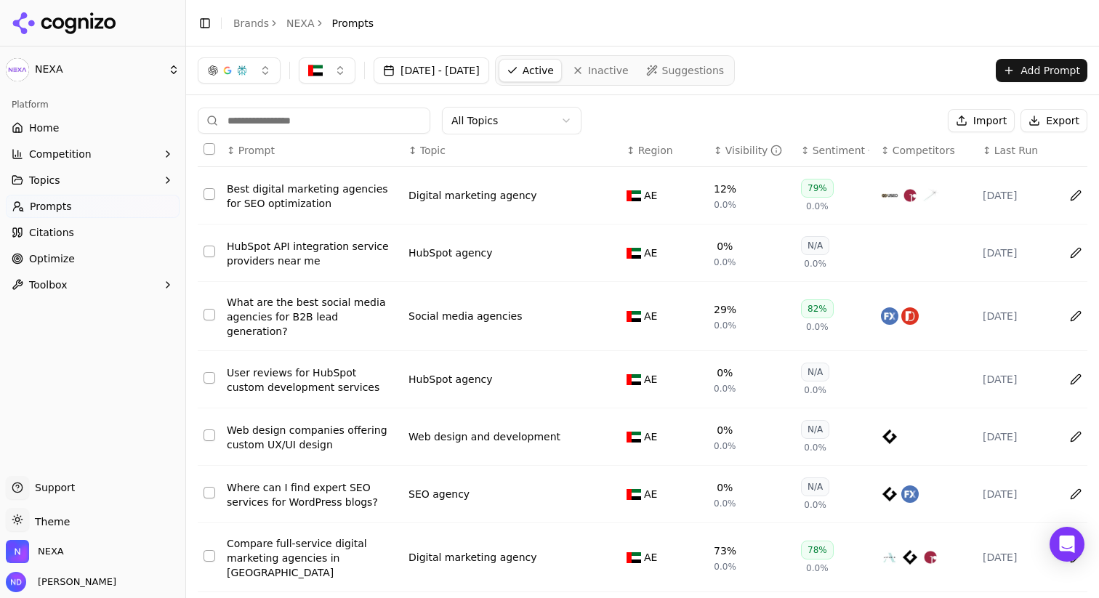
click at [838, 66] on div "[DATE] - [DATE] Active Inactive Suggestions Add Prompt" at bounding box center [643, 70] width 890 height 31
click at [841, 67] on div "[DATE] - [DATE] Active Inactive Suggestions Add Prompt" at bounding box center [643, 70] width 890 height 31
click at [1079, 195] on button "Data table" at bounding box center [1075, 195] width 23 height 23
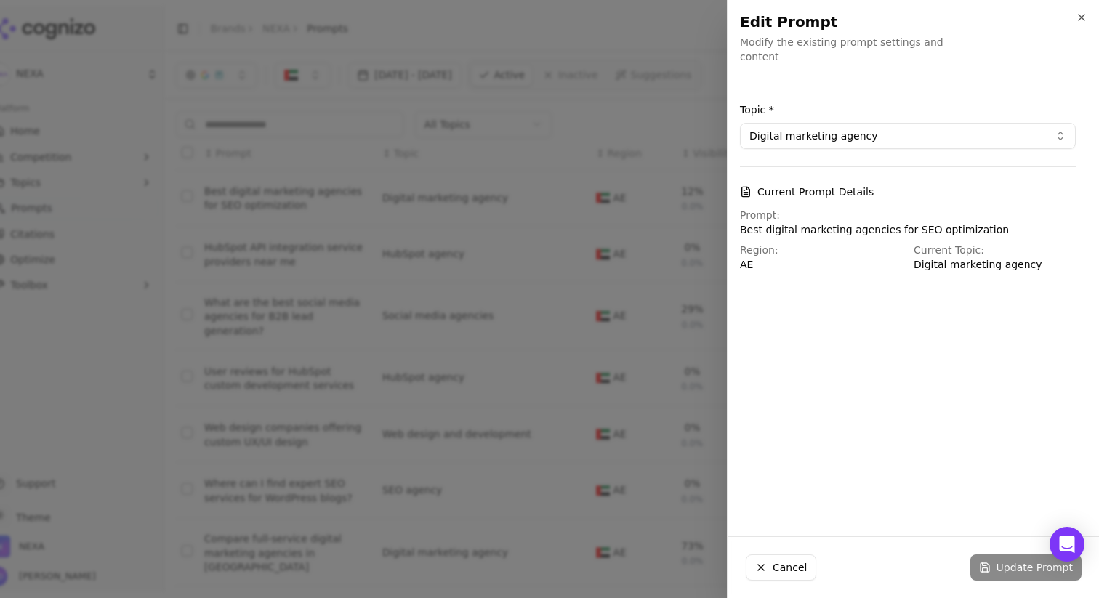
click at [281, 398] on div at bounding box center [549, 299] width 1099 height 598
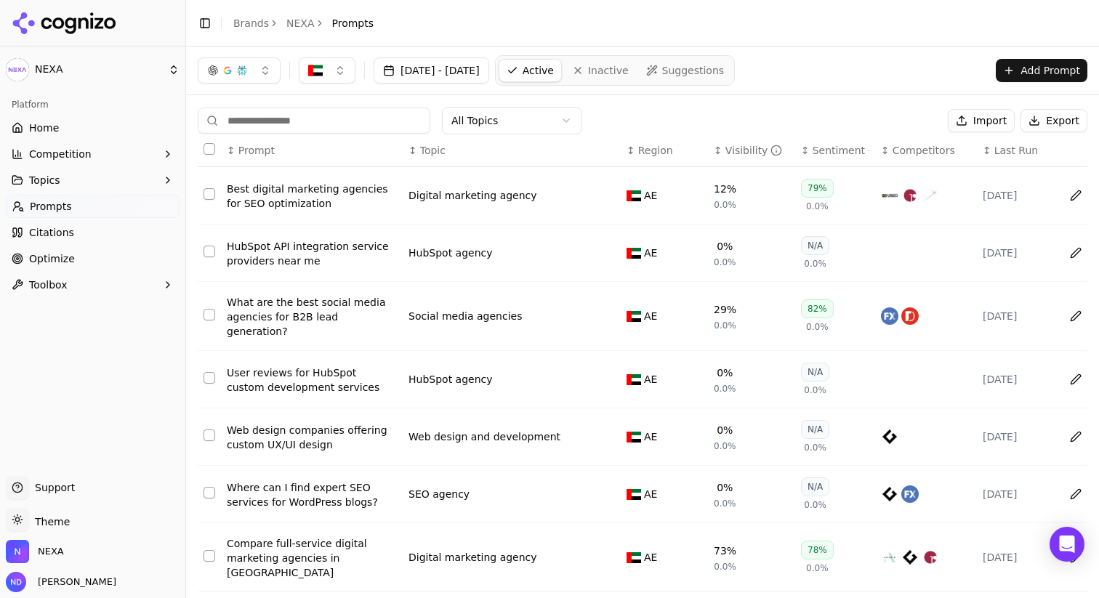
click at [944, 199] on div "Data table" at bounding box center [926, 195] width 90 height 17
click at [507, 209] on td "Digital marketing agency" at bounding box center [512, 195] width 218 height 57
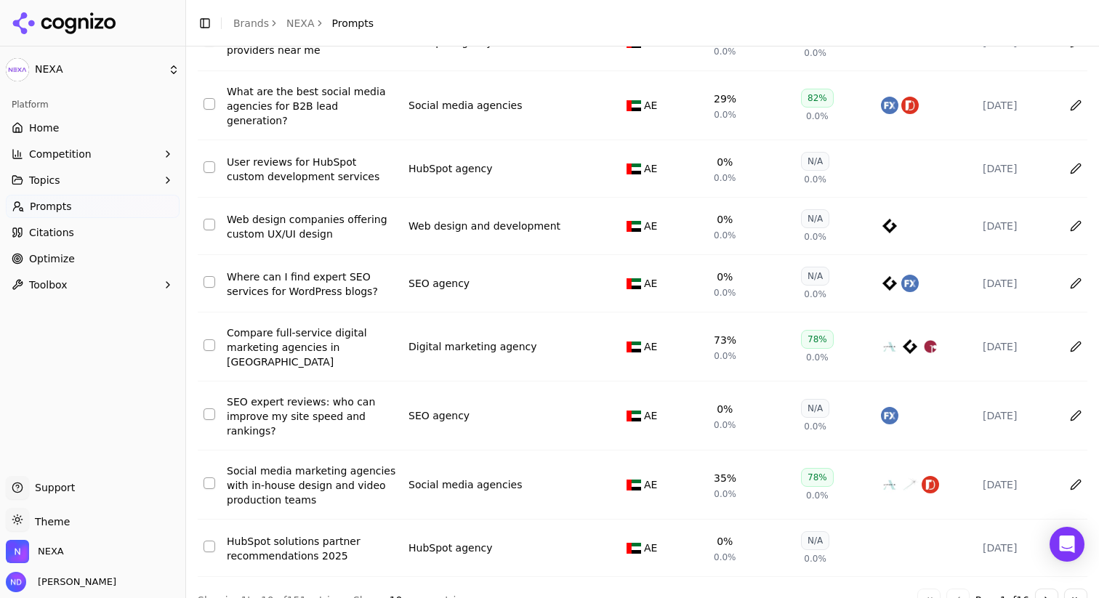
scroll to position [217, 0]
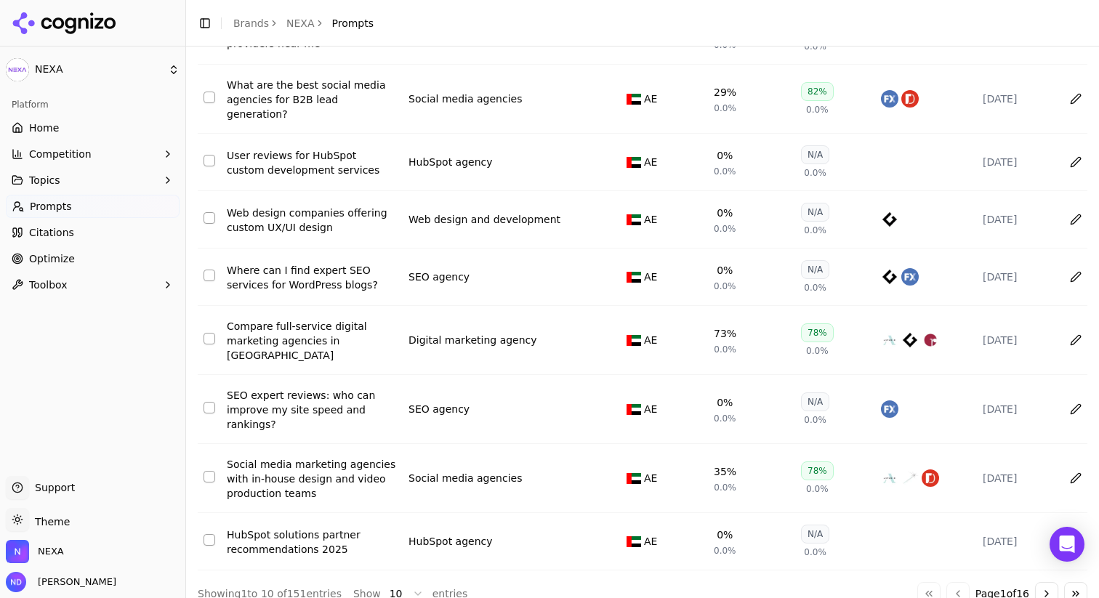
click at [403, 576] on html "NEXA Platform Home Competition Topics Prompts Citations Optimize Toolbox Suppor…" at bounding box center [549, 408] width 1099 height 816
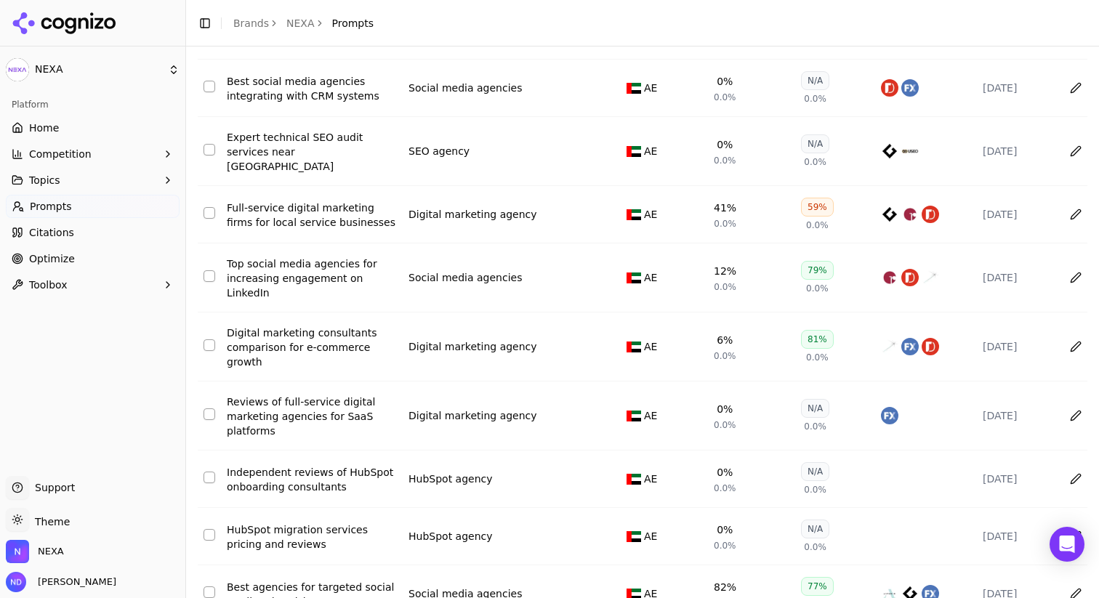
scroll to position [729, 0]
click at [73, 124] on link "Home" at bounding box center [93, 127] width 174 height 23
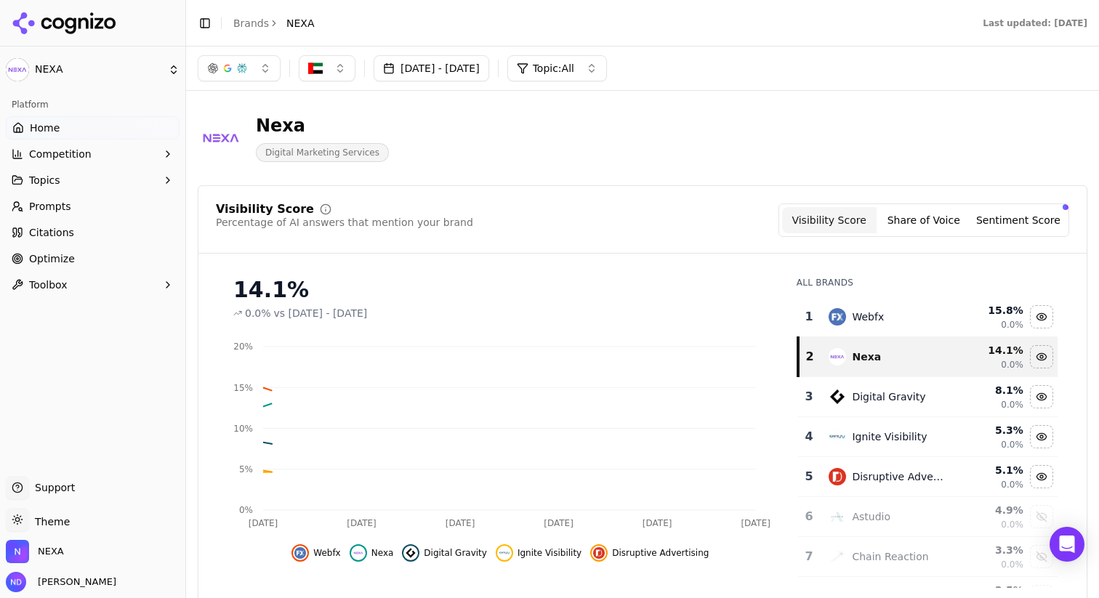
click at [250, 73] on button "button" at bounding box center [239, 68] width 83 height 26
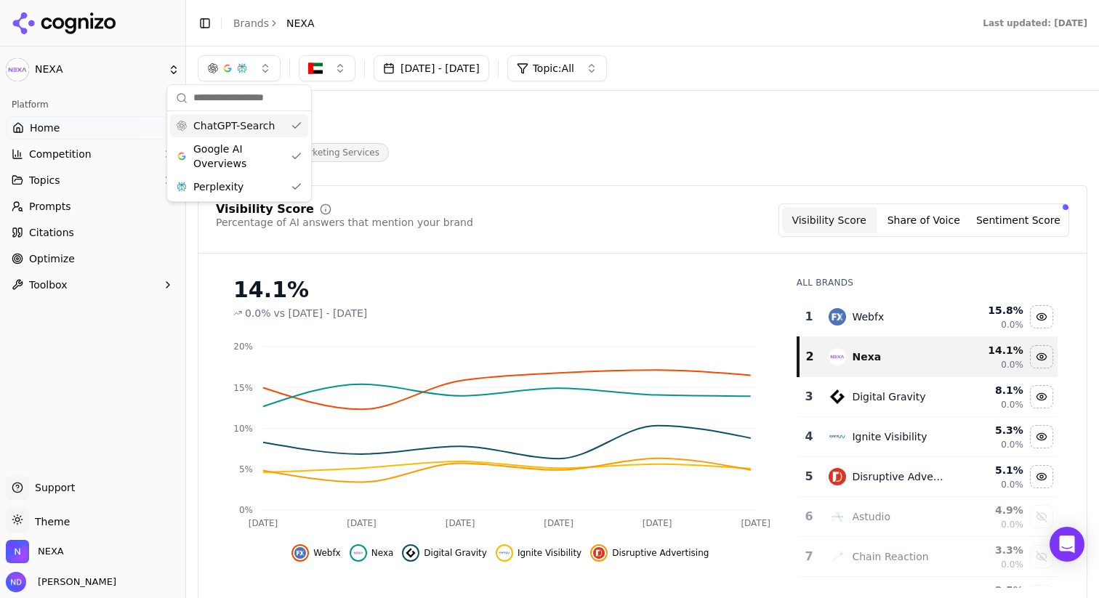
click at [275, 132] on div "ChatGPT-Search" at bounding box center [239, 125] width 138 height 23
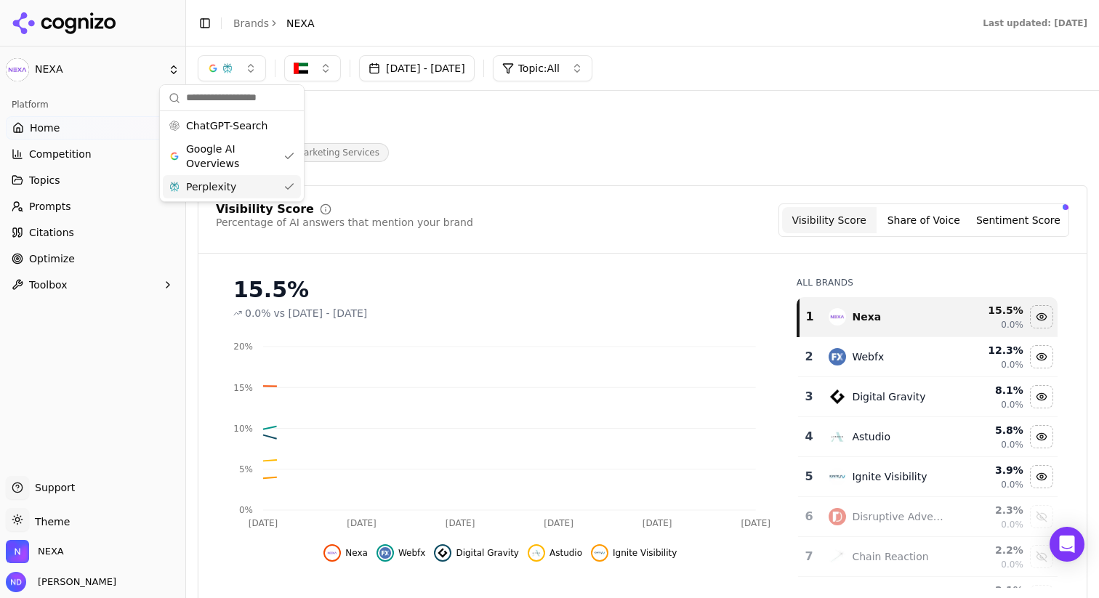
click at [268, 189] on div "Perplexity" at bounding box center [232, 186] width 138 height 23
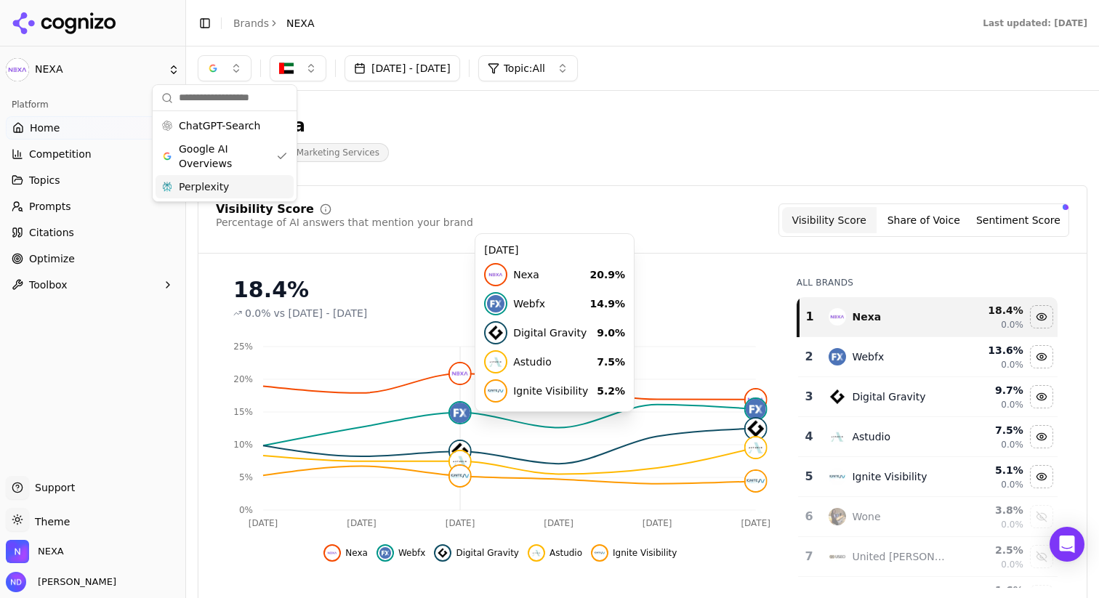
scroll to position [13, 0]
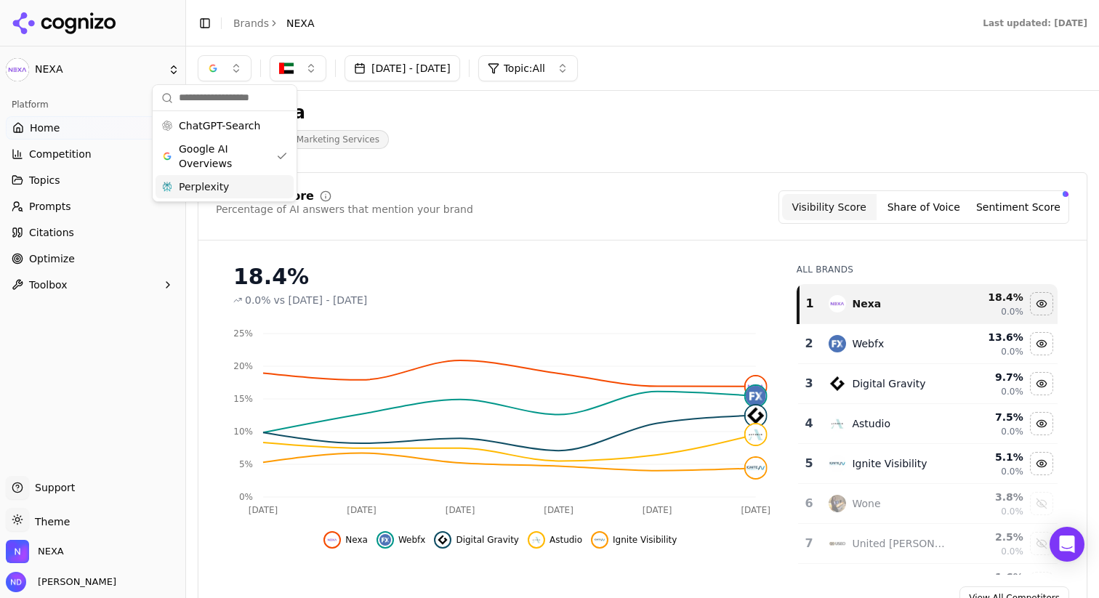
click at [178, 281] on button "Toolbox" at bounding box center [93, 284] width 174 height 23
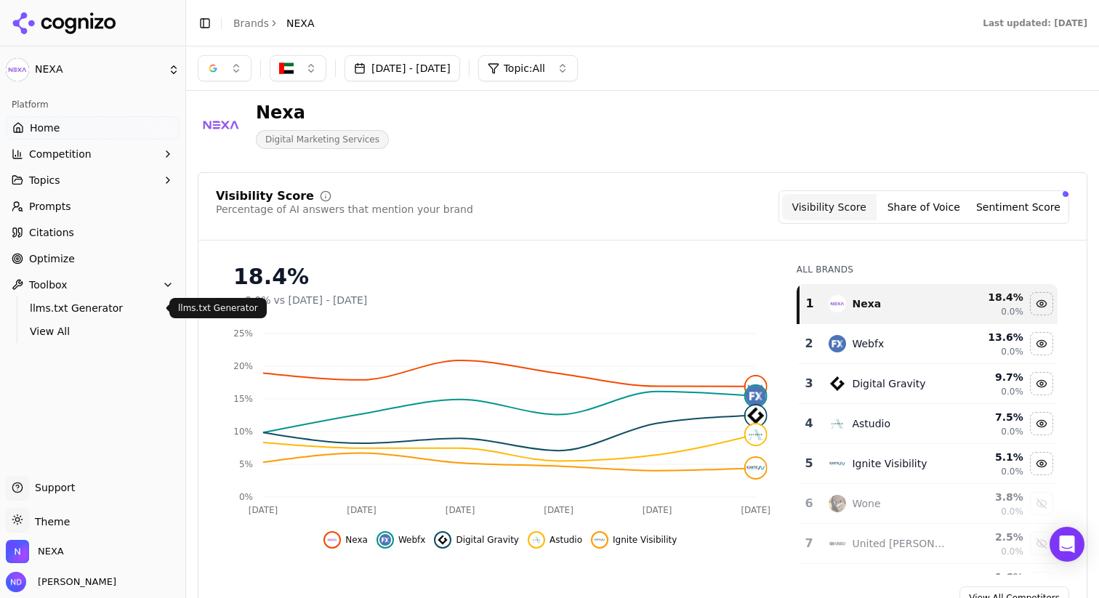
click at [117, 305] on span "llms.txt Generator" at bounding box center [93, 308] width 126 height 15
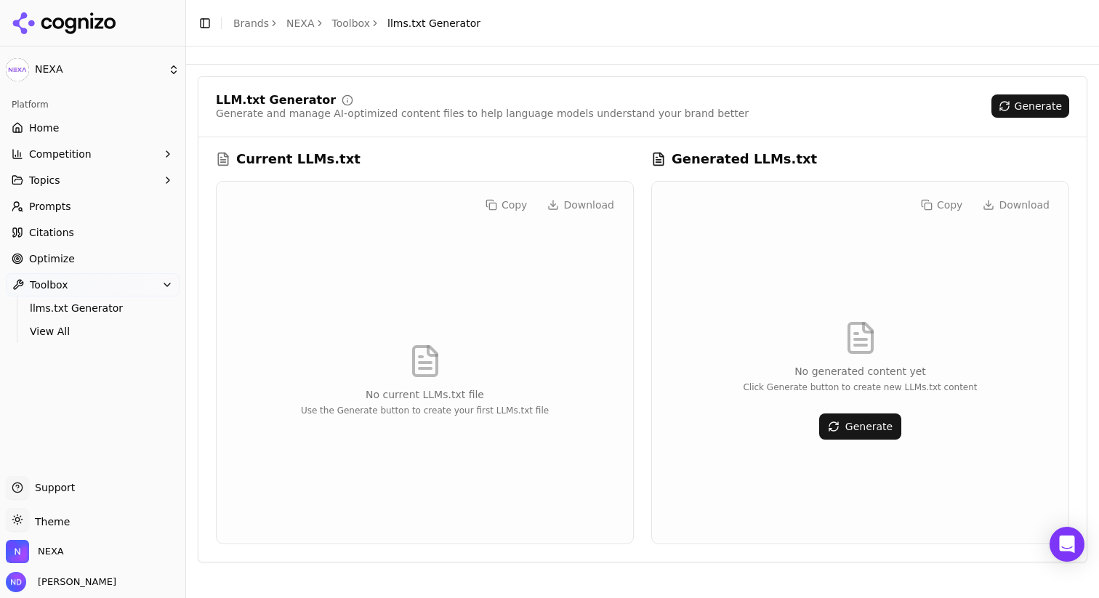
click at [93, 136] on link "Home" at bounding box center [93, 127] width 174 height 23
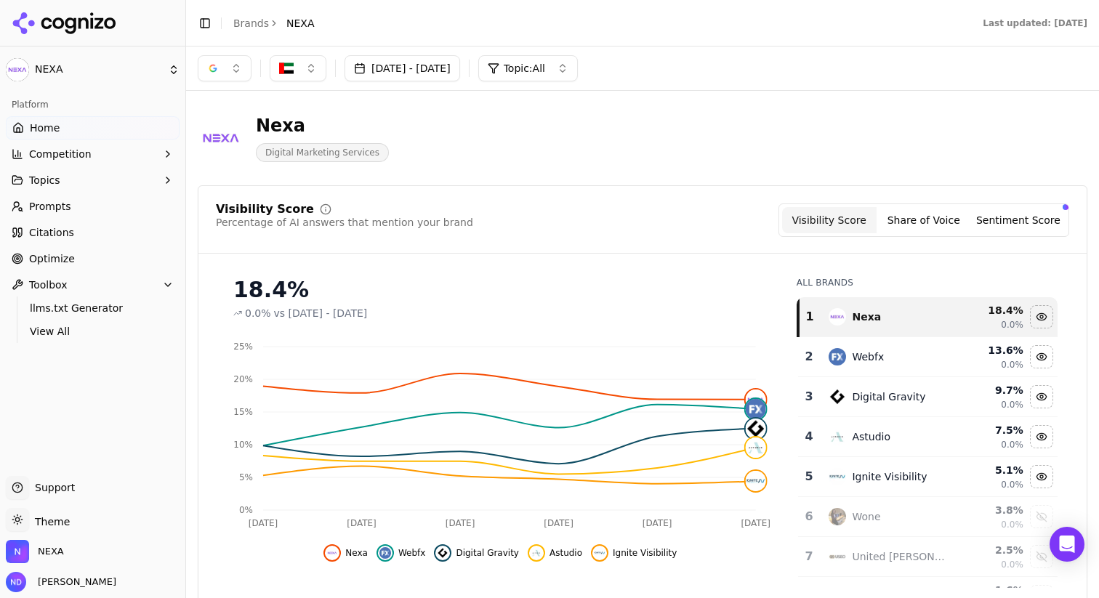
click at [563, 59] on button "Topic: All" at bounding box center [528, 68] width 100 height 26
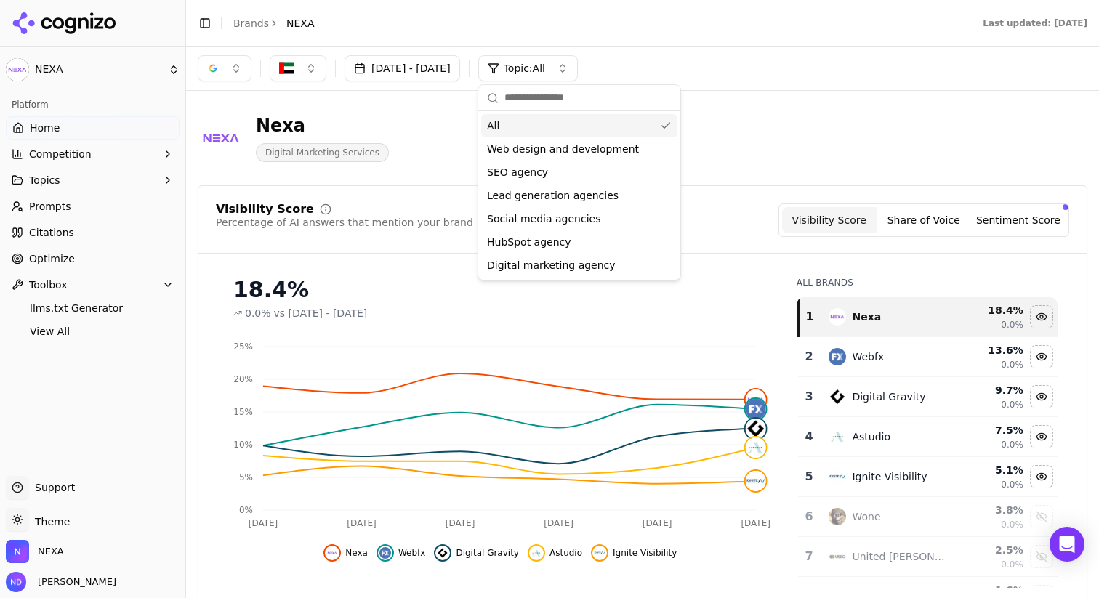
click at [711, 133] on div "Nexa Digital Marketing Services" at bounding box center [523, 138] width 651 height 48
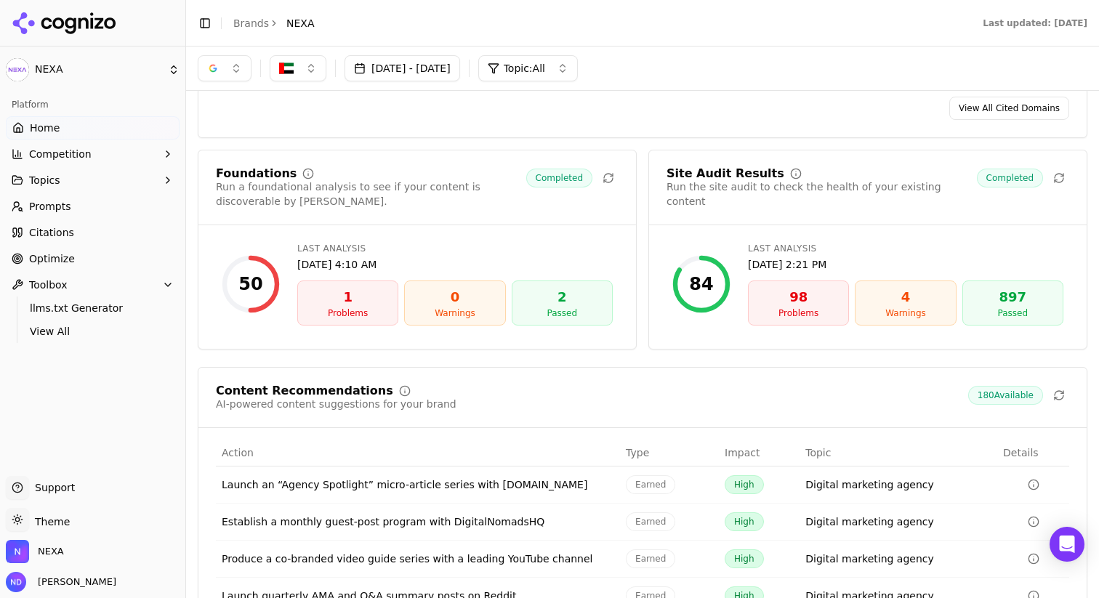
scroll to position [1887, 0]
click at [644, 362] on div "Foundations Run a foundational analysis to see if your content is discoverable …" at bounding box center [643, 428] width 890 height 555
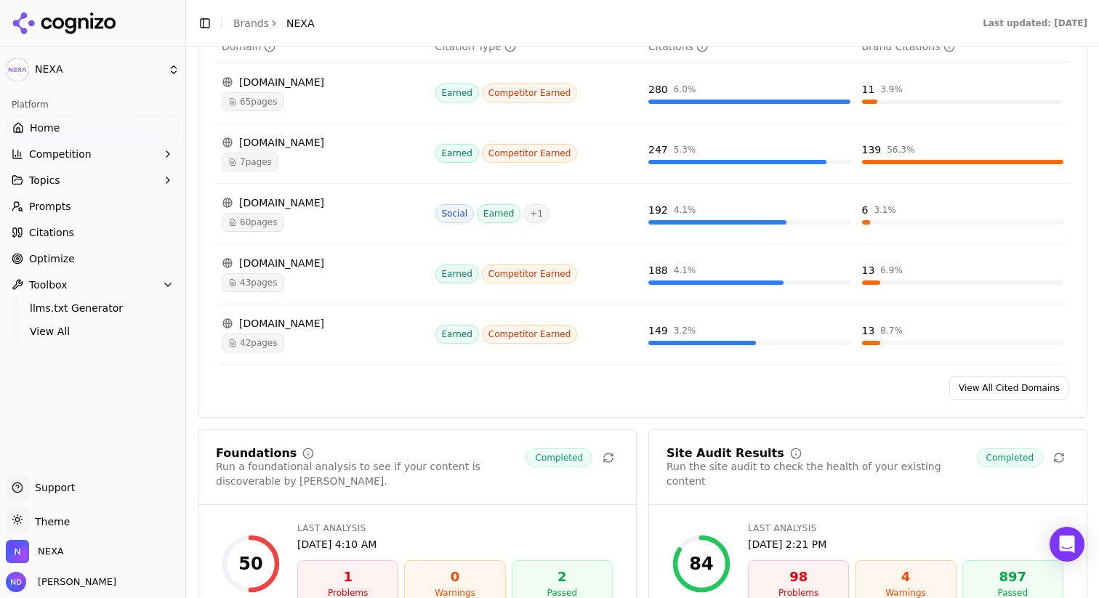
scroll to position [1612, 0]
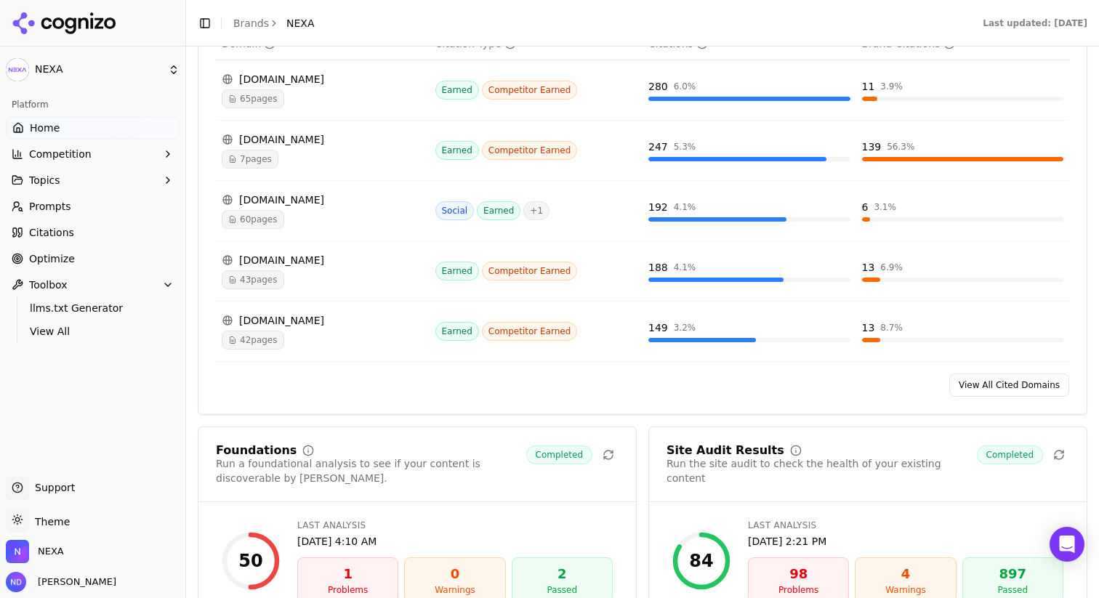
click at [980, 390] on link "View All Cited Domains" at bounding box center [1009, 385] width 120 height 23
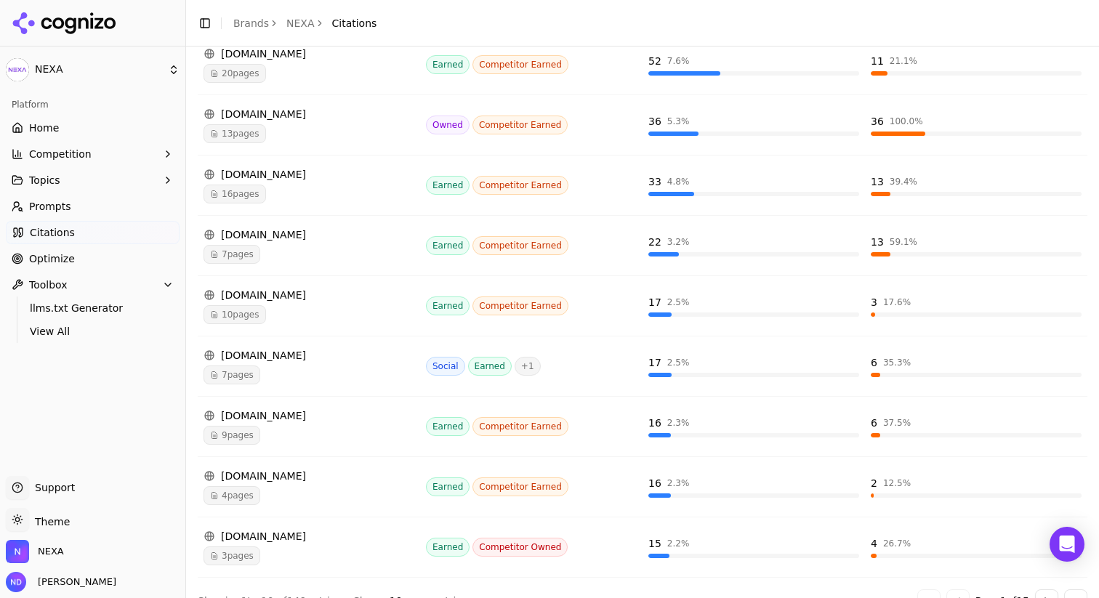
scroll to position [376, 0]
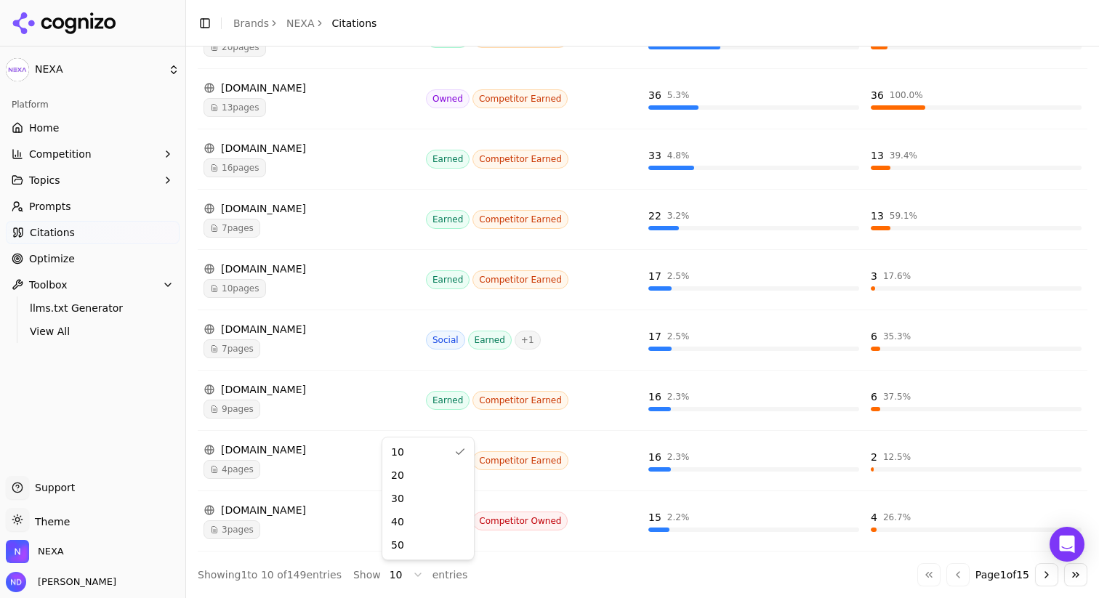
click at [406, 567] on html "NEXA Platform Home Competition Topics Prompts Citations Optimize Toolbox llms.t…" at bounding box center [549, 408] width 1099 height 816
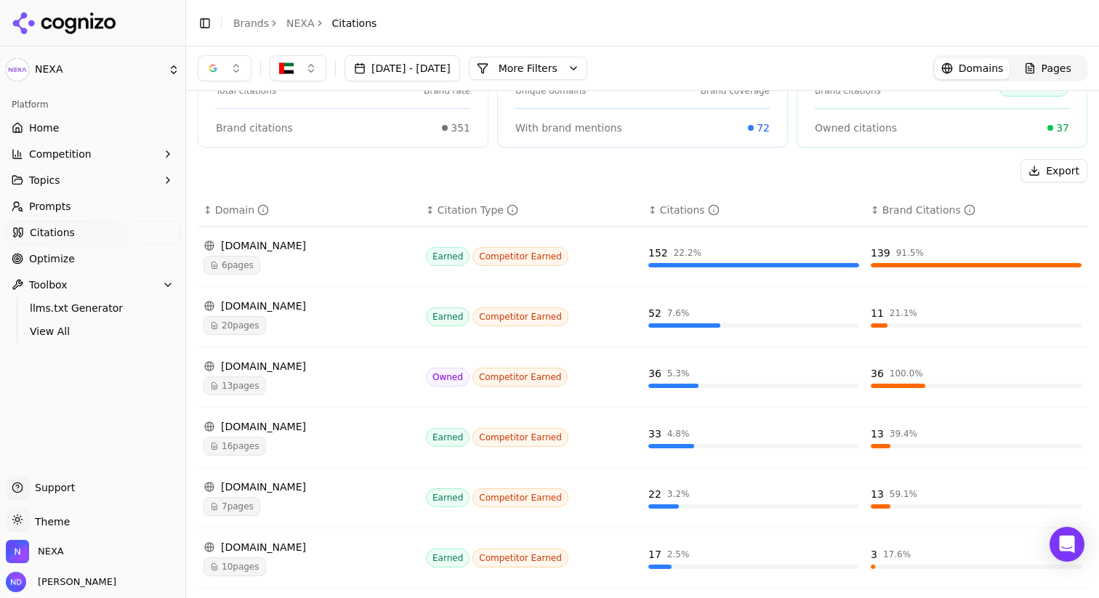
scroll to position [94, 0]
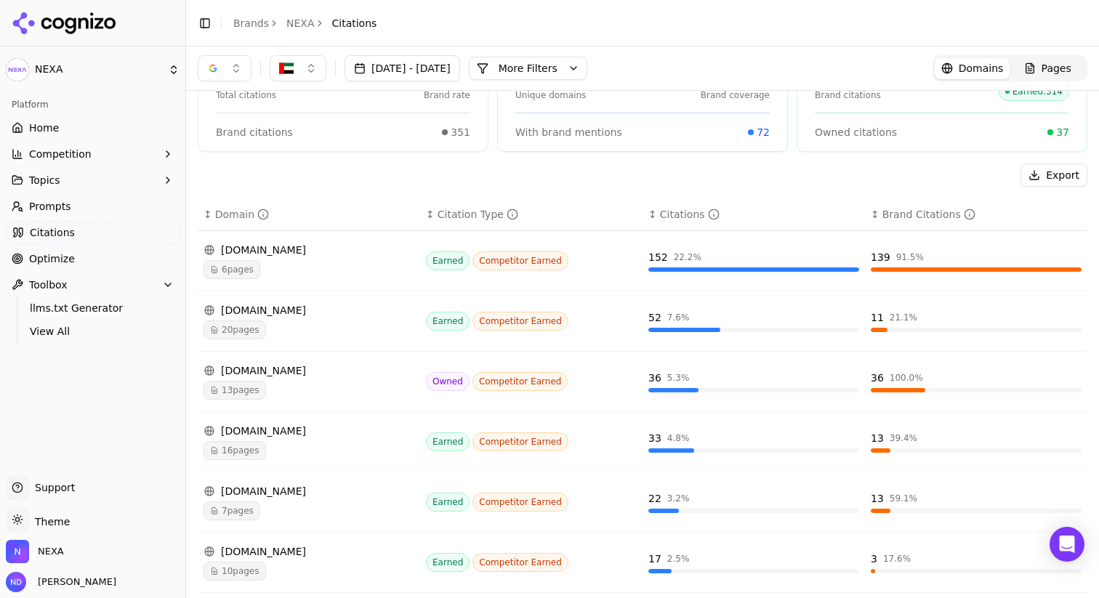
click at [68, 125] on link "Home" at bounding box center [93, 127] width 174 height 23
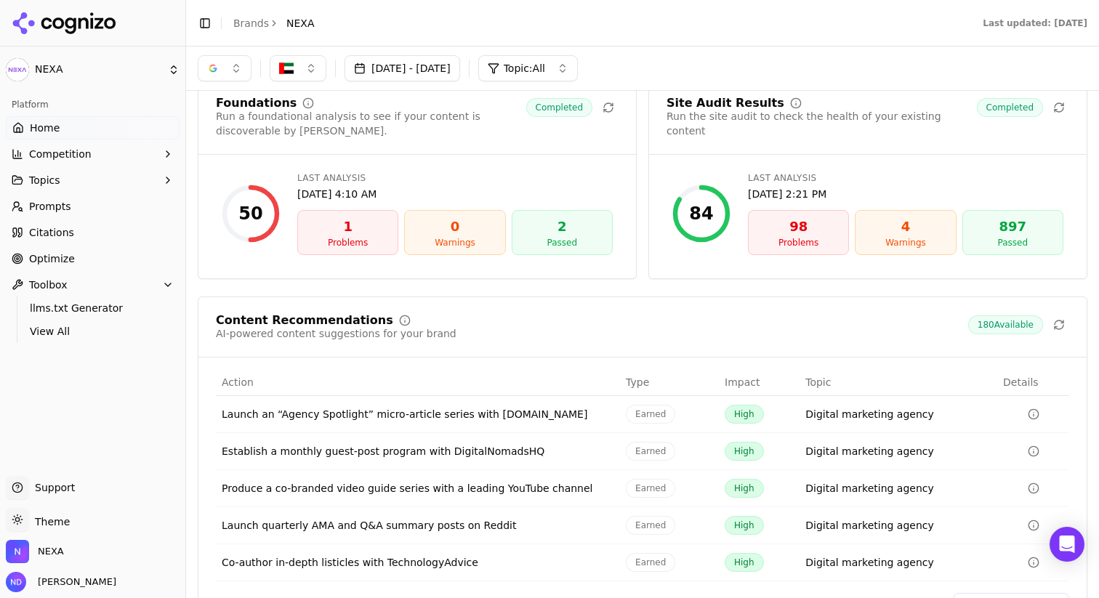
scroll to position [1958, 0]
click at [350, 235] on div "1" at bounding box center [348, 228] width 88 height 20
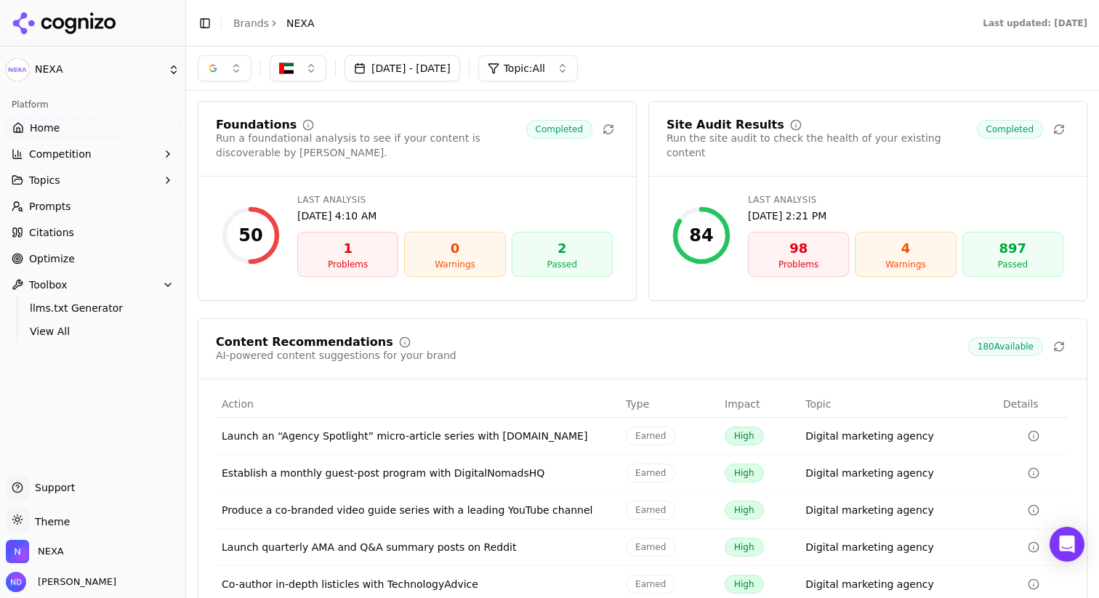
scroll to position [1937, 0]
click at [874, 259] on div "Warnings" at bounding box center [905, 265] width 88 height 12
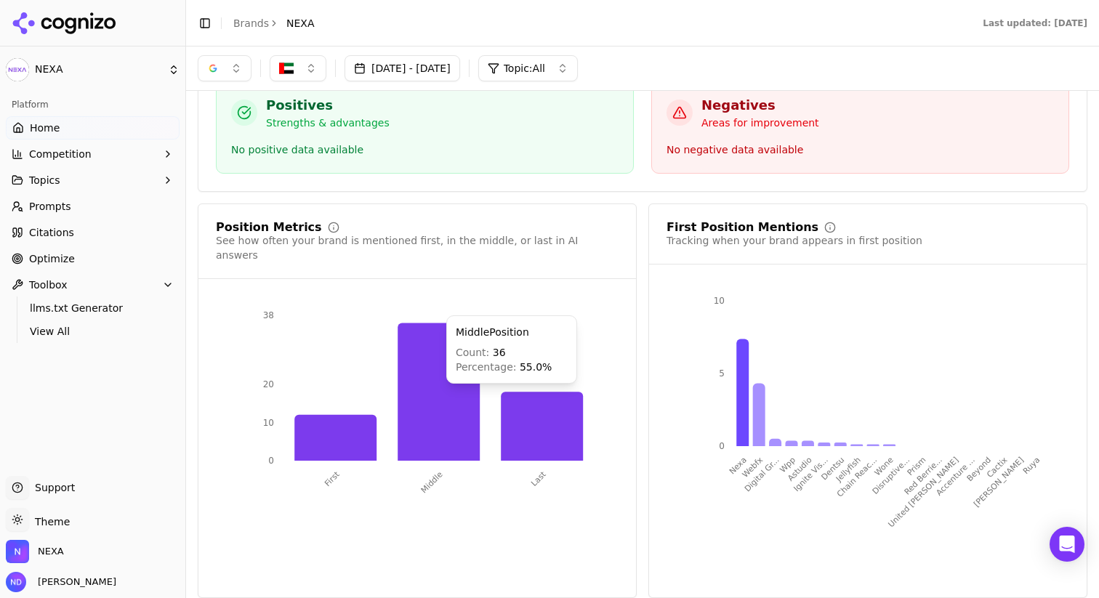
scroll to position [2601, 0]
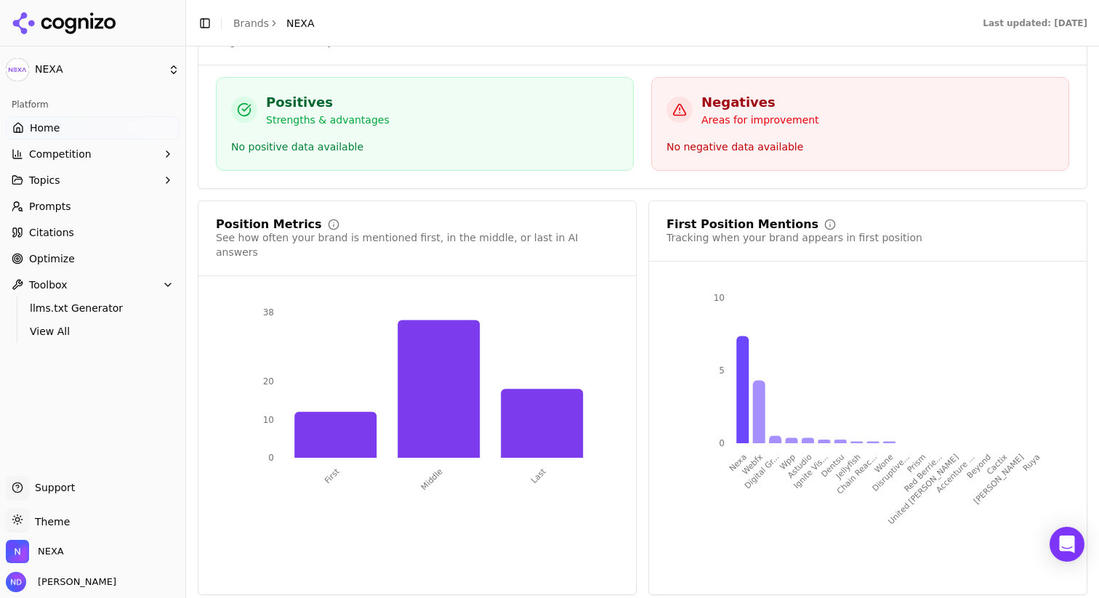
click at [50, 148] on span "Competition" at bounding box center [60, 154] width 63 height 15
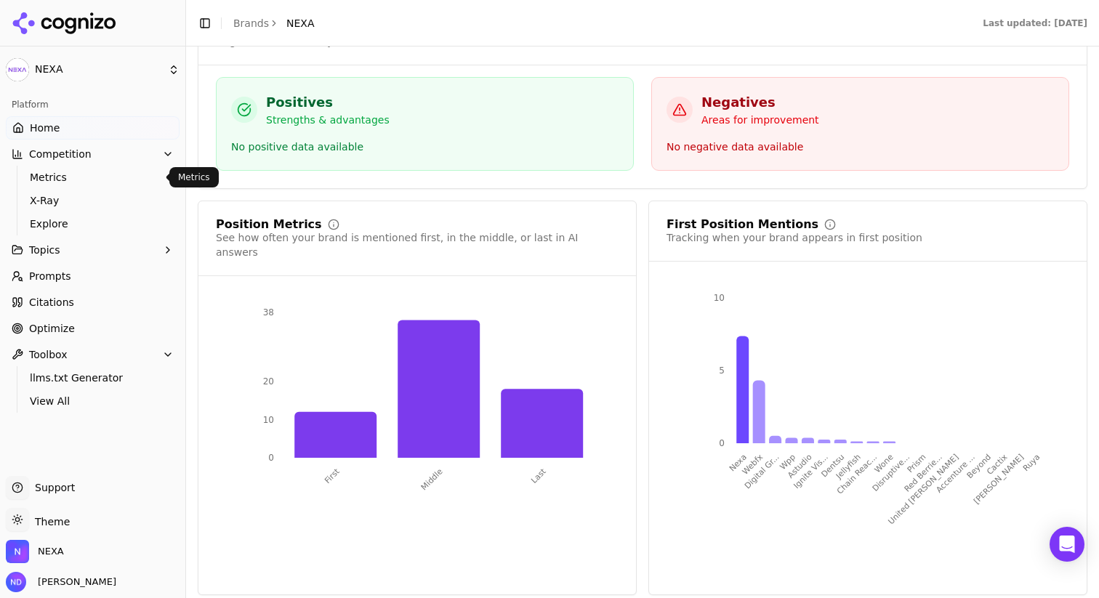
click at [110, 182] on span "Metrics" at bounding box center [93, 177] width 126 height 15
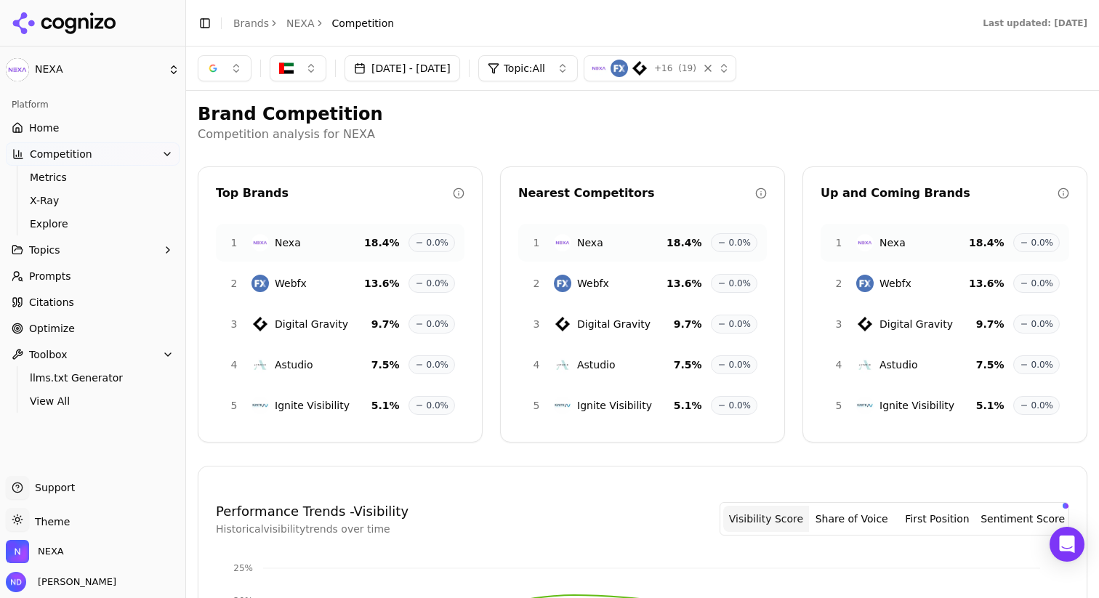
click at [672, 73] on span "+ 16" at bounding box center [663, 69] width 18 height 12
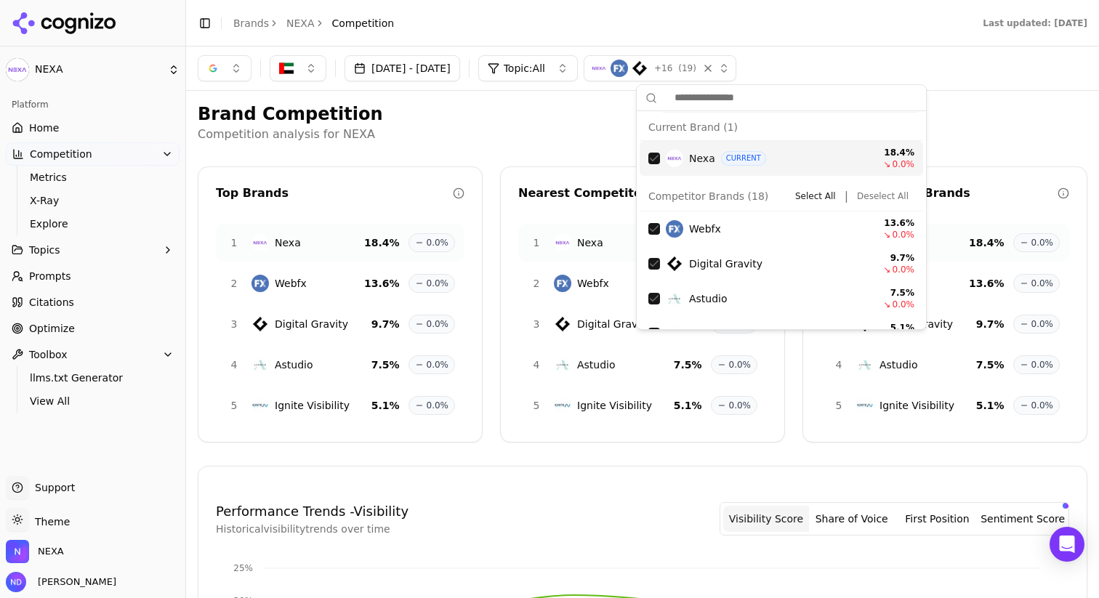
click at [516, 85] on div "[DATE] - [DATE] Topic: All + 16 ( 19 )" at bounding box center [642, 69] width 913 height 44
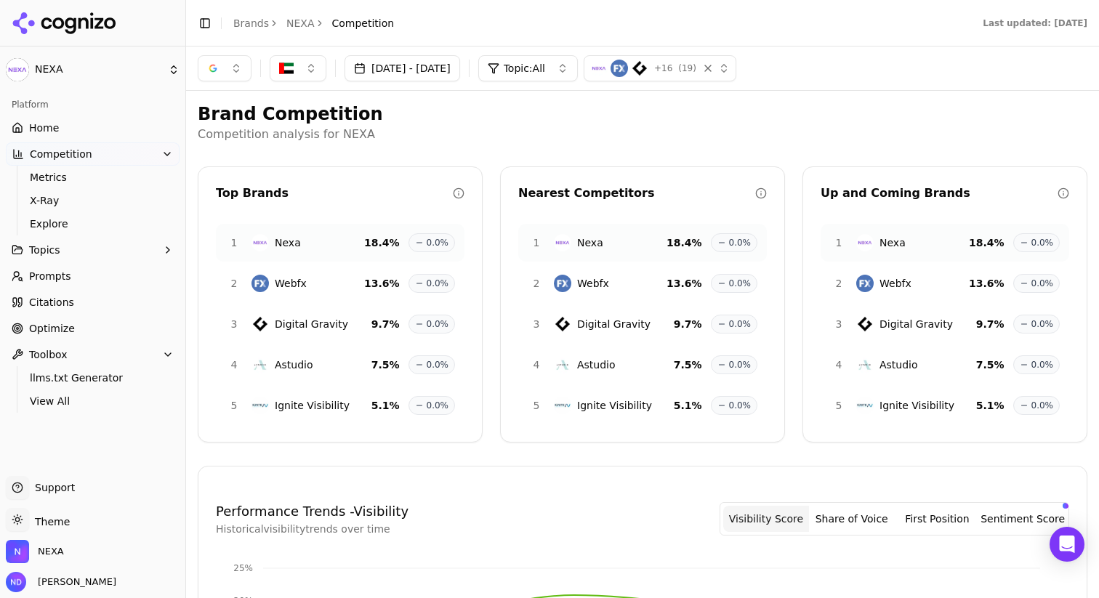
click at [545, 75] on span "Topic: All" at bounding box center [524, 68] width 41 height 15
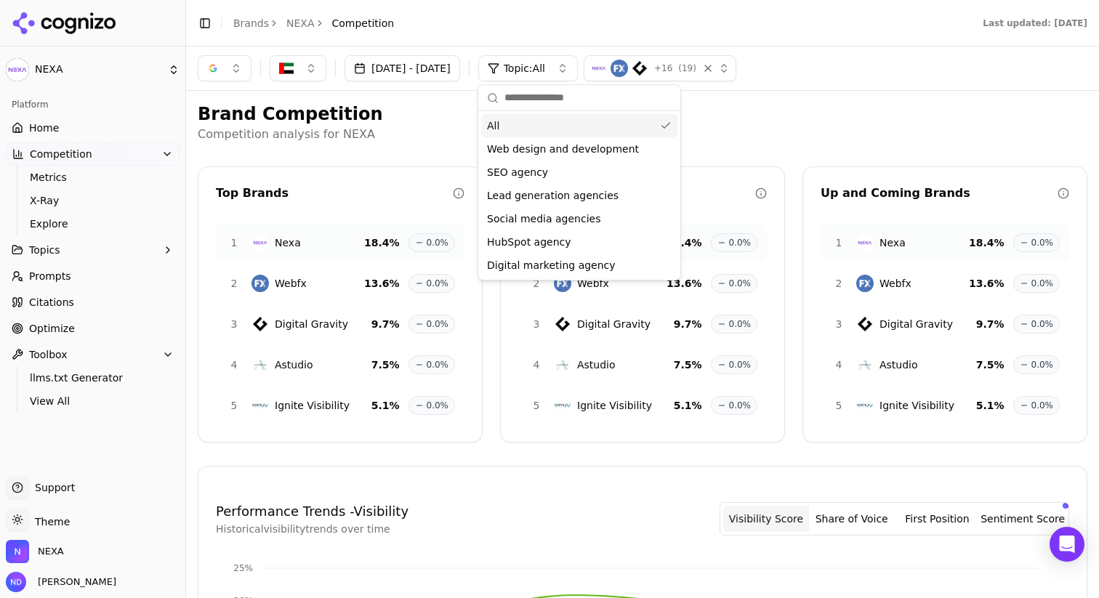
click at [712, 101] on div "Brand Competition Competition analysis for NEXA Top Brands 1 Nexa 18.4 % 0.0% 2…" at bounding box center [642, 607] width 913 height 1033
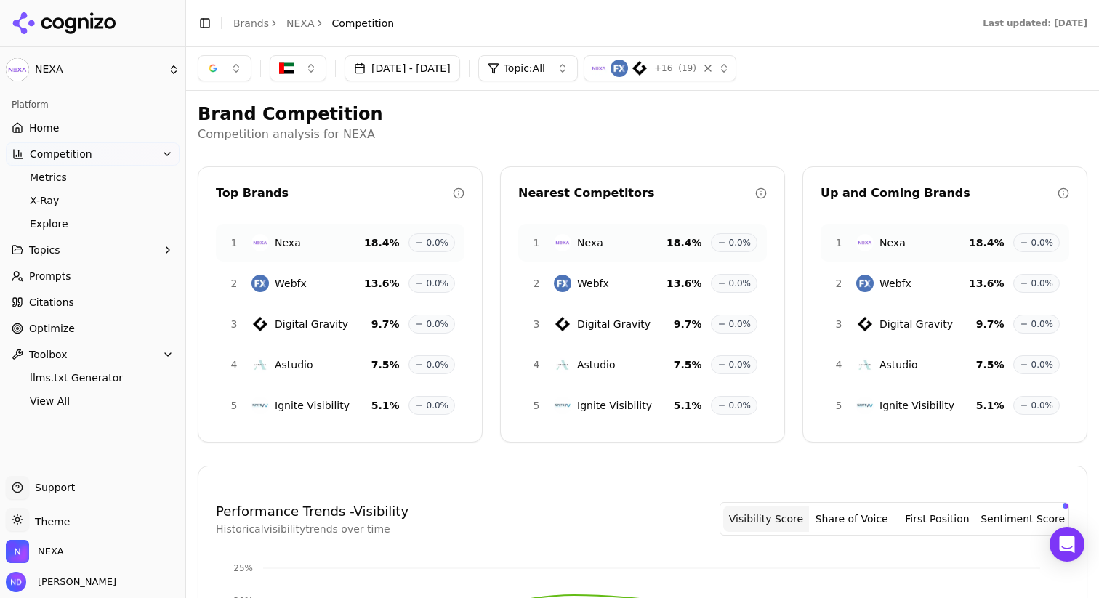
click at [422, 73] on button "[DATE] - [DATE]" at bounding box center [402, 68] width 116 height 26
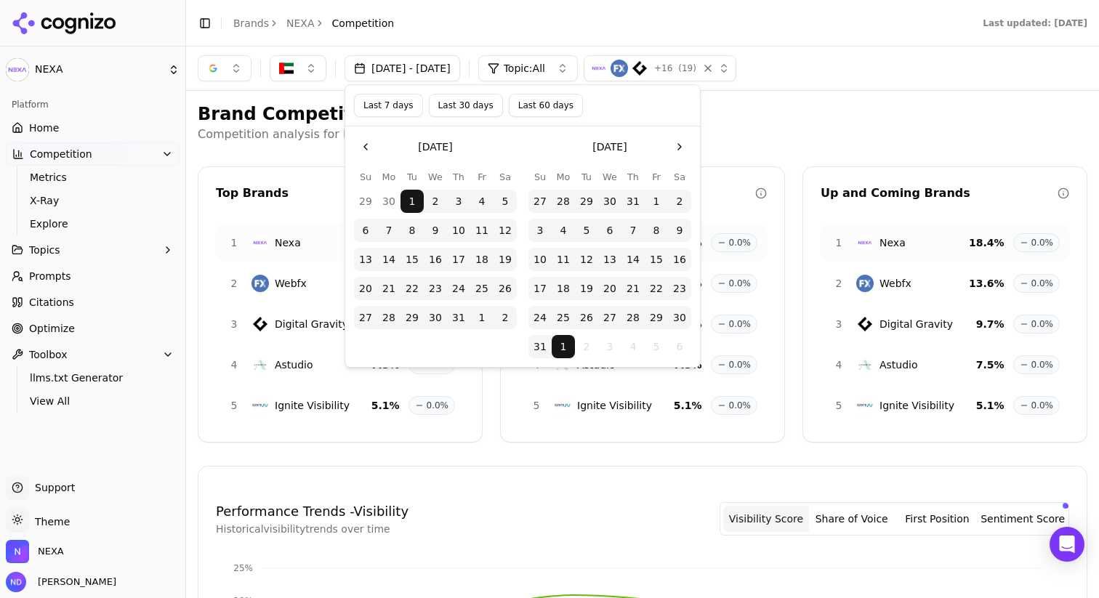
click at [837, 118] on h2 "Brand Competition" at bounding box center [643, 113] width 890 height 23
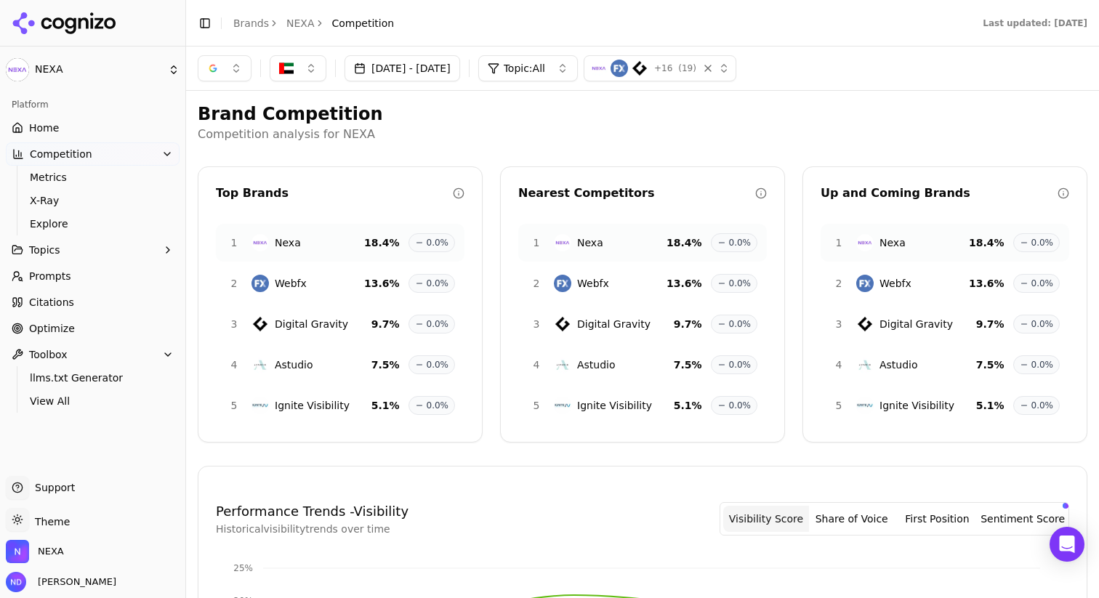
click at [282, 79] on button "button" at bounding box center [298, 68] width 57 height 26
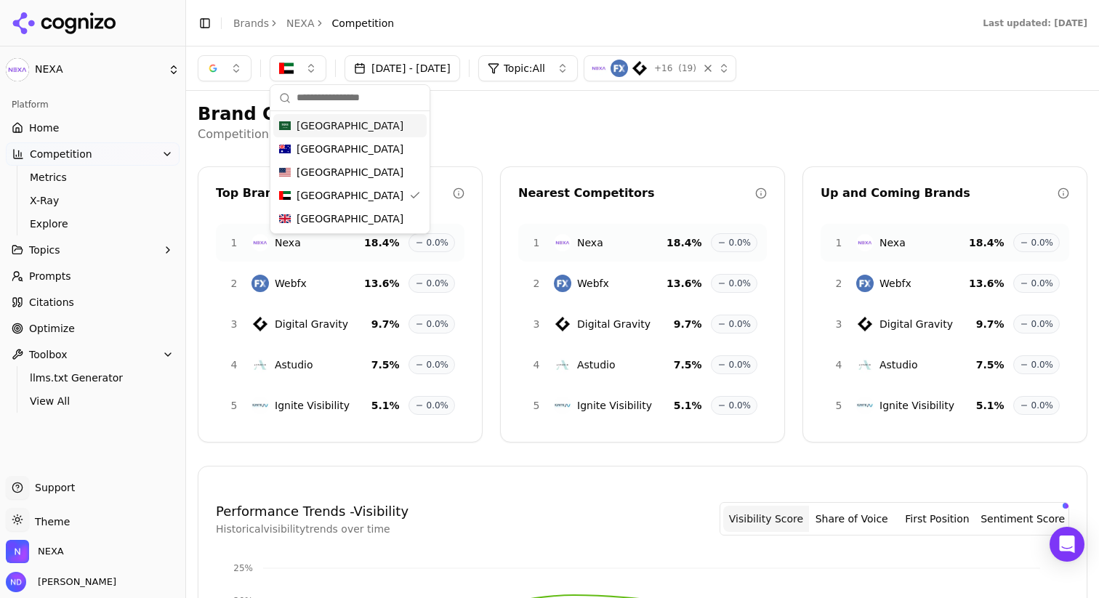
click at [518, 129] on p "Competition analysis for NEXA" at bounding box center [643, 134] width 890 height 17
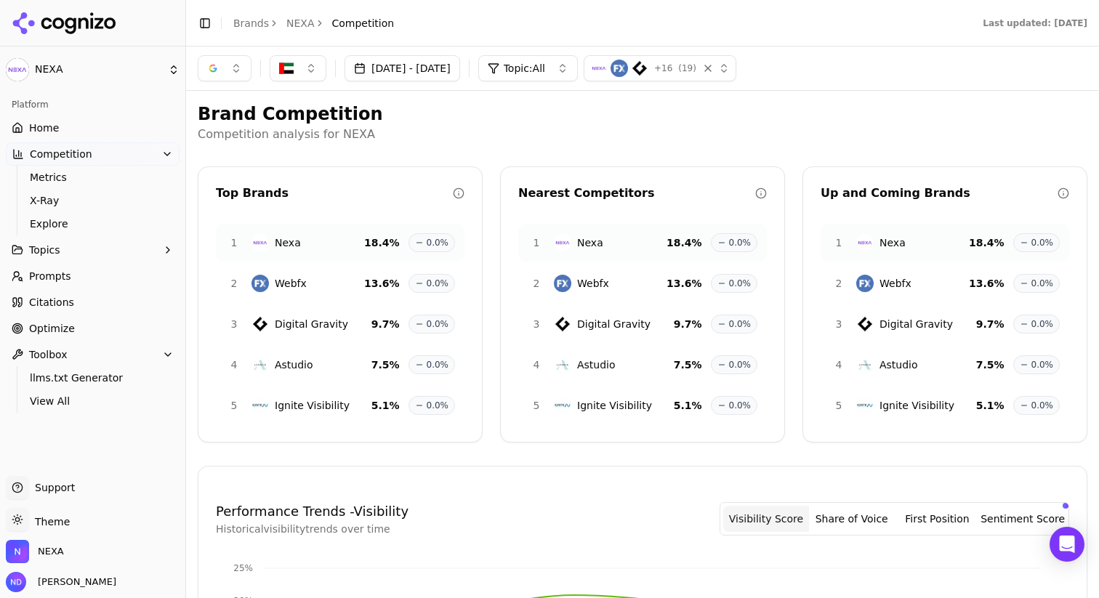
click at [239, 70] on button "button" at bounding box center [225, 68] width 54 height 26
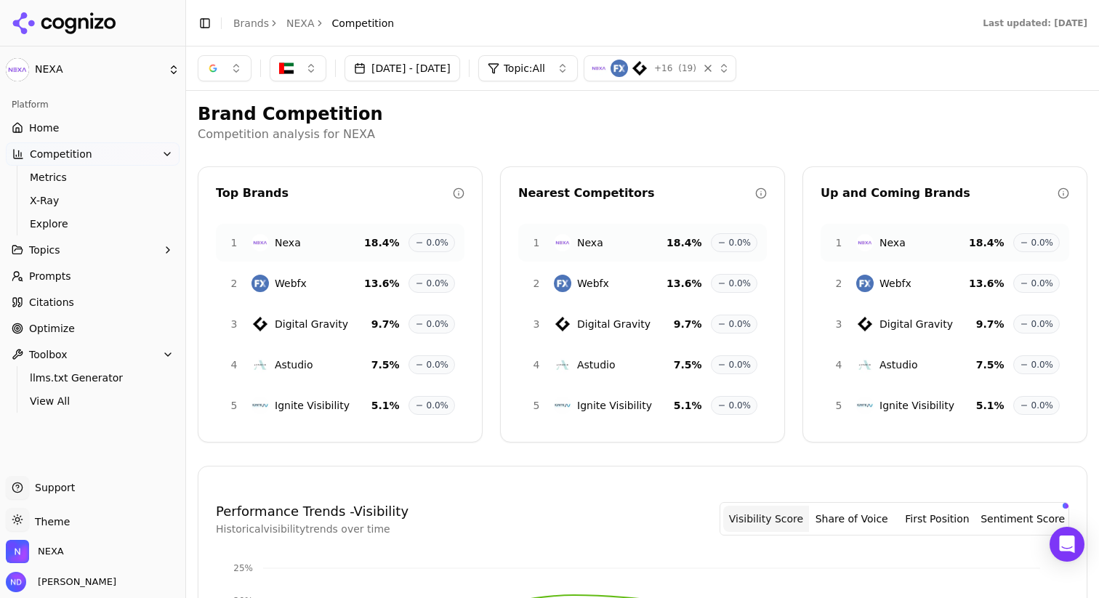
click at [53, 126] on span "Home" at bounding box center [44, 128] width 30 height 15
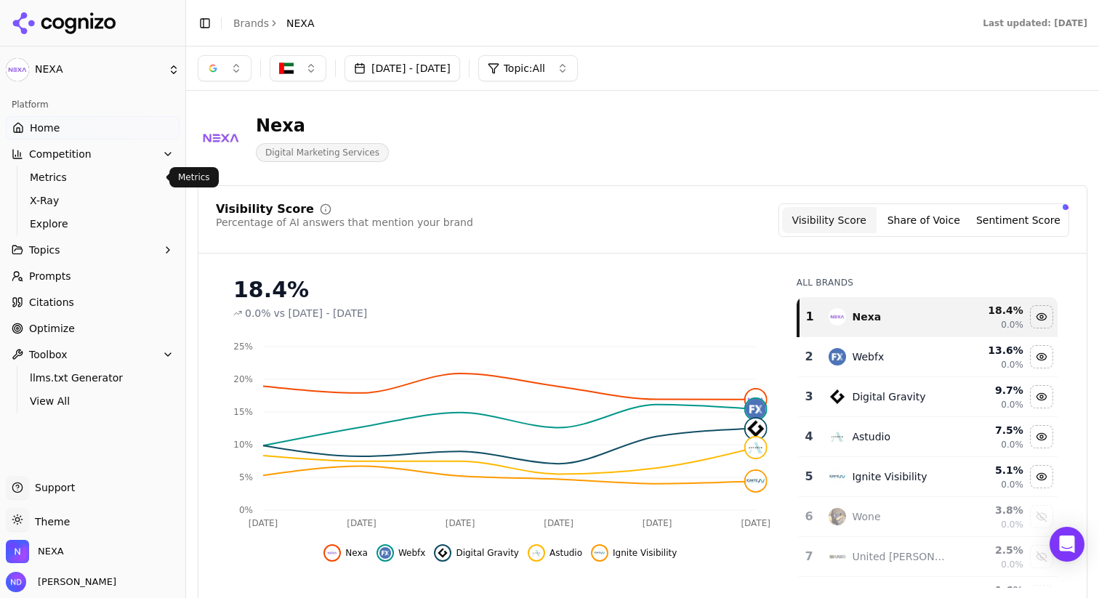
click at [60, 174] on span "Metrics" at bounding box center [93, 177] width 126 height 15
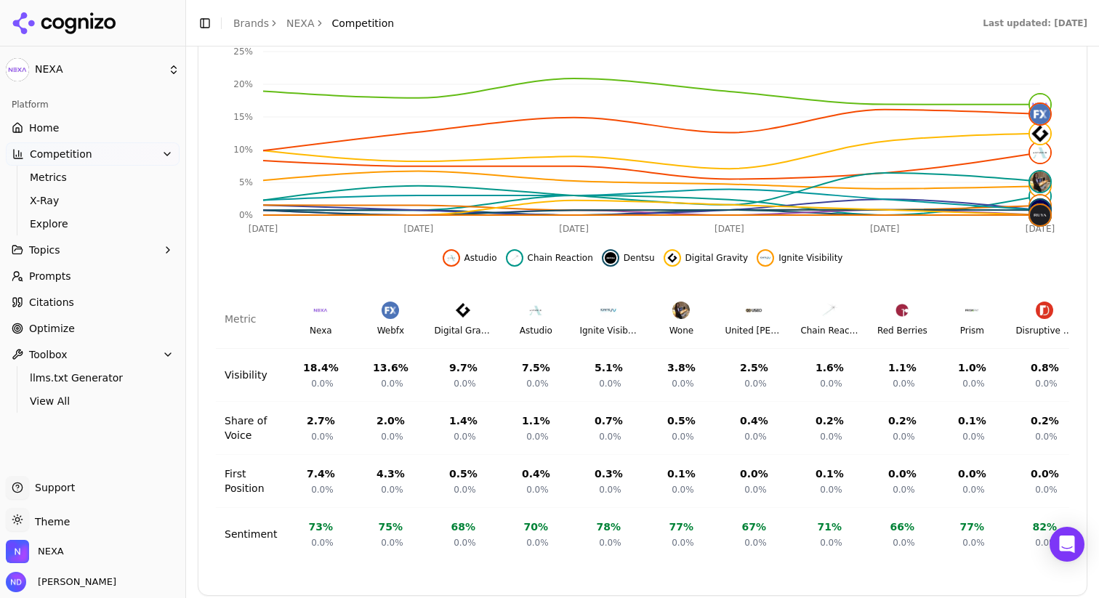
scroll to position [526, 0]
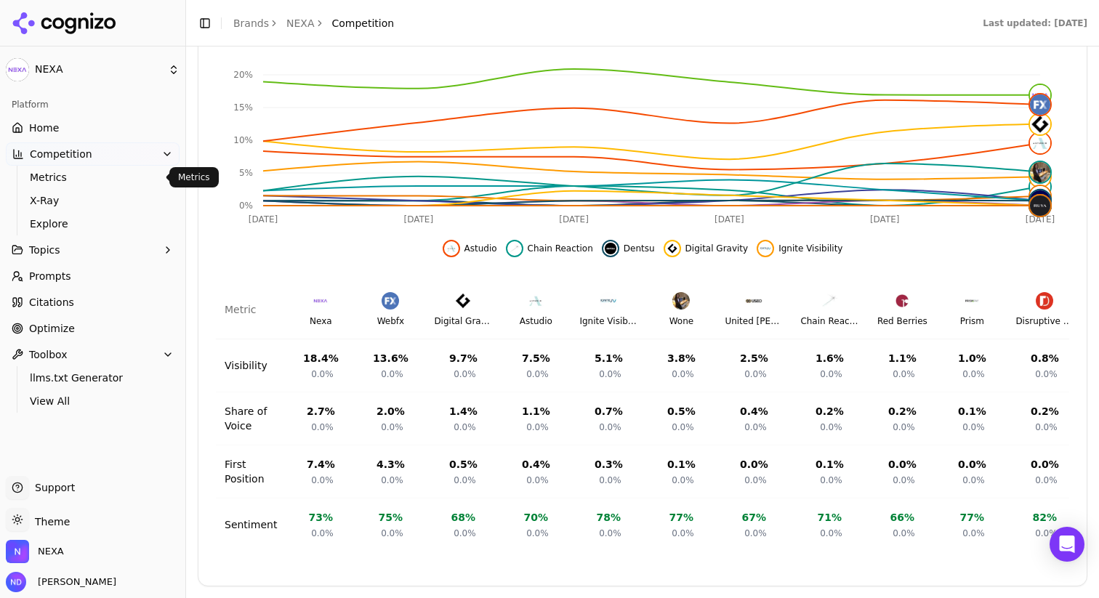
click at [31, 180] on span "Metrics" at bounding box center [93, 177] width 126 height 15
click at [70, 182] on span "Metrics" at bounding box center [93, 177] width 126 height 15
click at [48, 180] on span "Metrics" at bounding box center [93, 177] width 126 height 15
click at [52, 183] on span "Metrics" at bounding box center [93, 177] width 126 height 15
click at [55, 204] on span "X-Ray" at bounding box center [93, 200] width 126 height 15
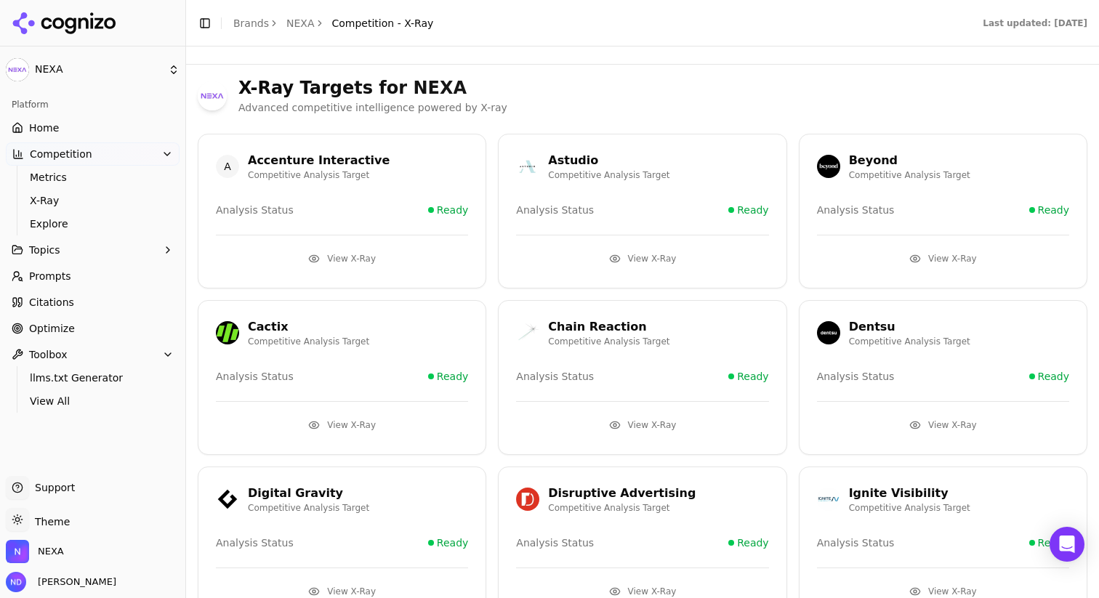
click at [339, 254] on button "View X-Ray" at bounding box center [342, 258] width 252 height 23
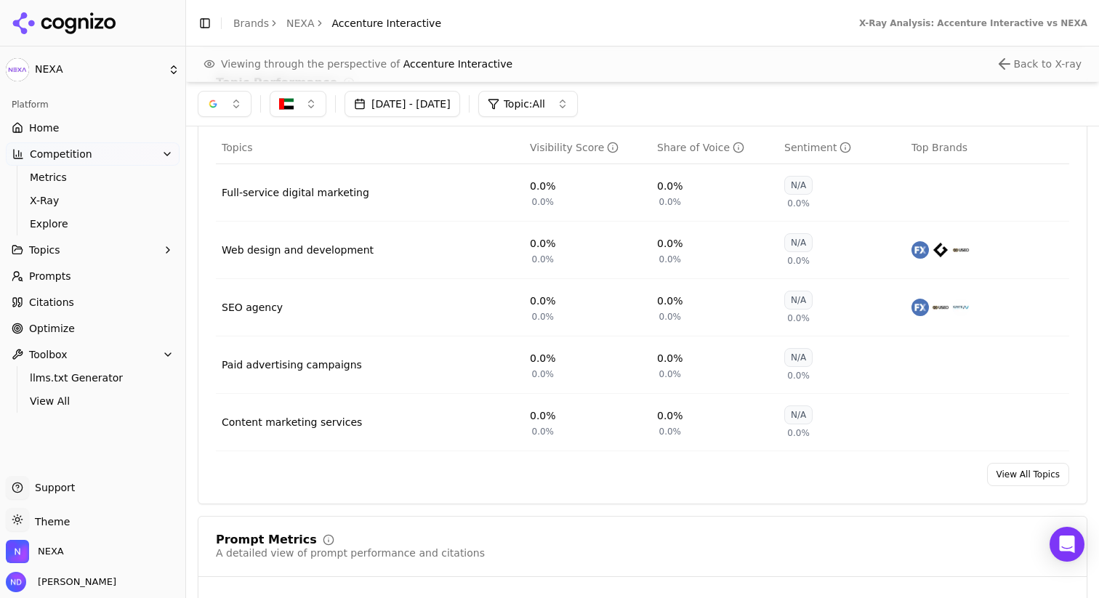
scroll to position [618, 0]
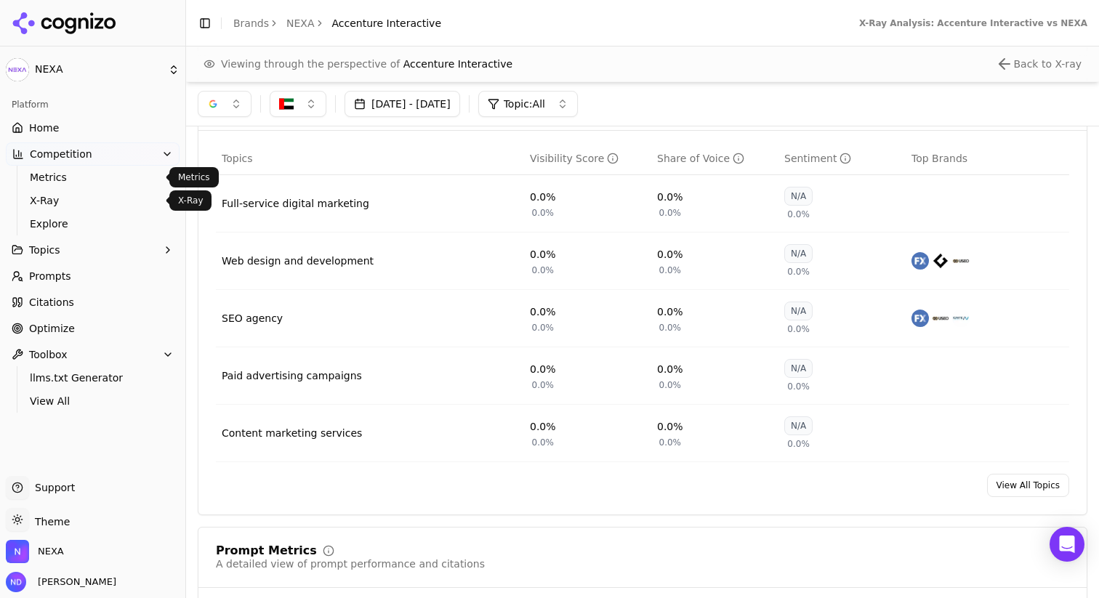
click at [48, 204] on span "X-Ray" at bounding box center [93, 200] width 126 height 15
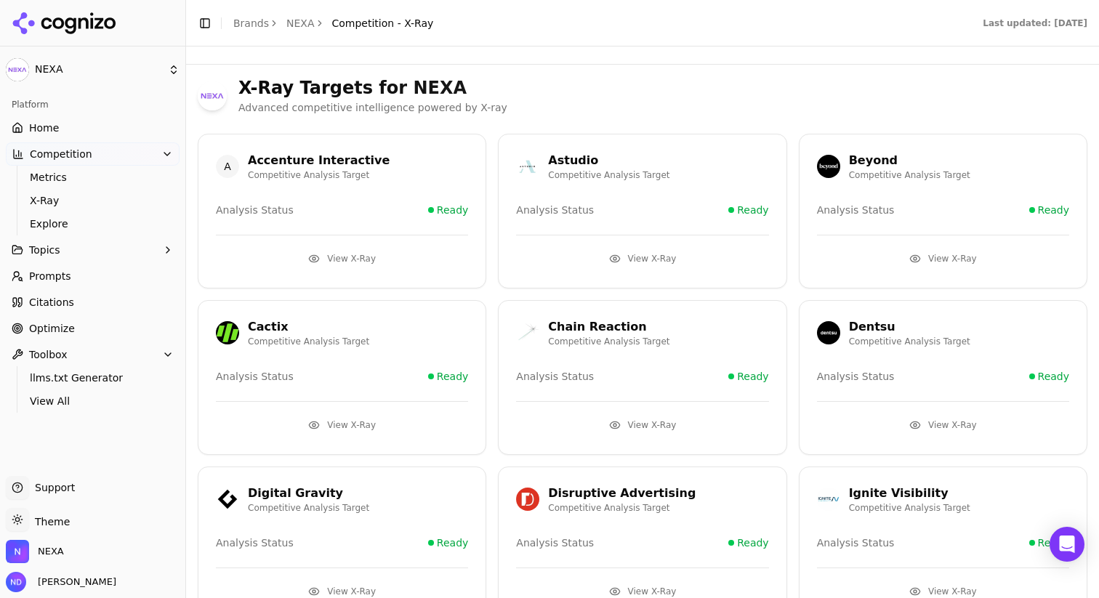
click at [641, 252] on button "View X-Ray" at bounding box center [642, 258] width 252 height 23
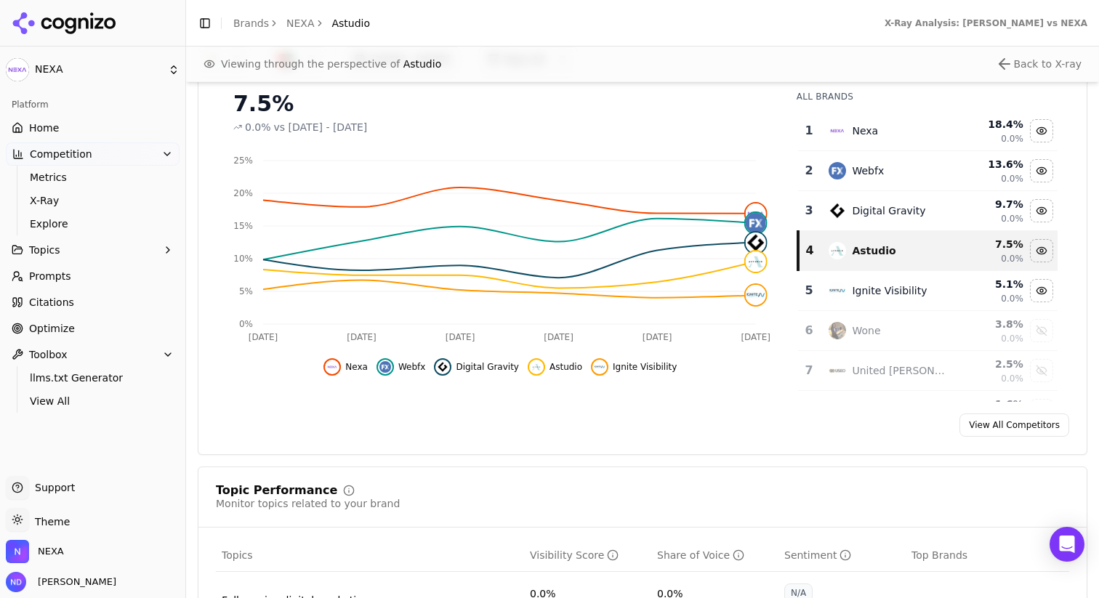
scroll to position [229, 0]
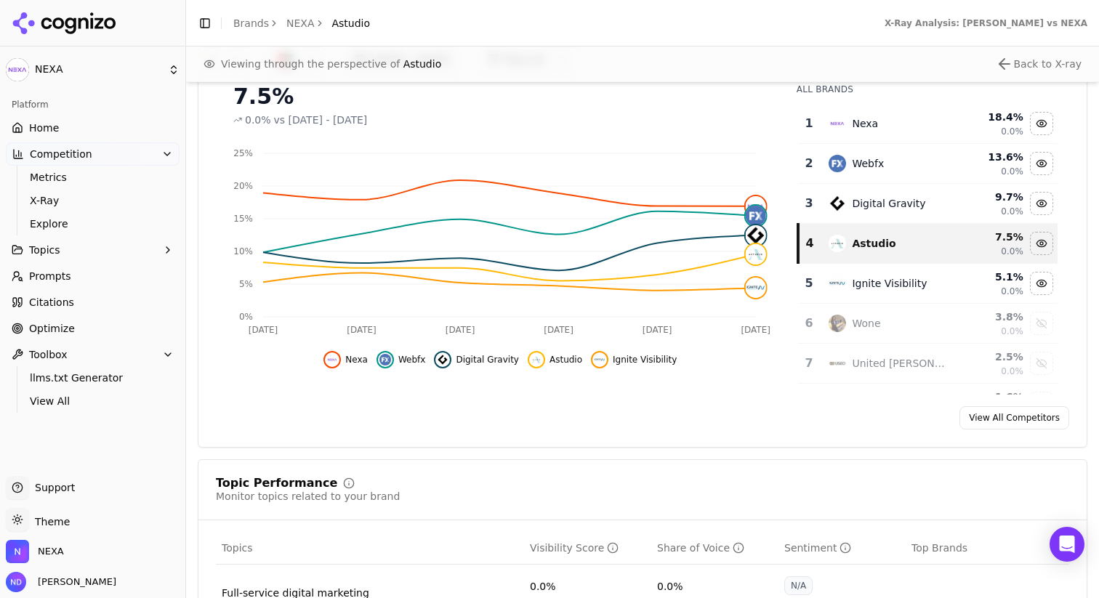
click at [550, 357] on span "Astudio" at bounding box center [565, 360] width 33 height 12
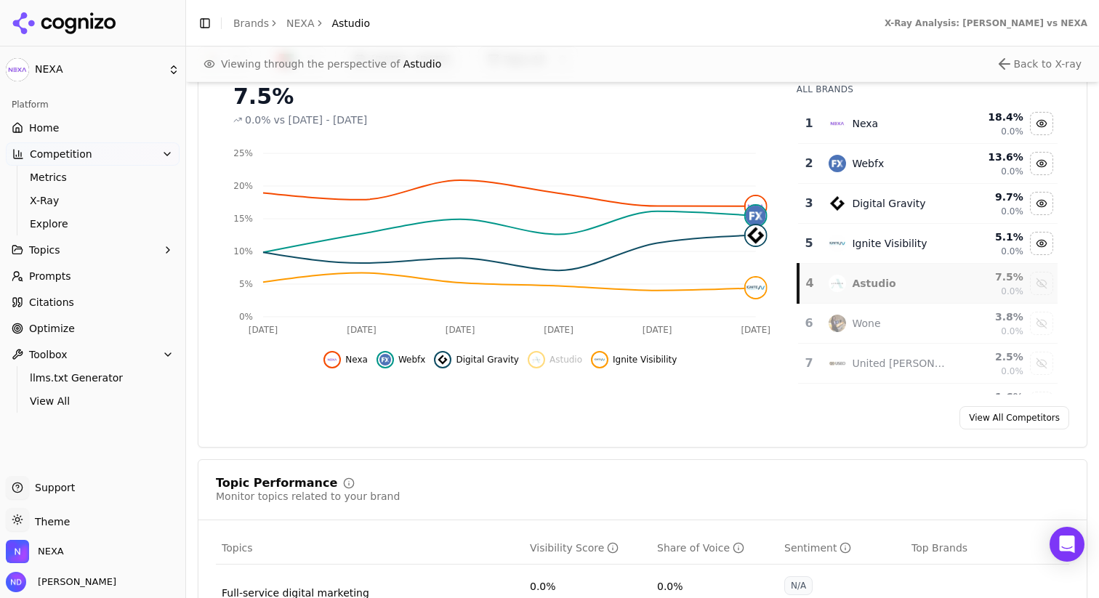
click at [570, 361] on span "Astudio" at bounding box center [565, 360] width 33 height 12
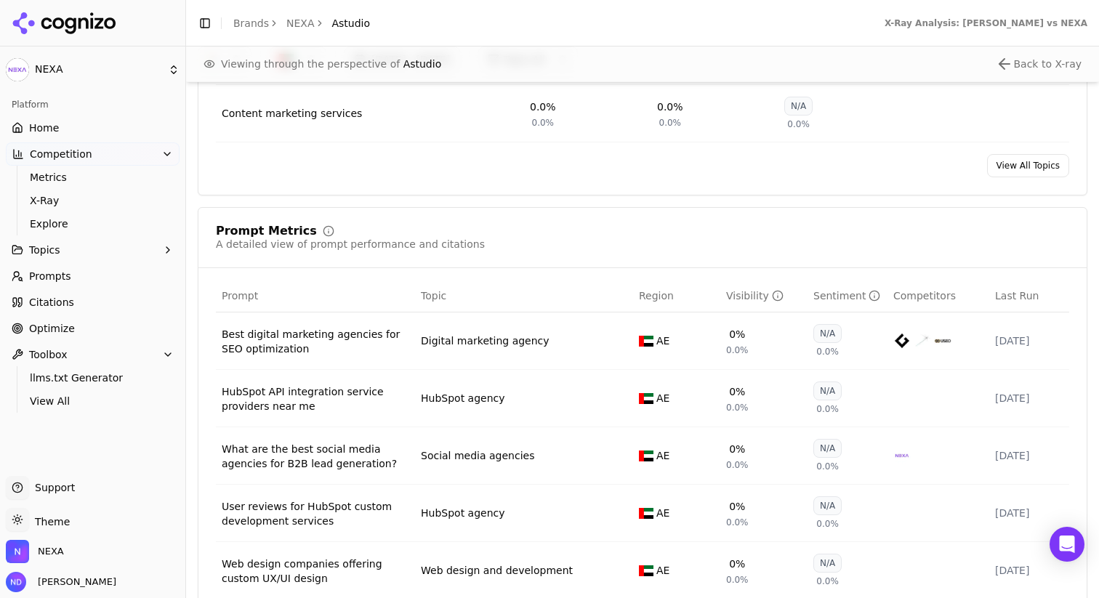
scroll to position [1018, 0]
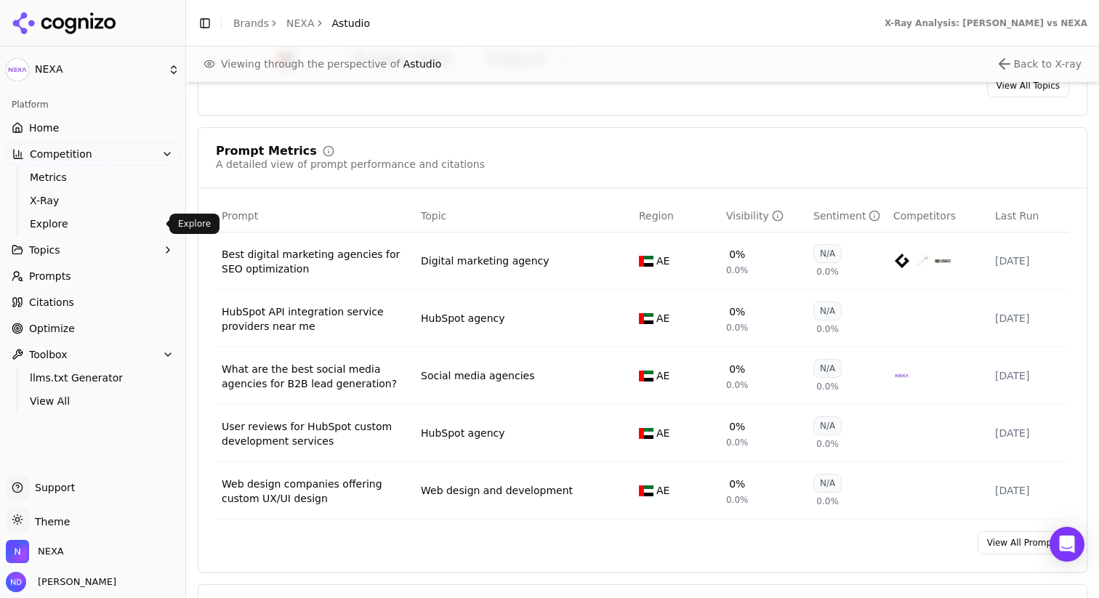
click at [40, 226] on span "Explore" at bounding box center [93, 224] width 126 height 15
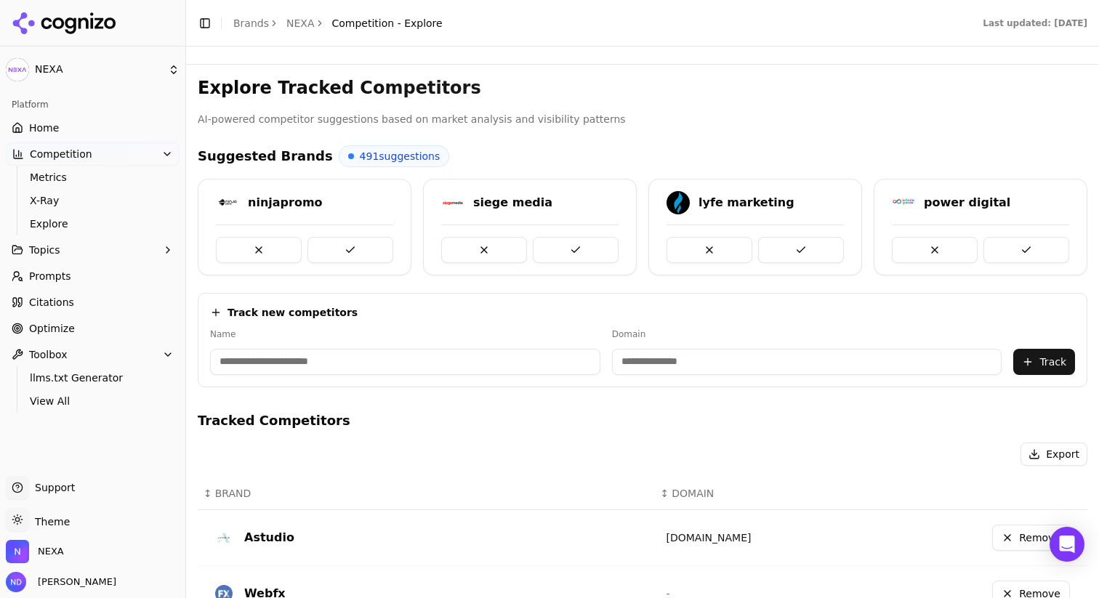
click at [171, 251] on icon "button" at bounding box center [168, 250] width 12 height 12
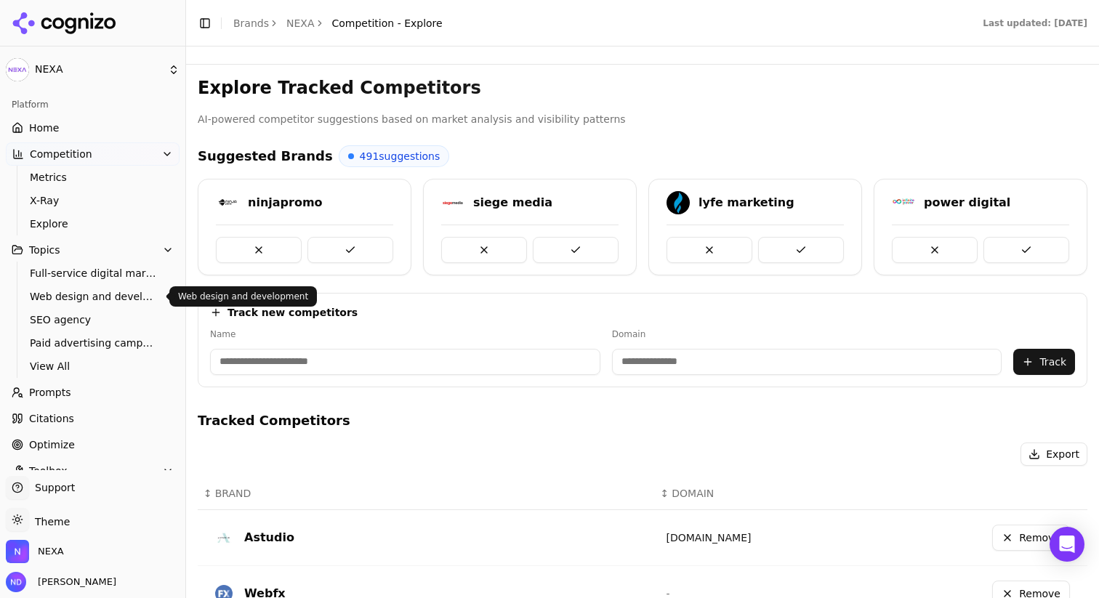
click at [115, 284] on ul "Full-service digital marketing Web design and development SEO agency Paid adver…" at bounding box center [93, 320] width 153 height 116
click at [93, 269] on span "Full-service digital marketing" at bounding box center [93, 273] width 126 height 15
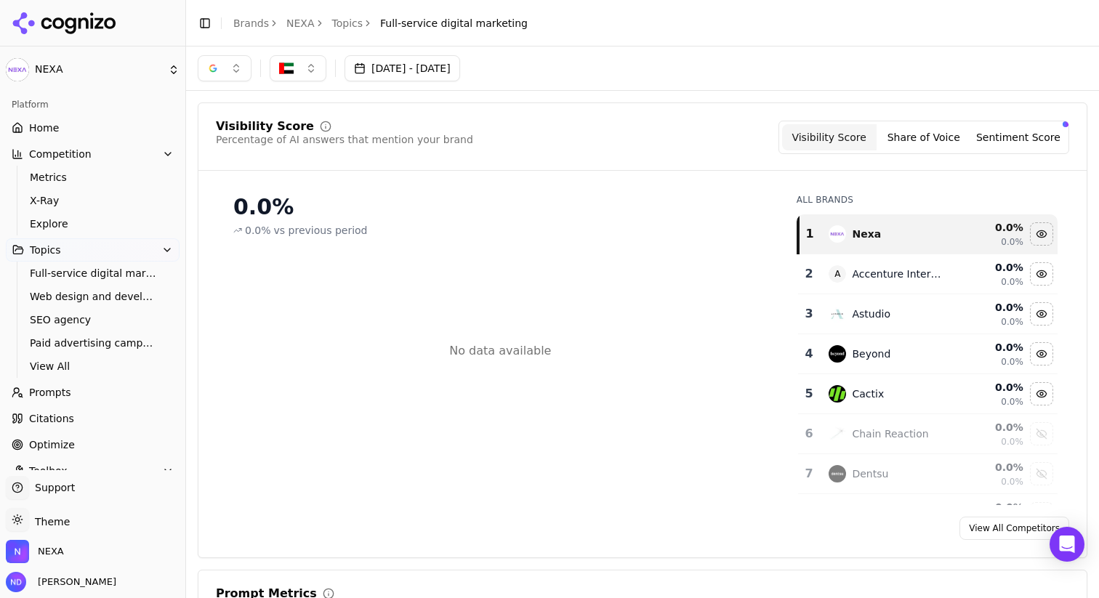
click at [217, 68] on div "button" at bounding box center [213, 69] width 12 height 12
click at [251, 190] on div "Perplexity" at bounding box center [225, 186] width 138 height 23
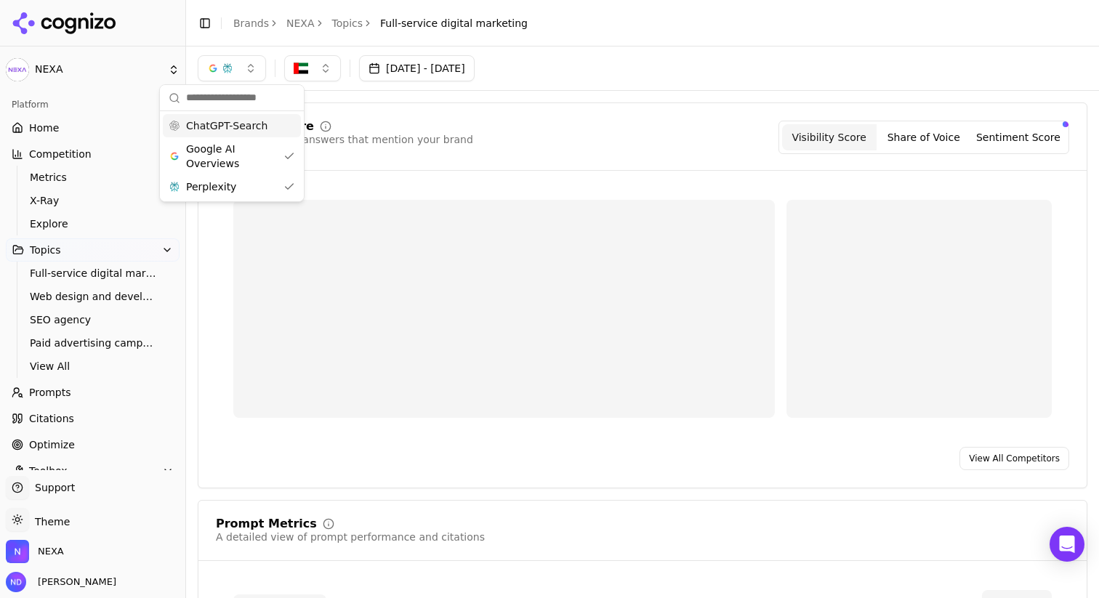
click at [254, 130] on span "ChatGPT-Search" at bounding box center [226, 125] width 81 height 15
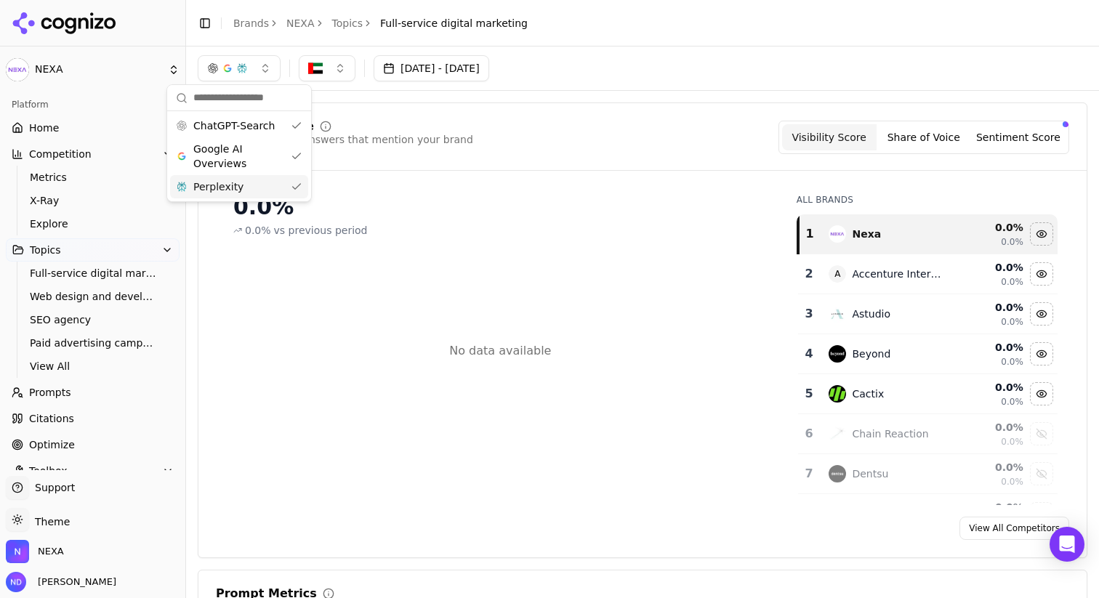
click at [500, 118] on div "Visibility Score Percentage of AI answers that mention your brand Visibility Sc…" at bounding box center [643, 330] width 890 height 456
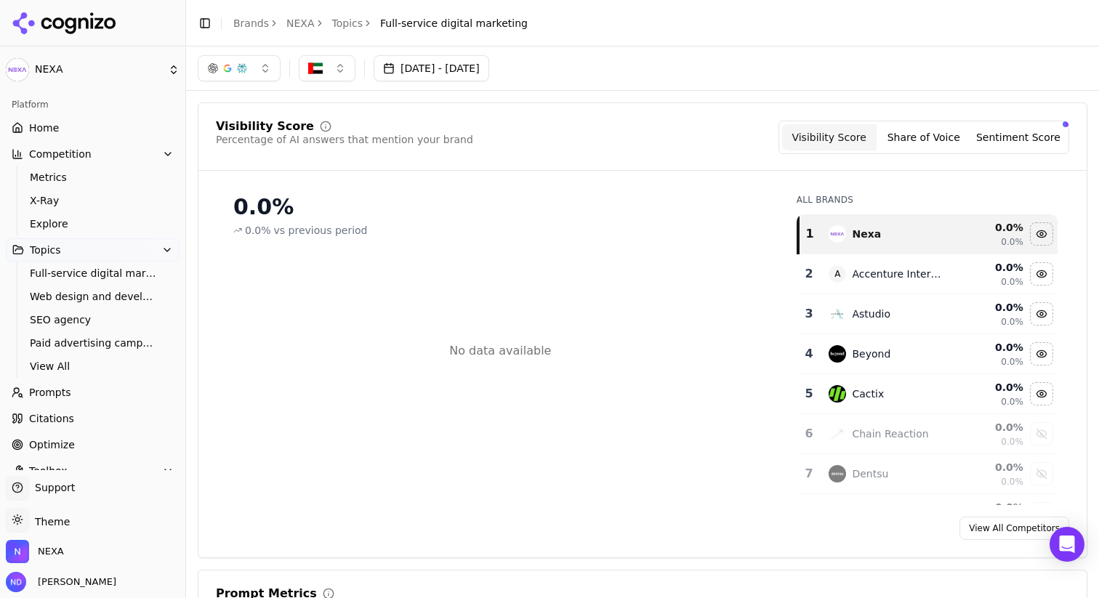
click at [318, 73] on img "button" at bounding box center [315, 68] width 15 height 15
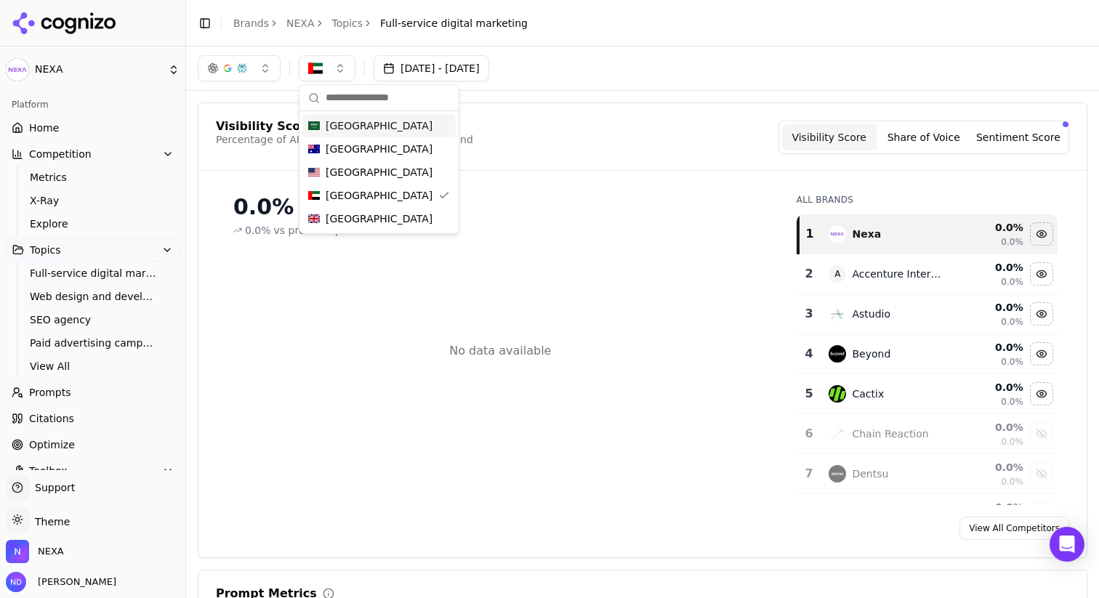
click at [331, 125] on span "[GEOGRAPHIC_DATA]" at bounding box center [379, 125] width 107 height 15
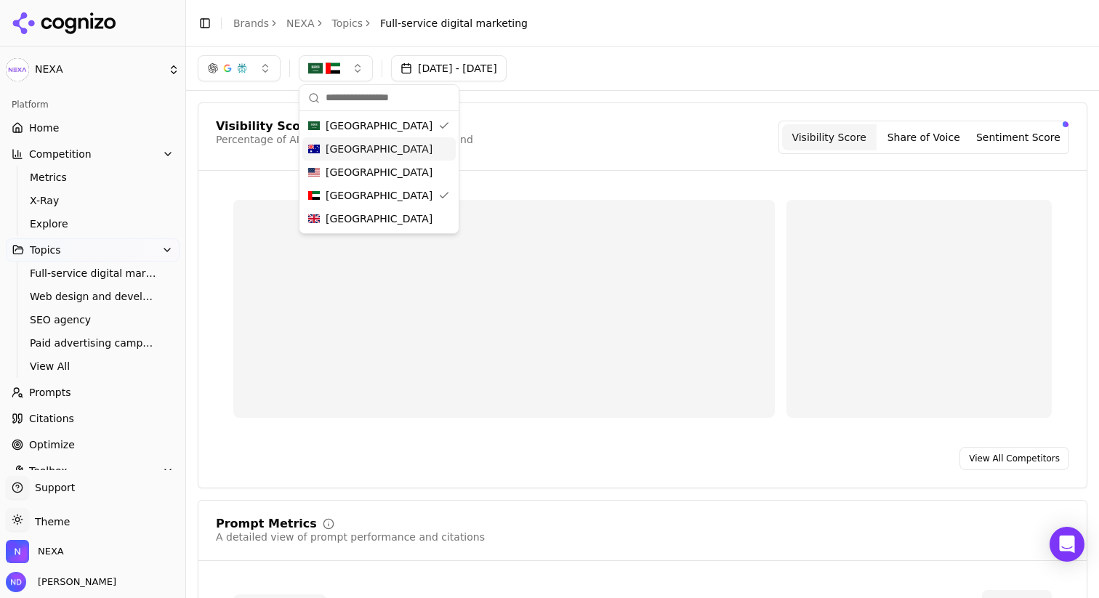
click at [333, 150] on span "[GEOGRAPHIC_DATA]" at bounding box center [379, 149] width 107 height 15
click at [343, 181] on div "[GEOGRAPHIC_DATA]" at bounding box center [378, 172] width 153 height 23
click at [337, 216] on span "[GEOGRAPHIC_DATA]" at bounding box center [379, 218] width 107 height 15
click at [535, 137] on div "Visibility Score Percentage of AI answers that mention your brand Visibility Sc…" at bounding box center [642, 137] width 853 height 33
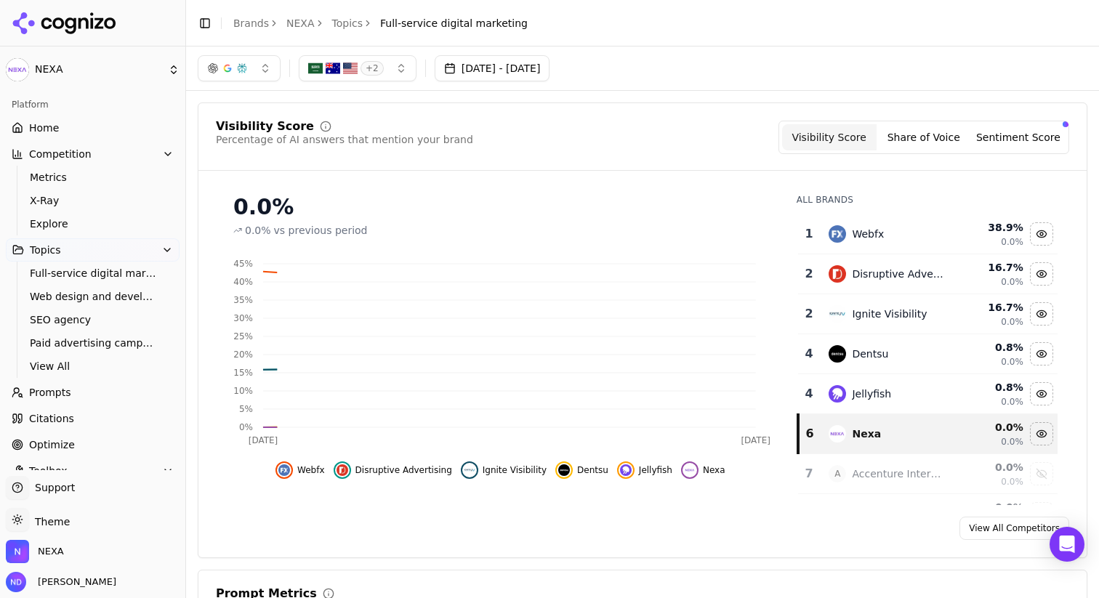
click at [245, 71] on div "button" at bounding box center [242, 69] width 12 height 12
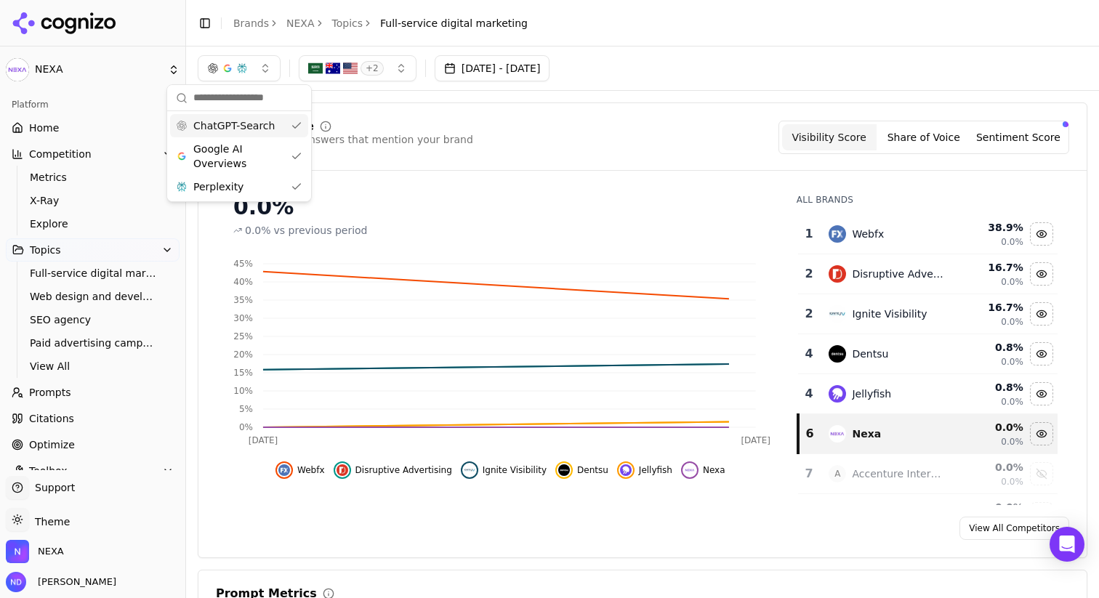
click at [416, 118] on div "Visibility Score Percentage of AI answers that mention your brand Visibility Sc…" at bounding box center [643, 330] width 890 height 456
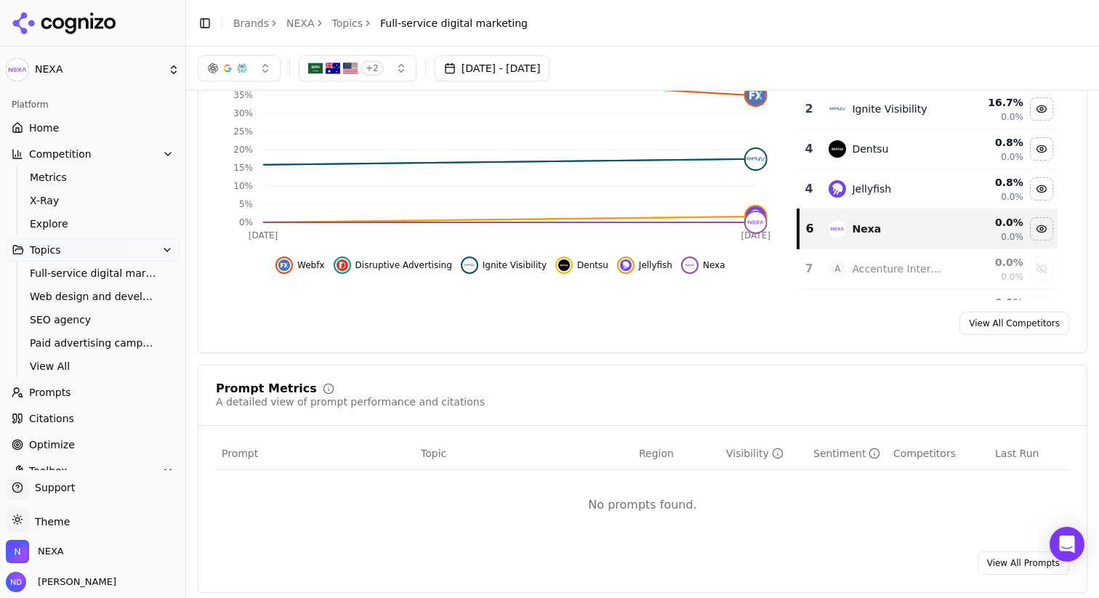
scroll to position [145, 0]
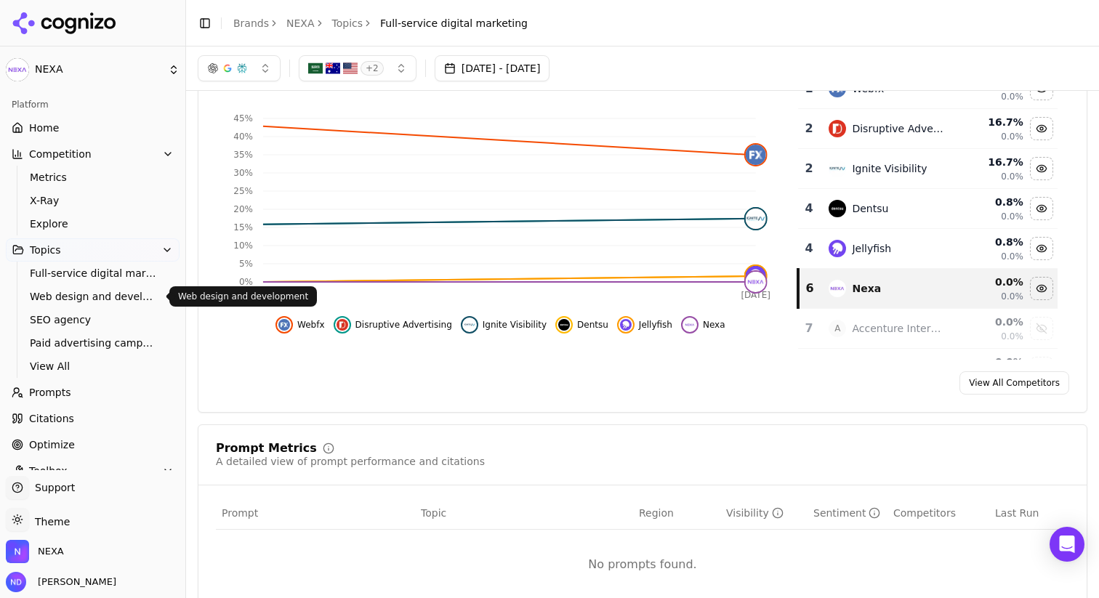
click at [63, 300] on span "Web design and development" at bounding box center [93, 296] width 126 height 15
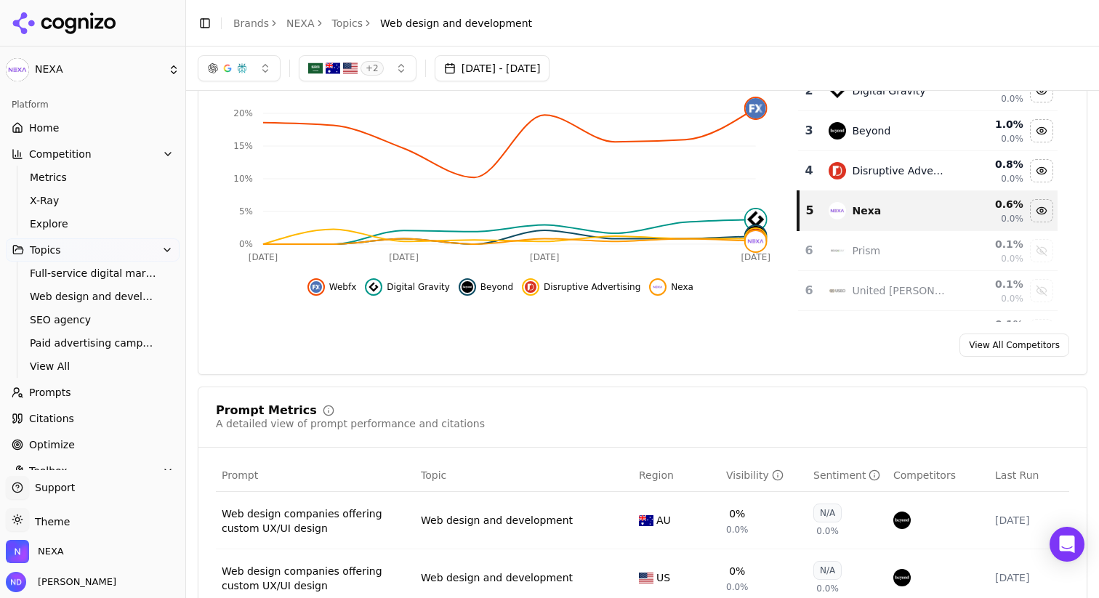
scroll to position [314, 0]
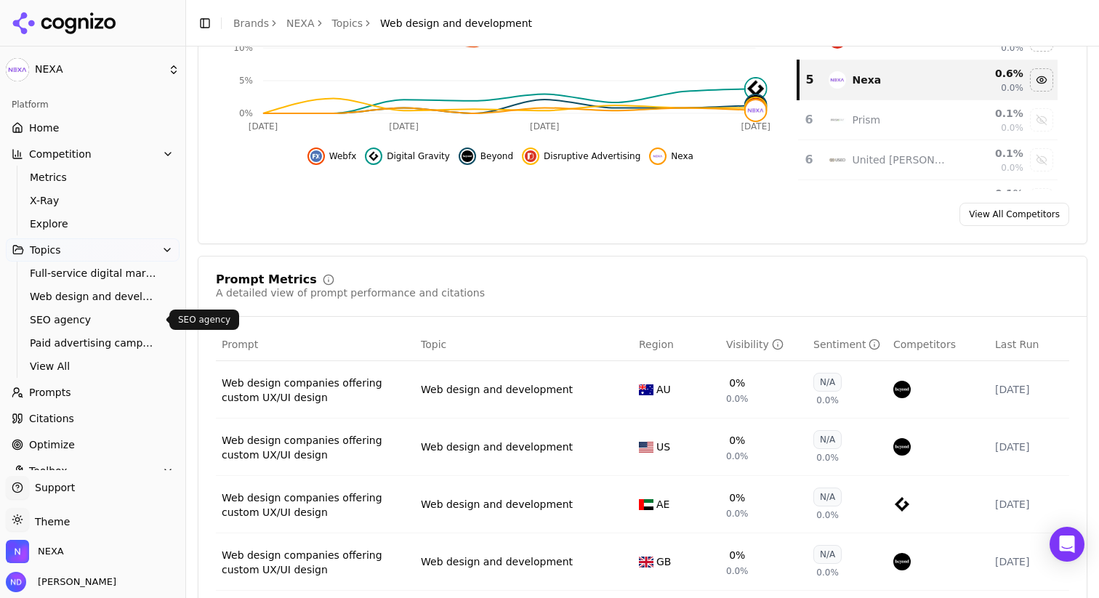
click at [68, 318] on span "SEO agency" at bounding box center [93, 320] width 126 height 15
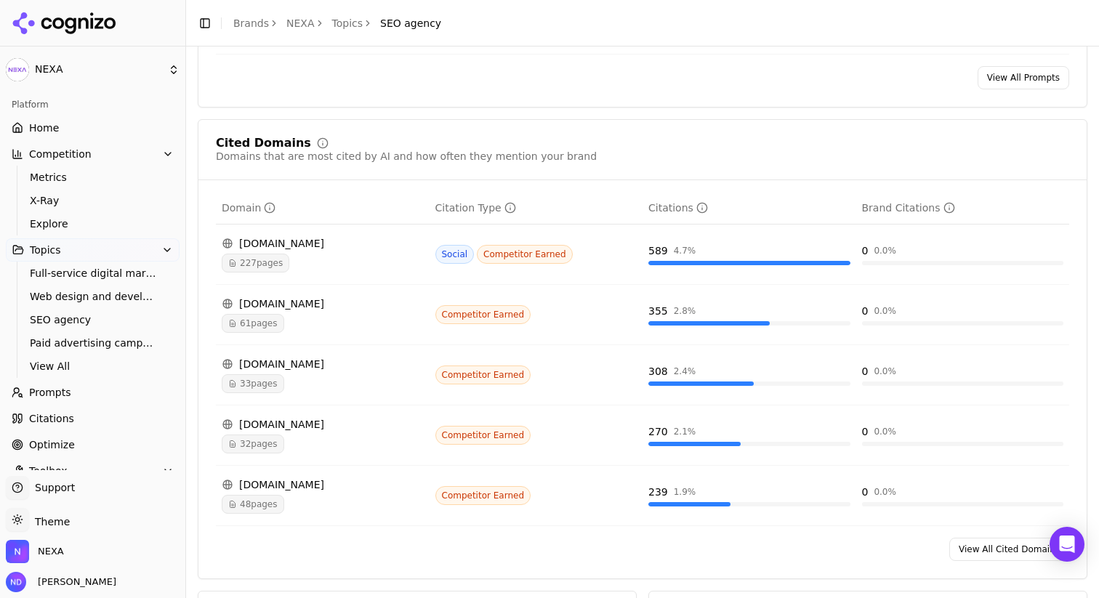
scroll to position [910, 0]
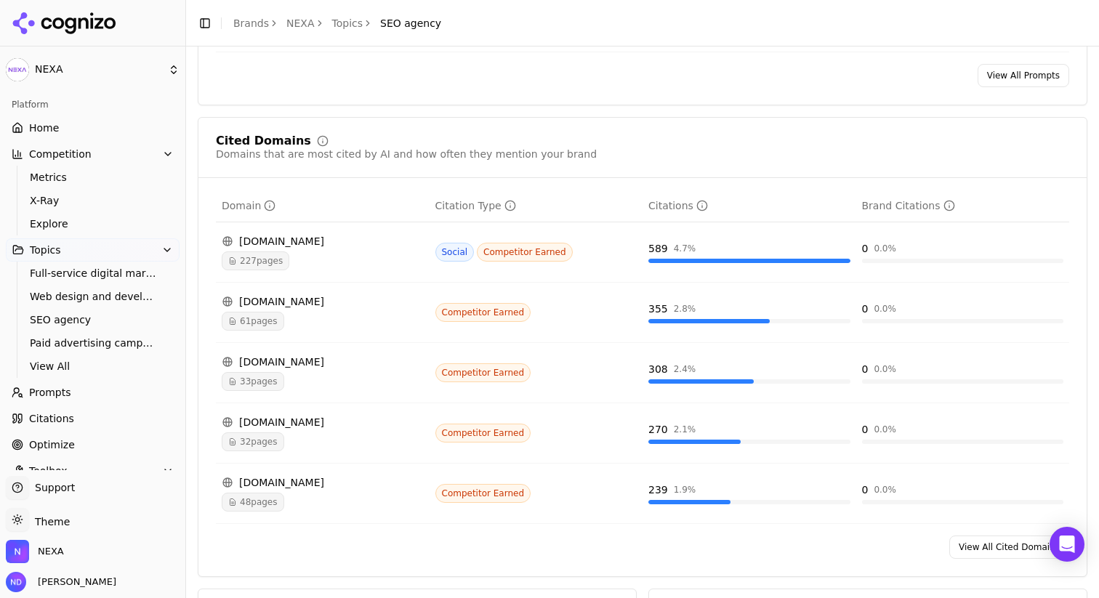
click at [35, 393] on span "Prompts" at bounding box center [50, 392] width 42 height 15
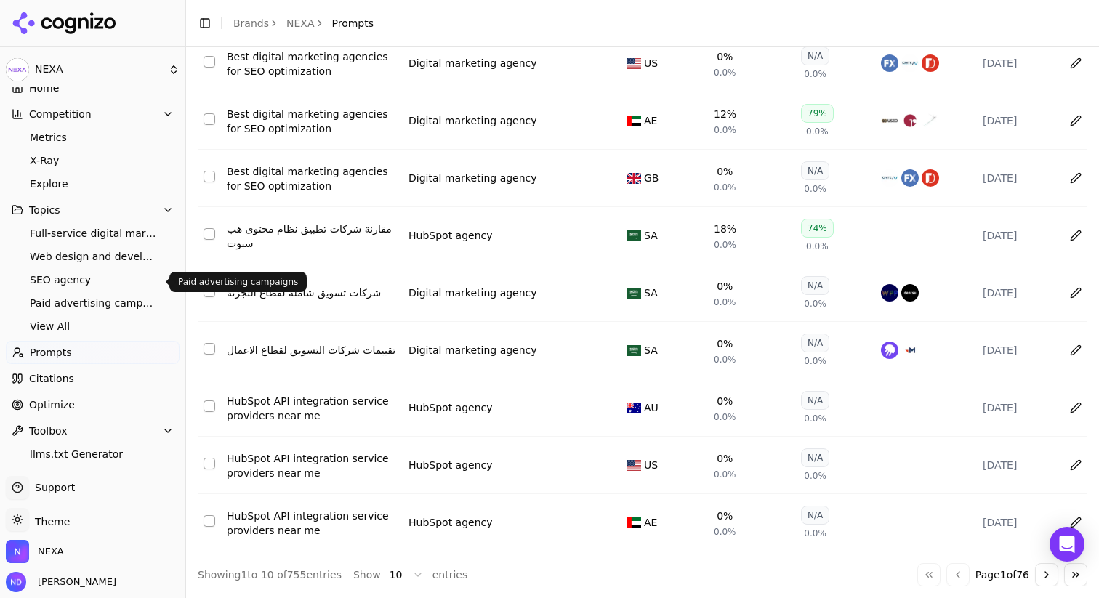
scroll to position [65, 0]
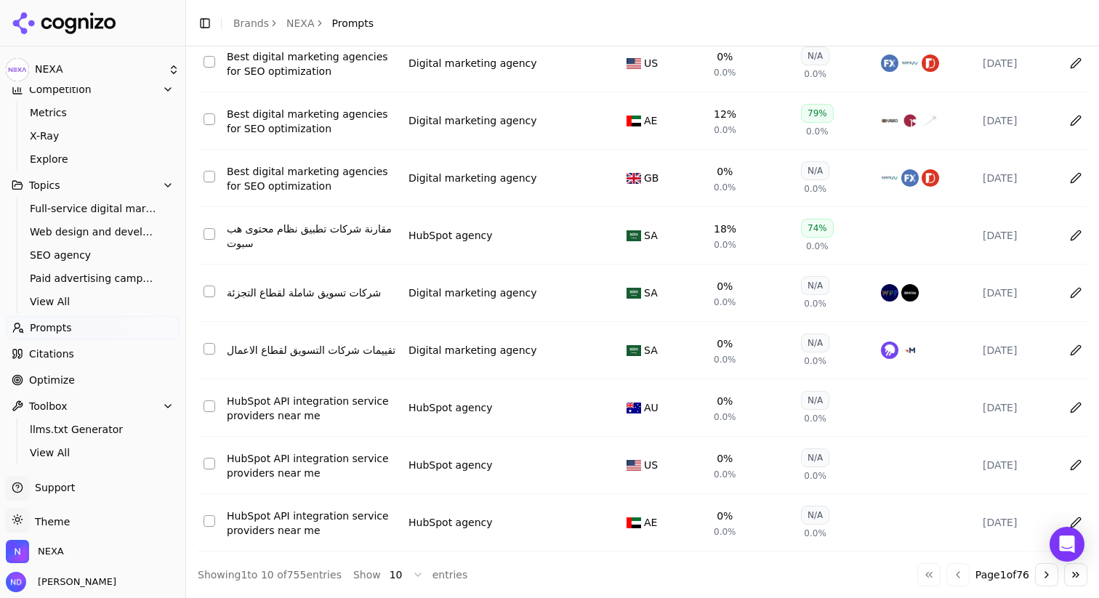
click at [42, 356] on span "Citations" at bounding box center [51, 354] width 45 height 15
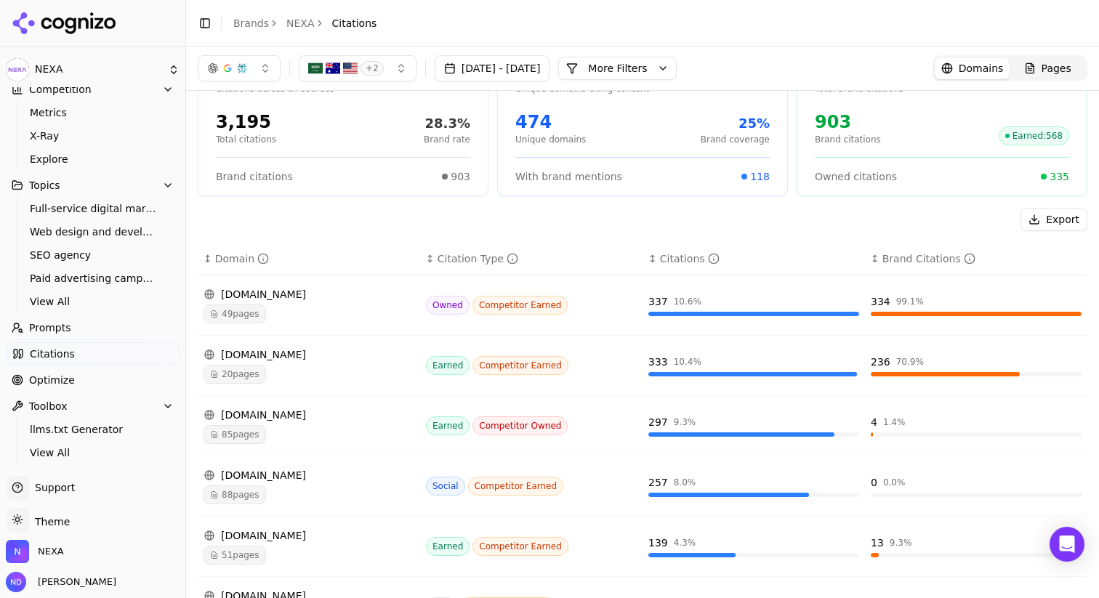
scroll to position [34, 0]
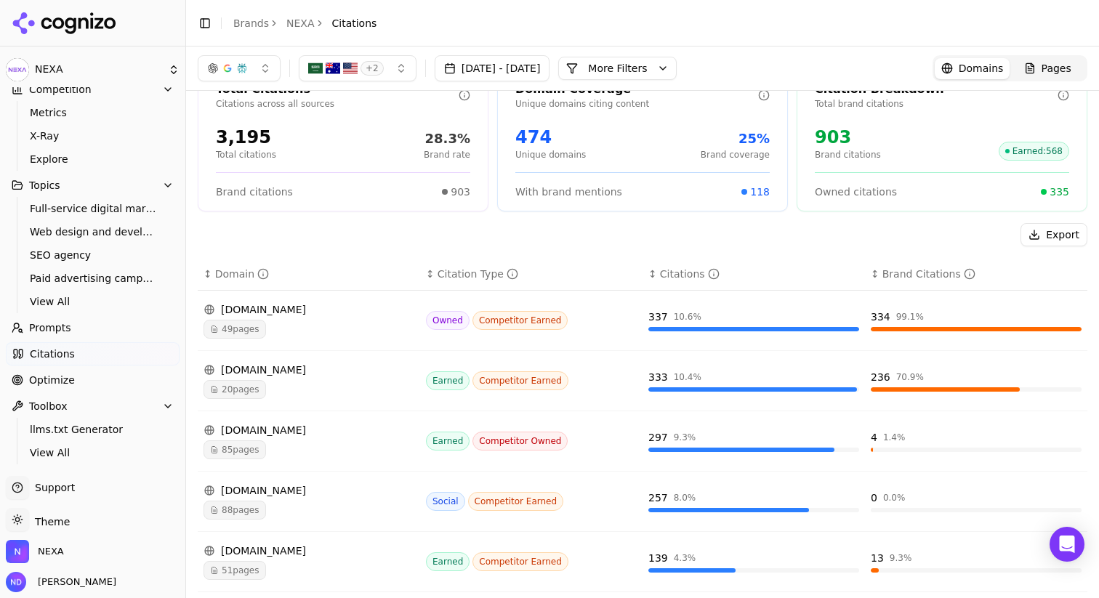
click at [226, 332] on span "49 pages" at bounding box center [234, 329] width 63 height 19
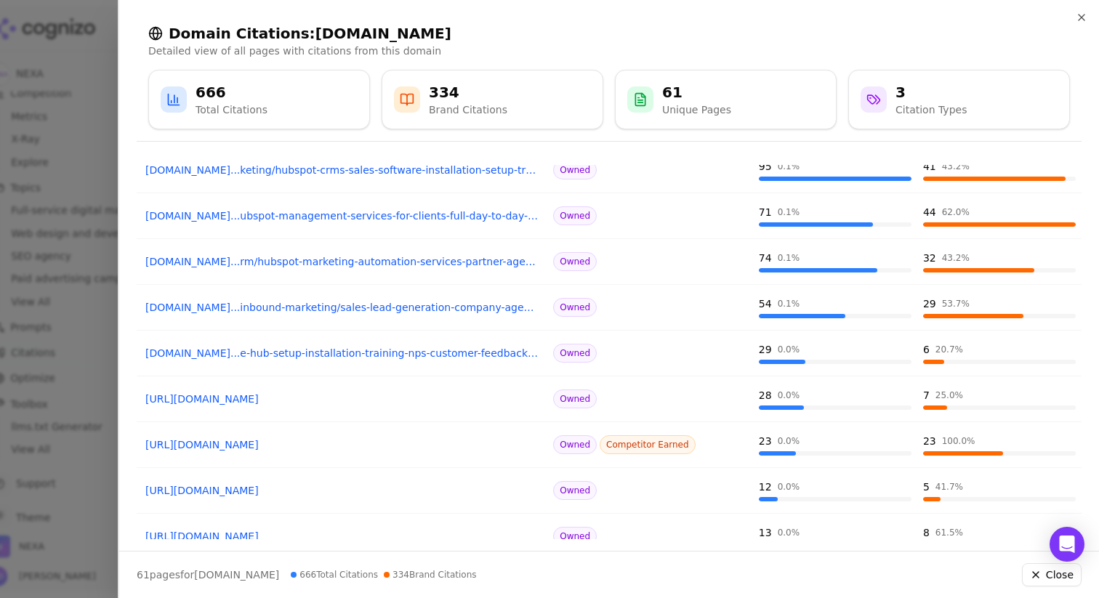
scroll to position [0, 0]
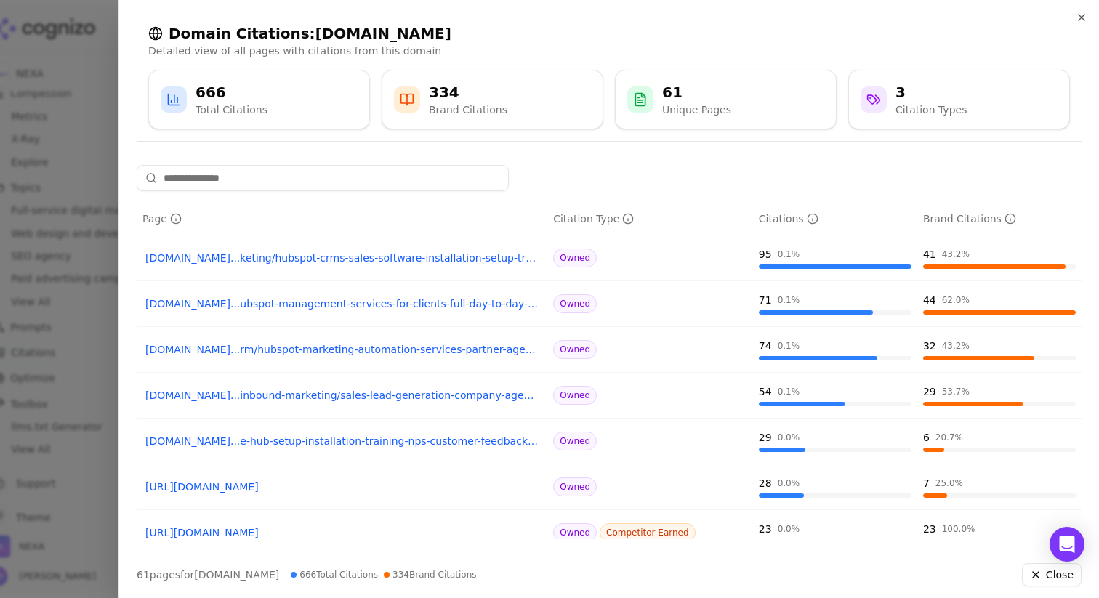
click at [84, 75] on div at bounding box center [549, 299] width 1099 height 598
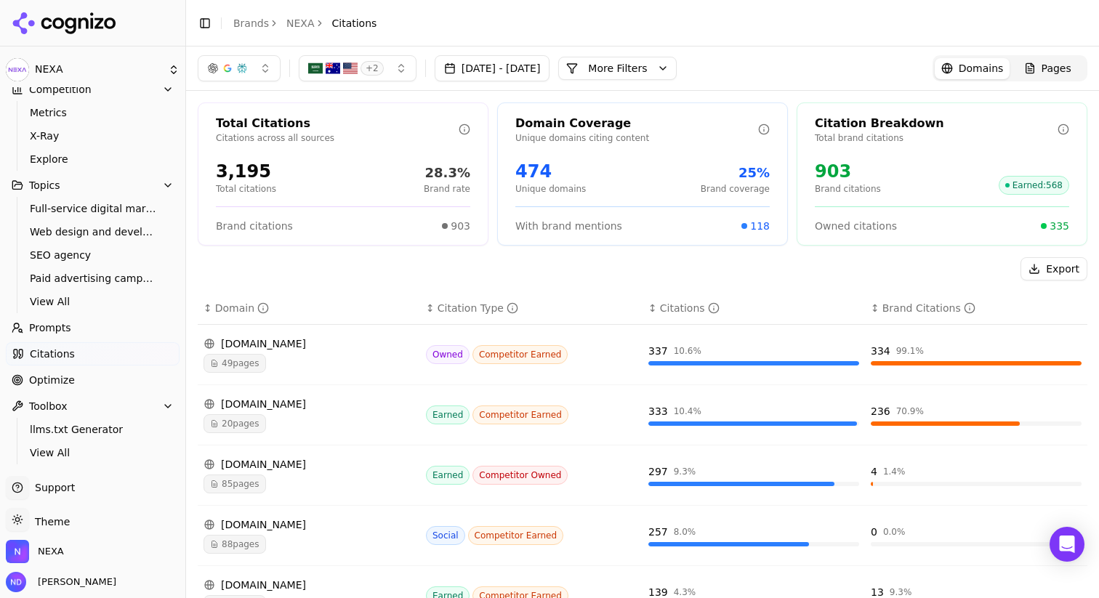
click at [81, 376] on link "Optimize" at bounding box center [93, 379] width 174 height 23
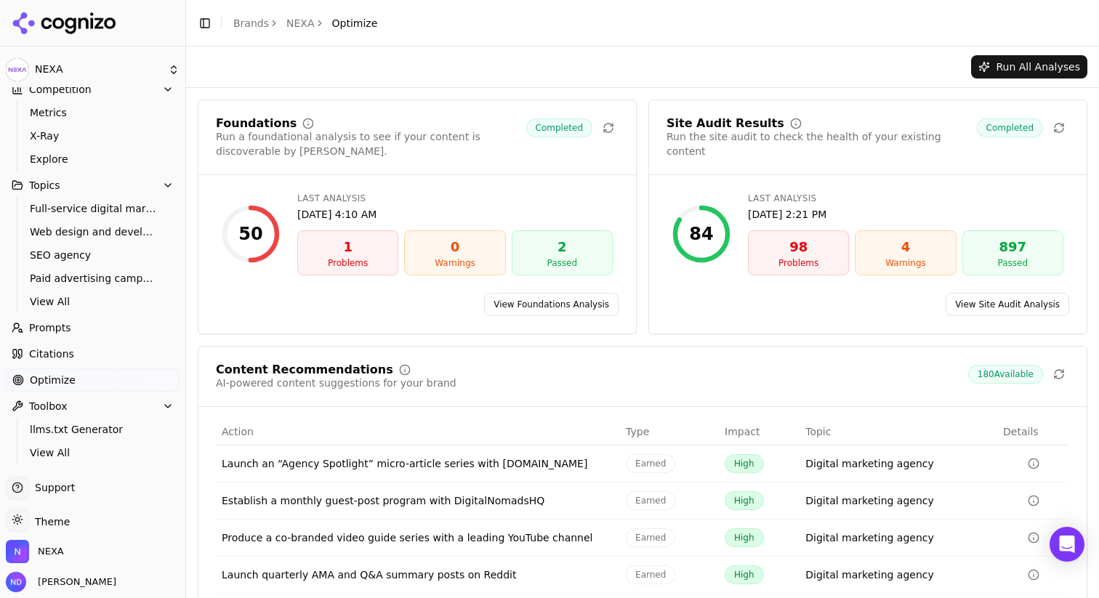
scroll to position [4, 0]
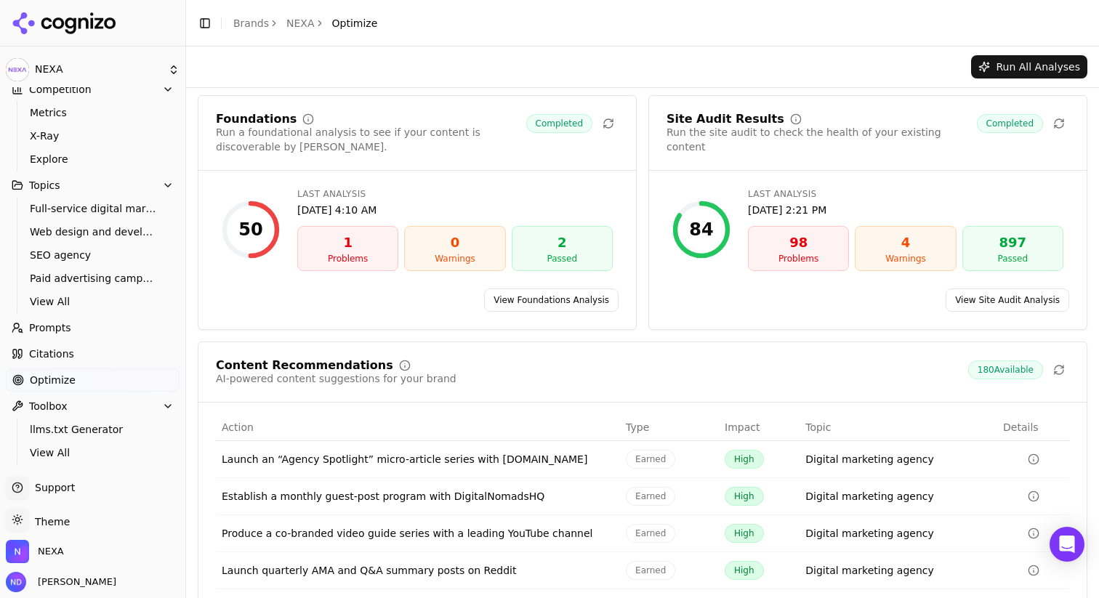
click at [348, 246] on div "1" at bounding box center [348, 243] width 88 height 20
click at [554, 306] on link "View Foundations Analysis" at bounding box center [551, 300] width 134 height 23
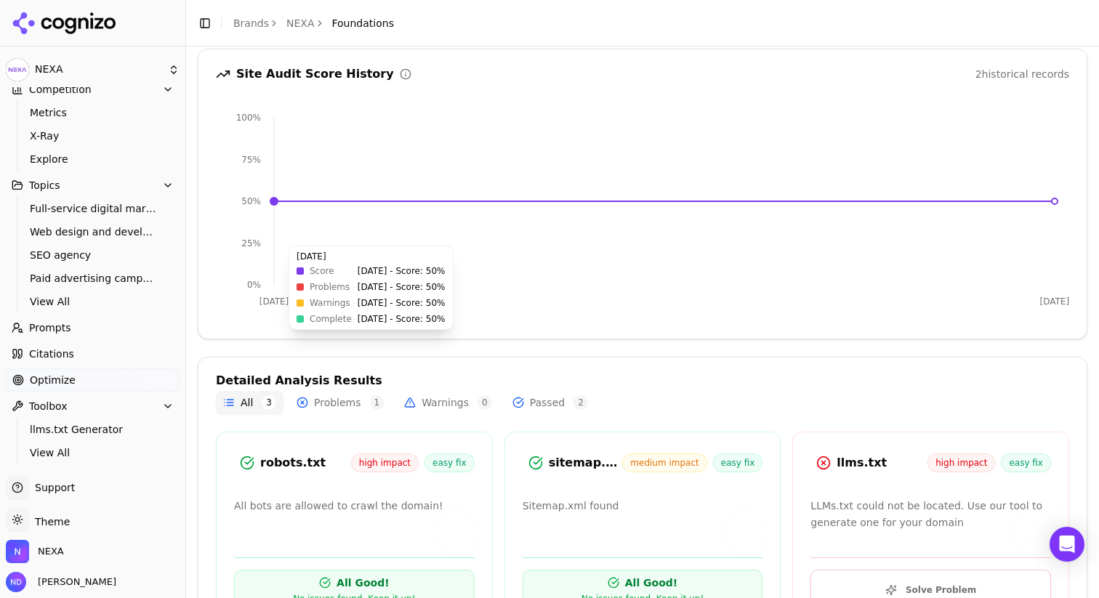
scroll to position [217, 0]
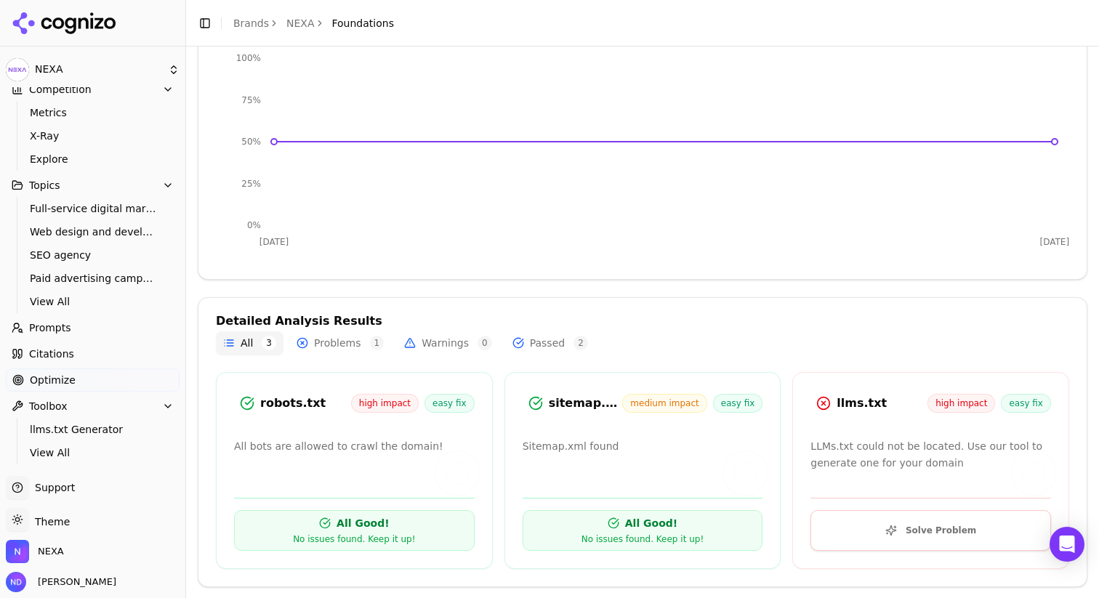
click at [965, 536] on button "Solve Problem" at bounding box center [930, 530] width 241 height 41
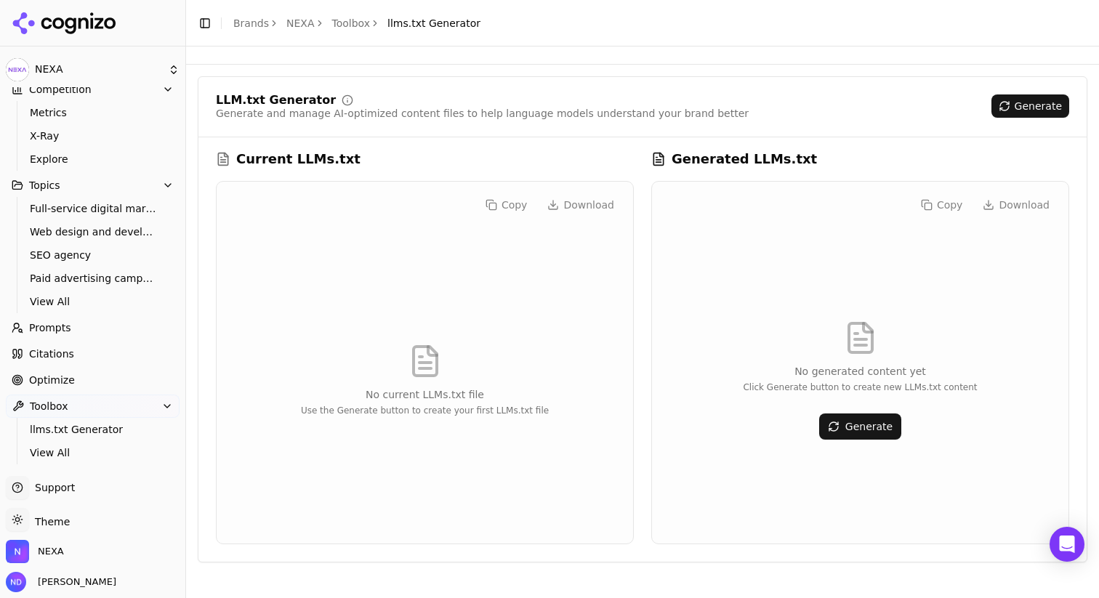
click at [858, 433] on button "Generate" at bounding box center [860, 427] width 82 height 26
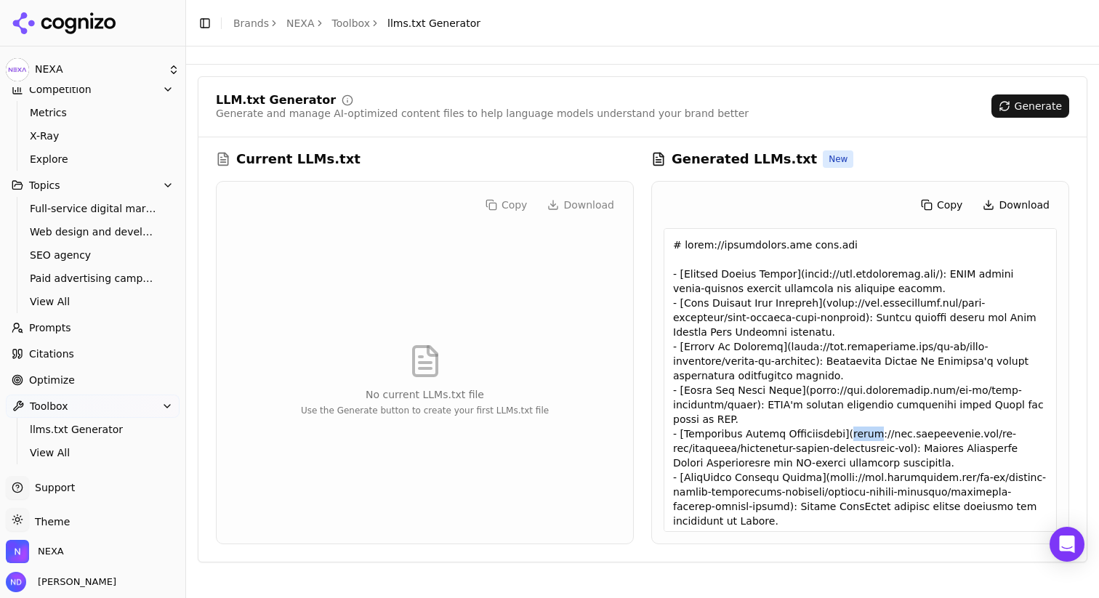
click at [1022, 199] on button "Download" at bounding box center [1015, 204] width 81 height 23
click at [52, 334] on span "Prompts" at bounding box center [50, 327] width 42 height 15
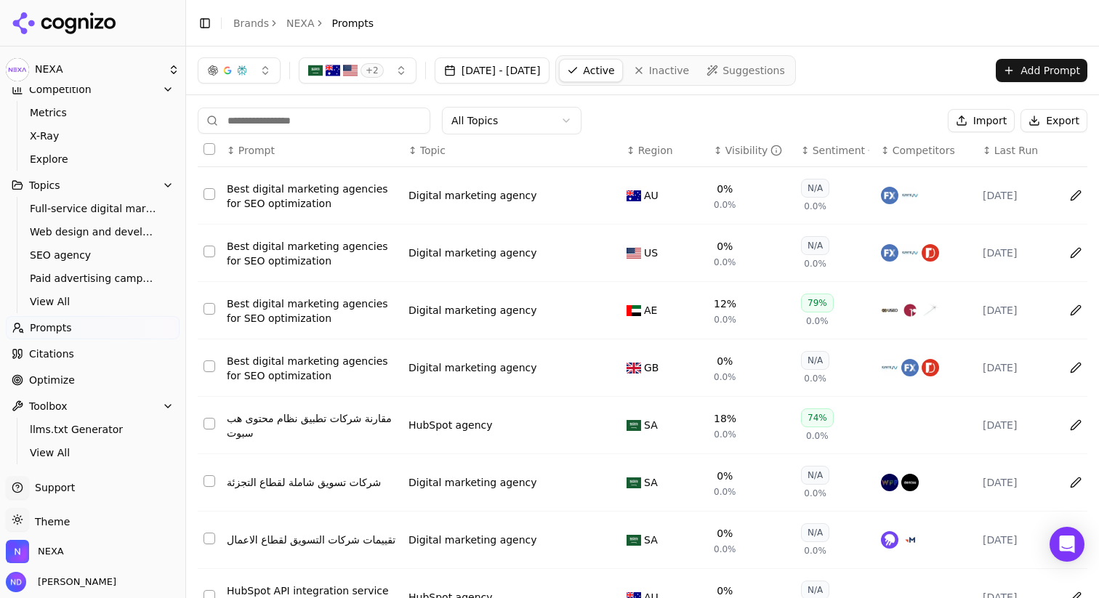
click at [63, 354] on span "Citations" at bounding box center [51, 354] width 45 height 15
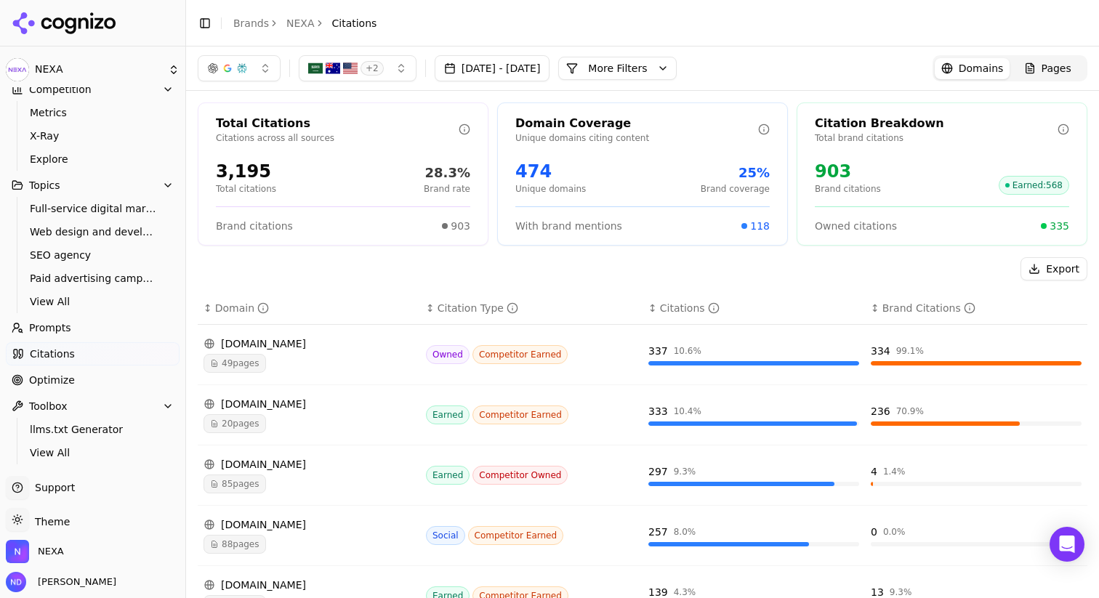
click at [51, 382] on span "Optimize" at bounding box center [52, 380] width 46 height 15
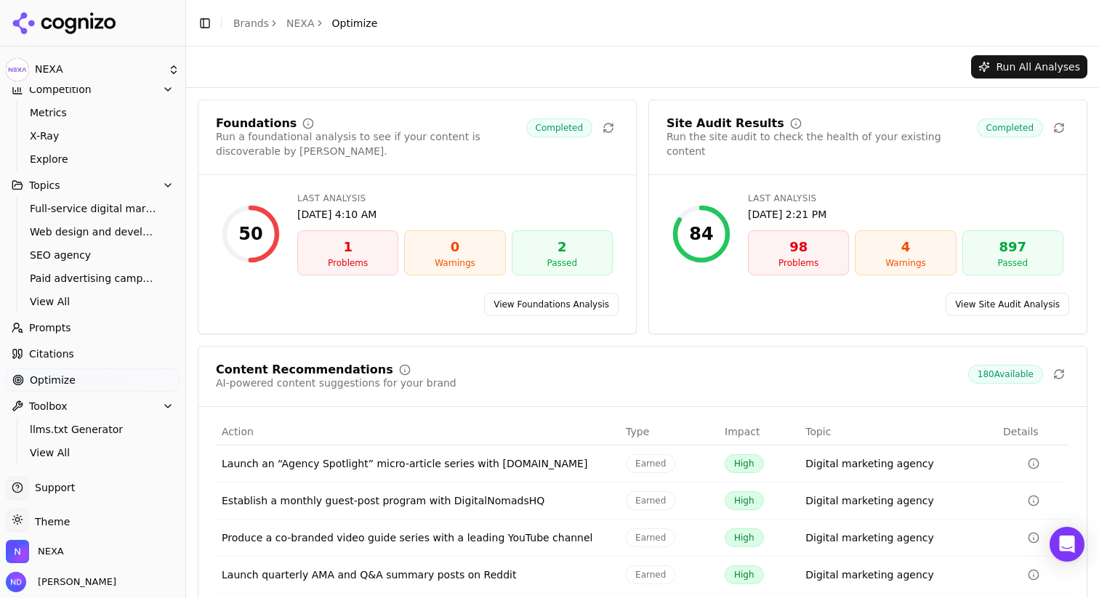
click at [66, 360] on span "Citations" at bounding box center [51, 354] width 45 height 15
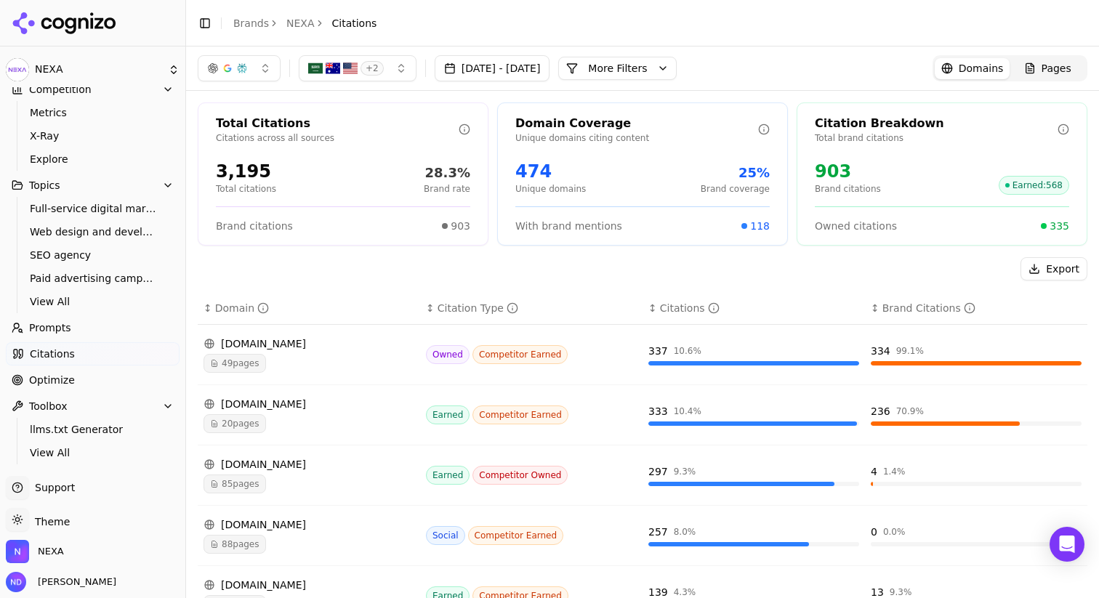
click at [1044, 77] on link "Pages" at bounding box center [1047, 68] width 76 height 21
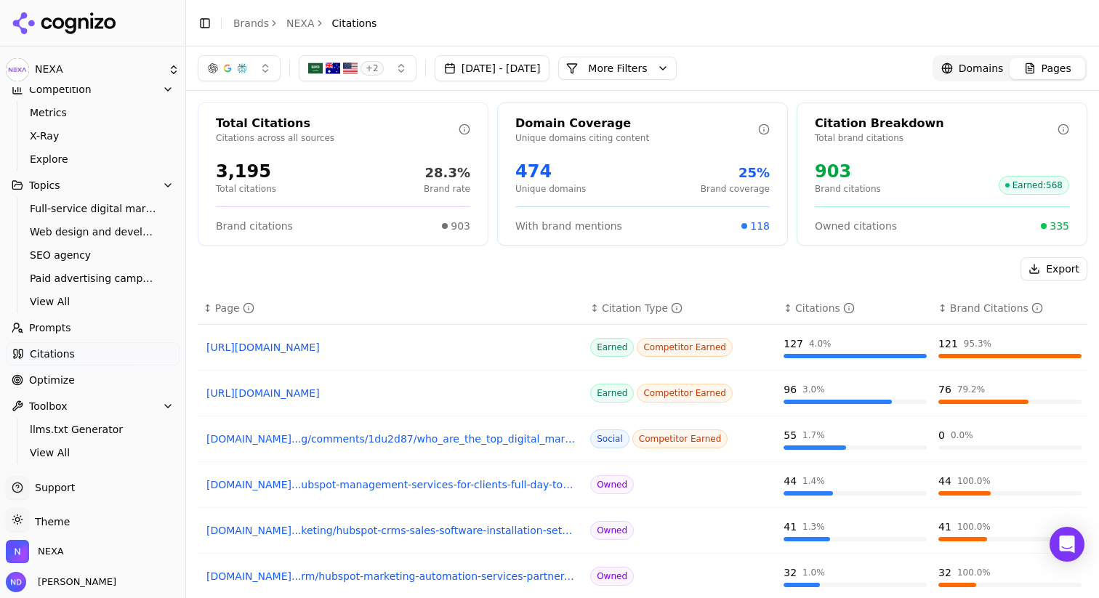
click at [477, 352] on link "[URL][DOMAIN_NAME]" at bounding box center [390, 347] width 369 height 15
